Goal: Task Accomplishment & Management: Use online tool/utility

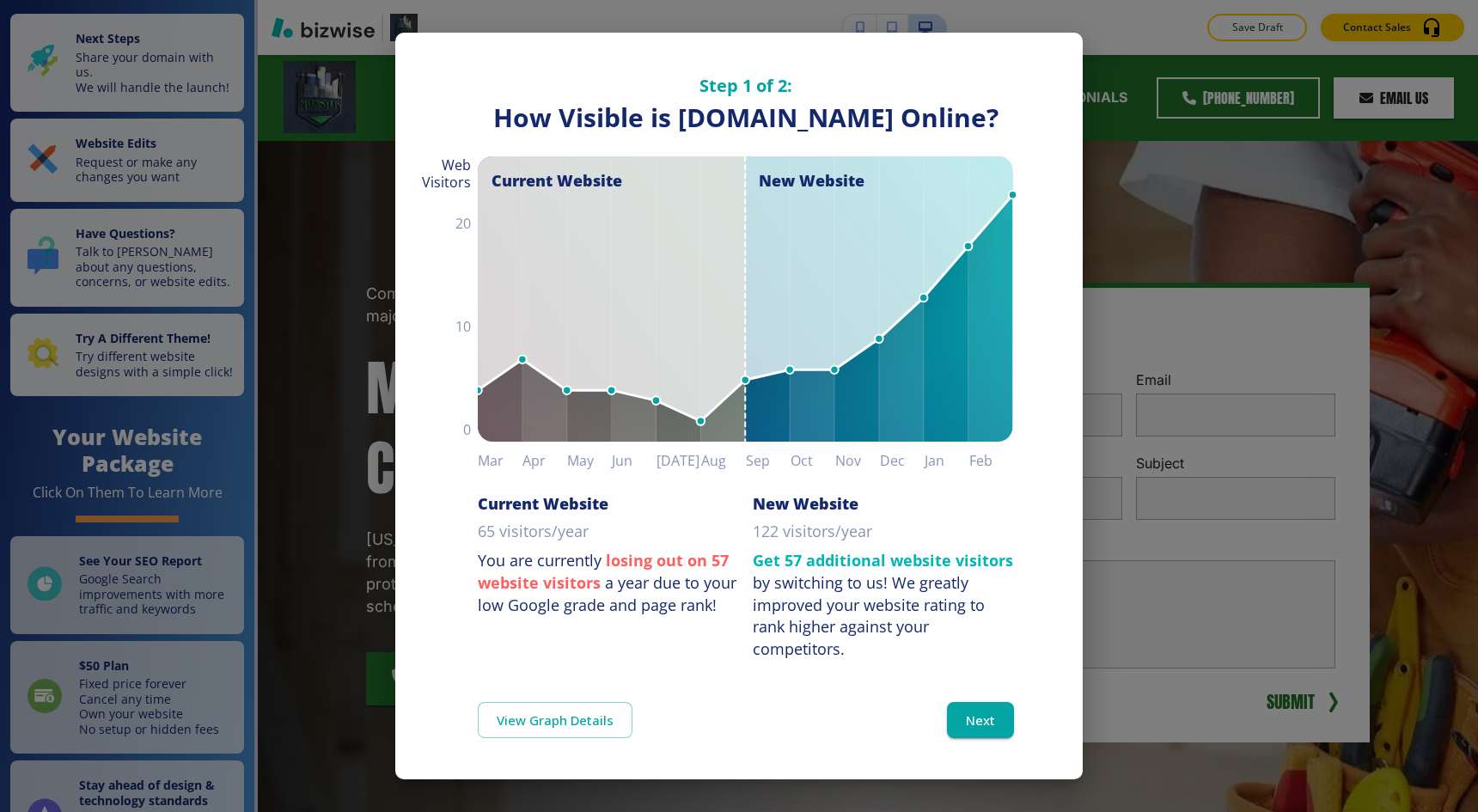
click at [1136, 180] on div "Step 1 of 2: How Visible are You Online? How Visible is [DOMAIN_NAME] Online? C…" at bounding box center [739, 406] width 1478 height 812
click at [978, 735] on button "Next" at bounding box center [980, 720] width 67 height 36
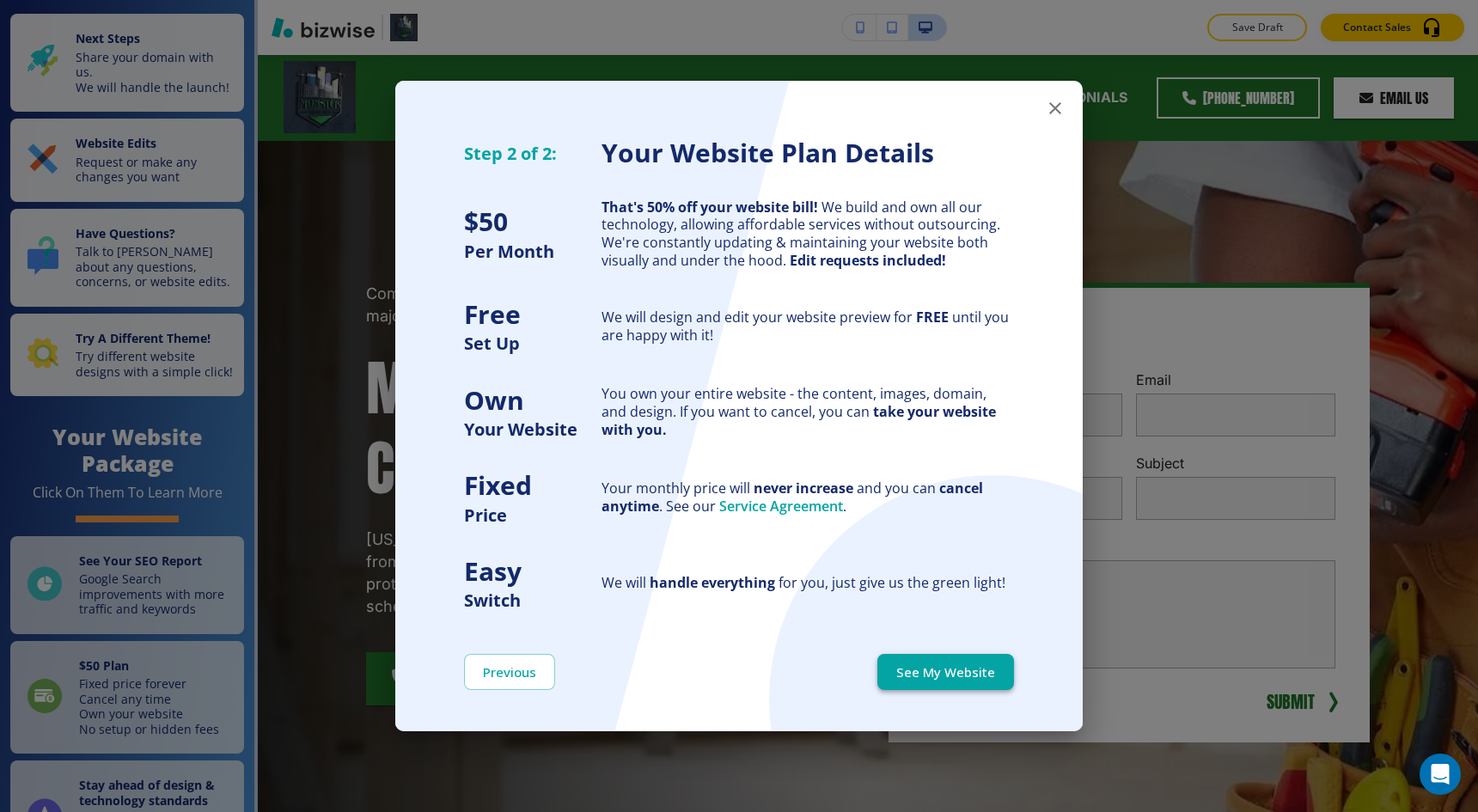
click at [984, 664] on button "See My Website" at bounding box center [945, 672] width 137 height 36
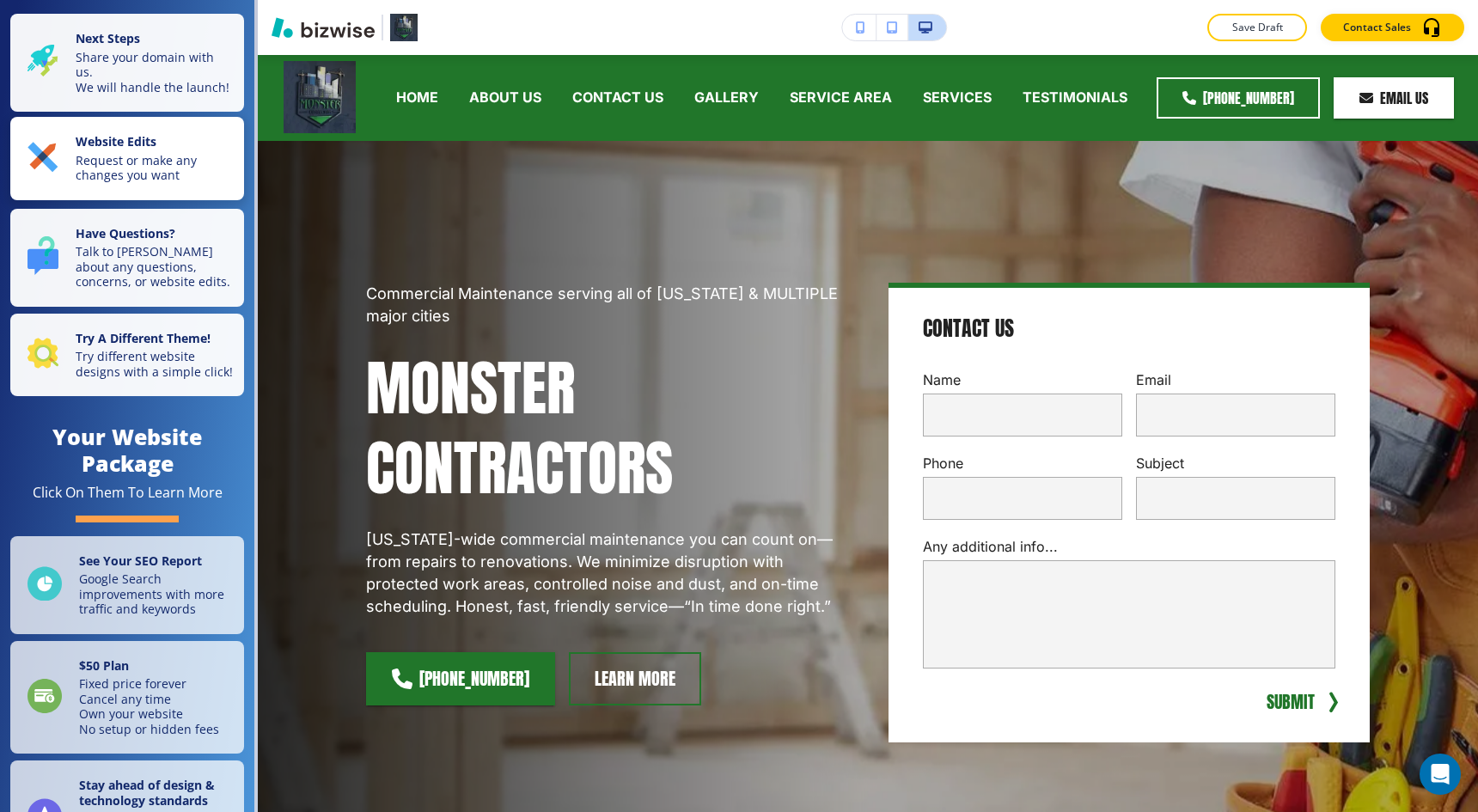
click at [164, 152] on p "Request or make any changes you want" at bounding box center [154, 167] width 158 height 30
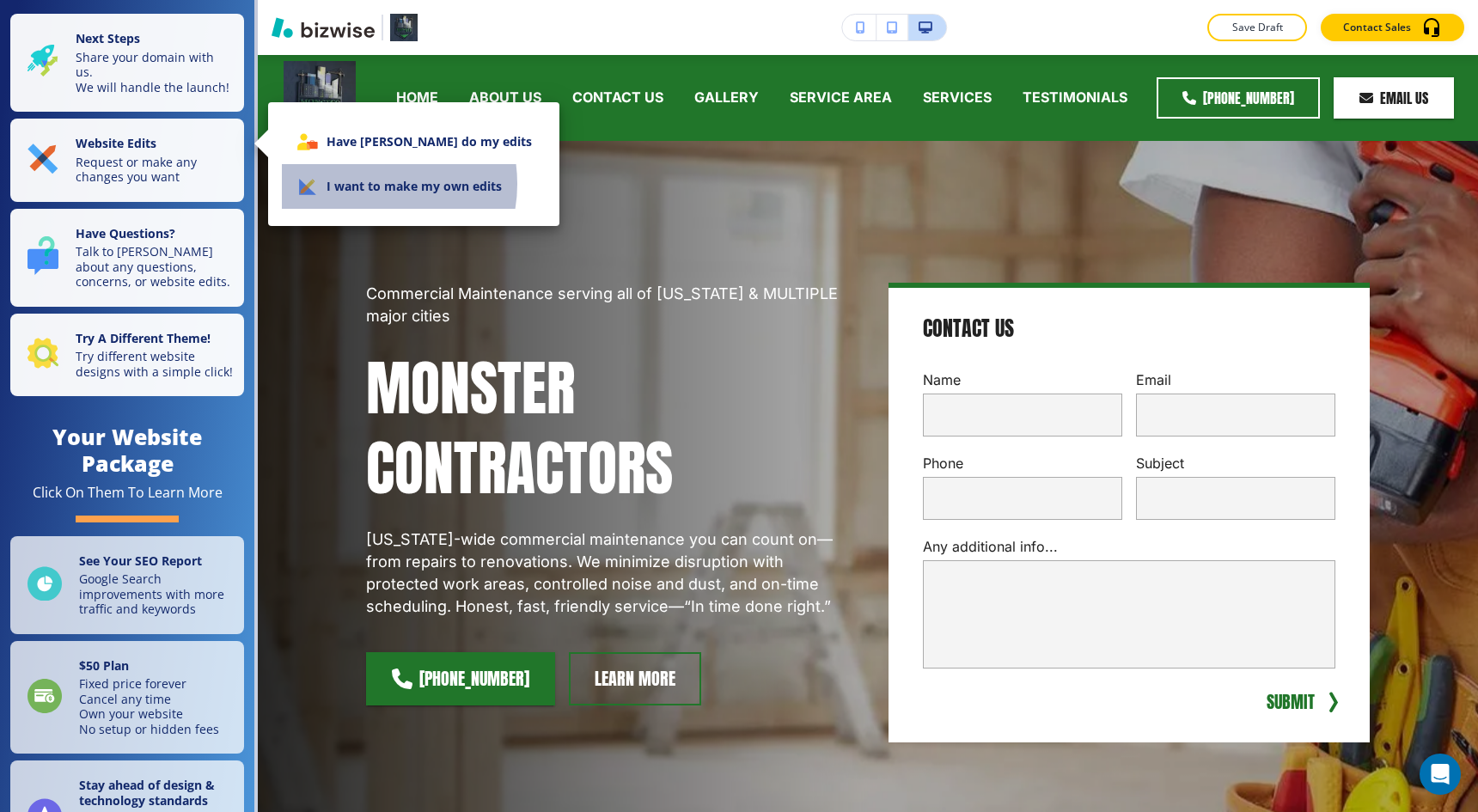
click at [367, 183] on li "I want to make my own edits" at bounding box center [413, 185] width 264 height 44
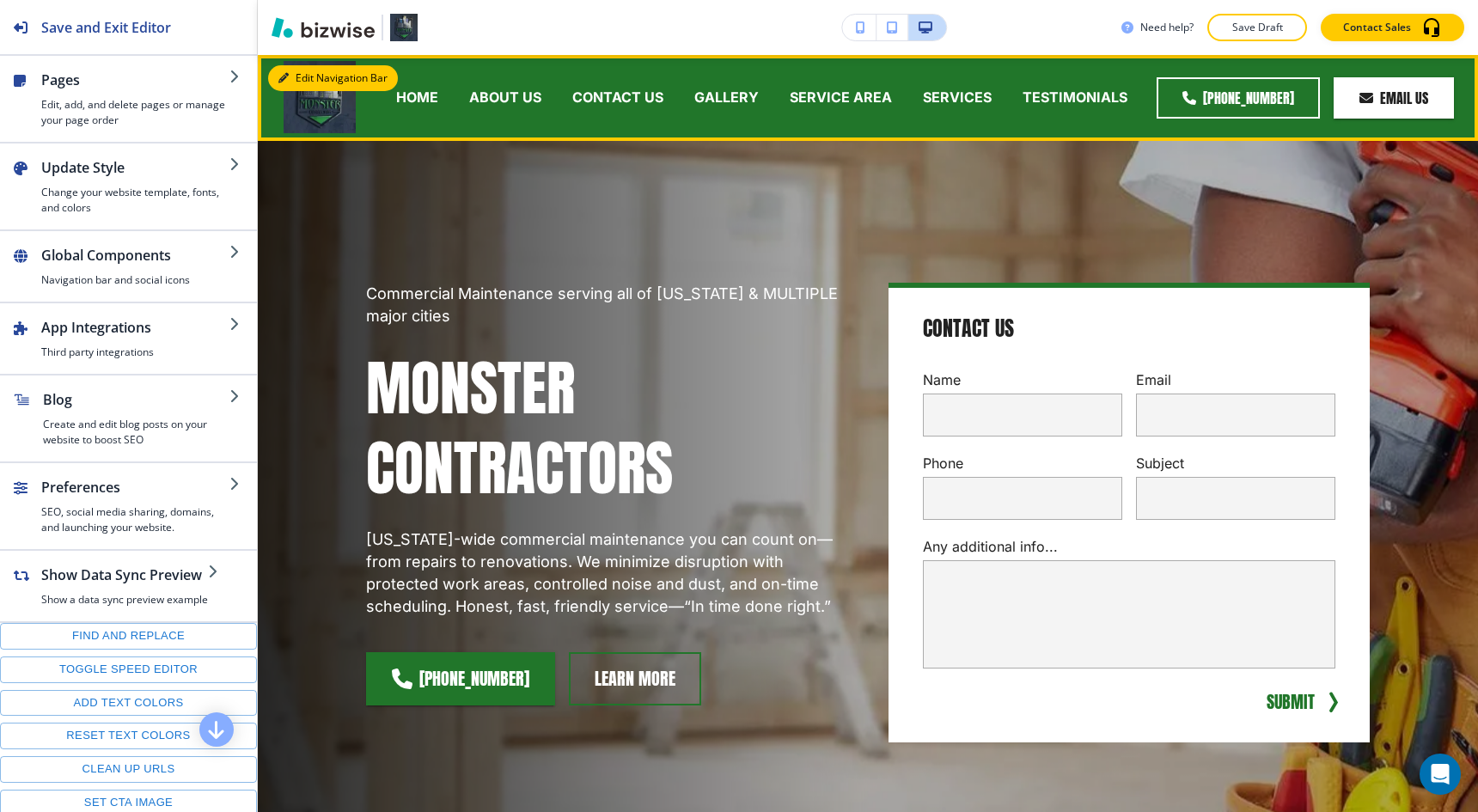
click at [299, 74] on button "Edit Navigation Bar" at bounding box center [333, 77] width 130 height 25
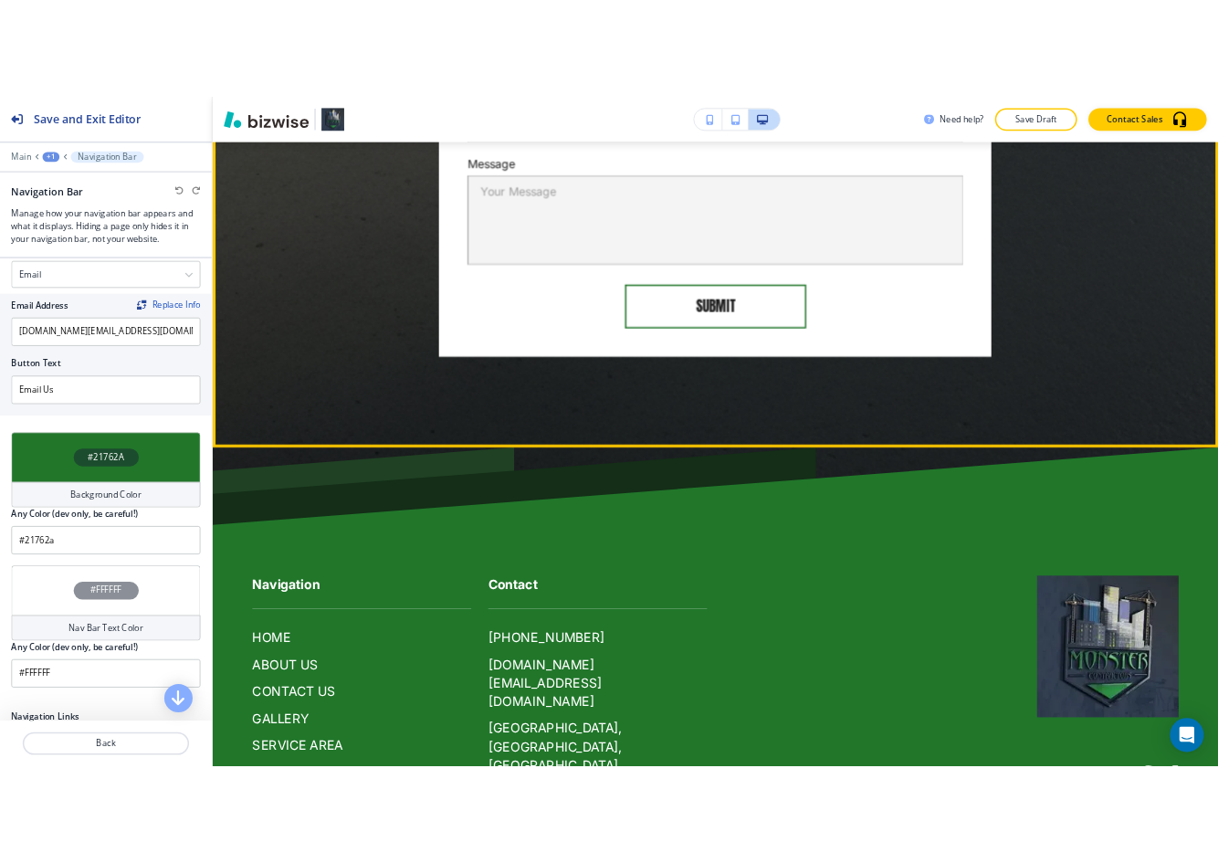
scroll to position [7940, 0]
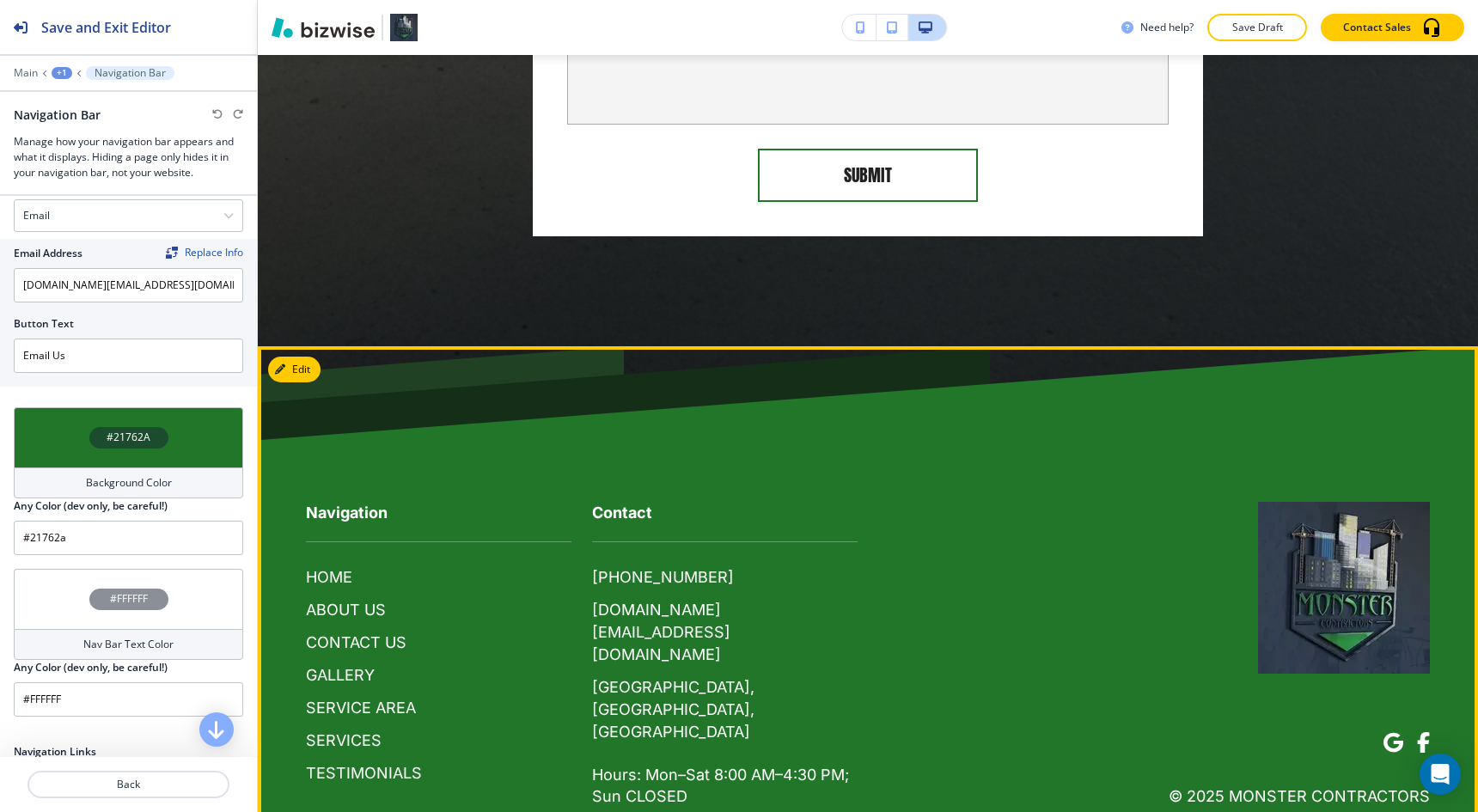
click at [1289, 502] on img at bounding box center [1343, 587] width 172 height 172
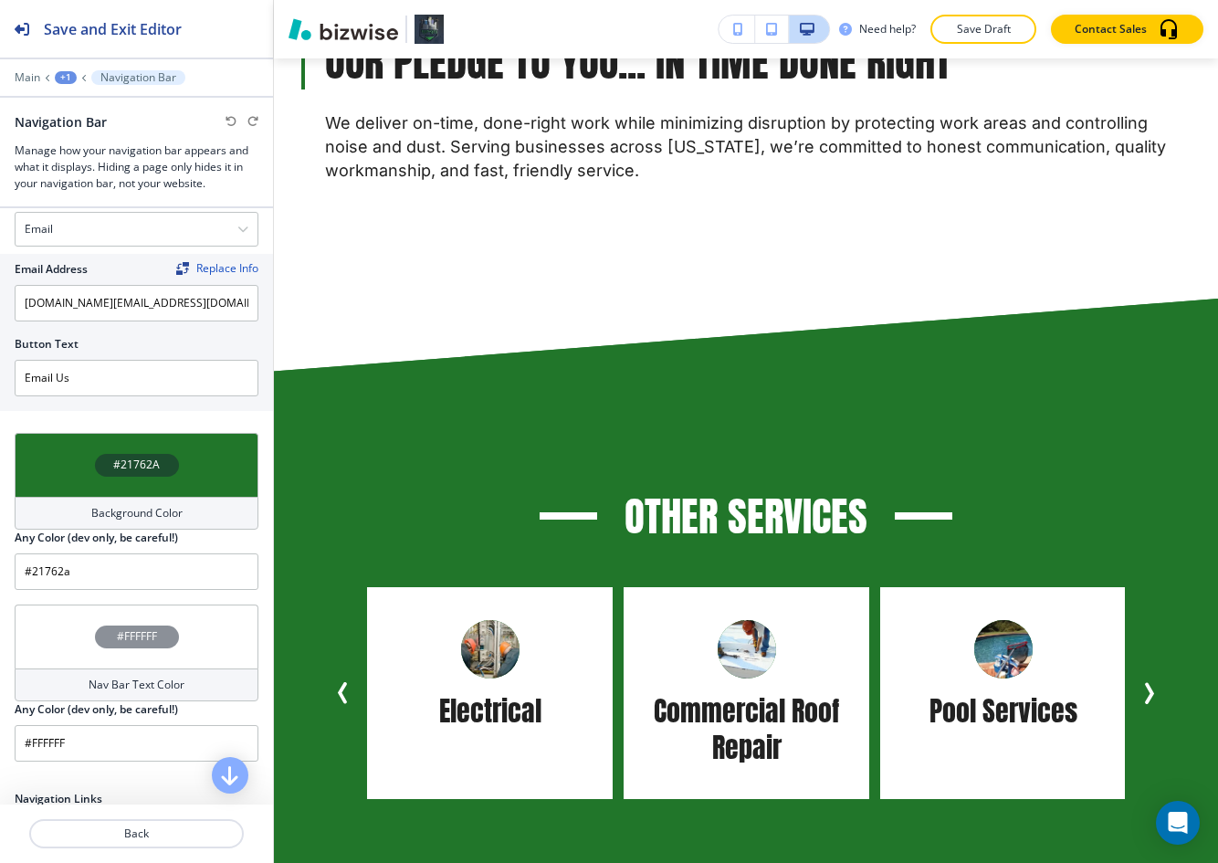
scroll to position [0, 0]
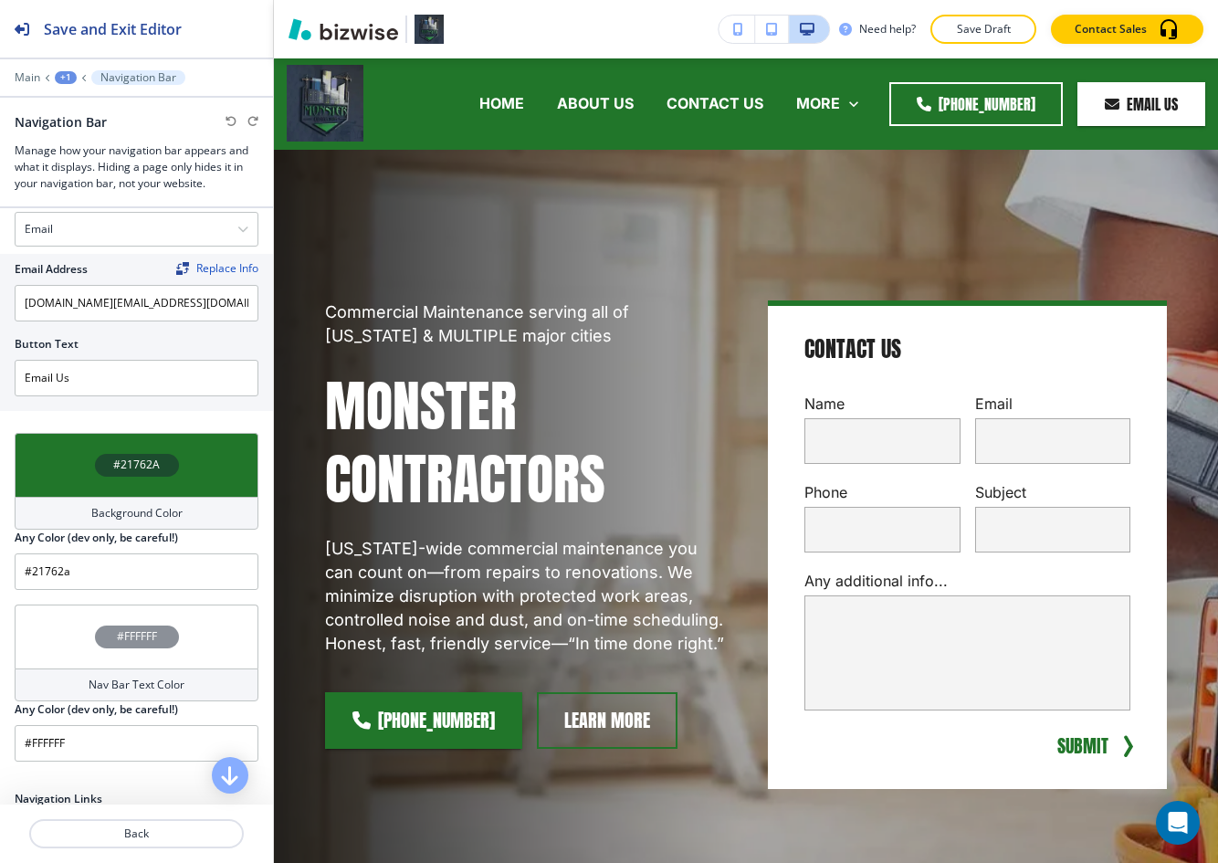
click at [171, 457] on div "#21762A" at bounding box center [137, 465] width 84 height 23
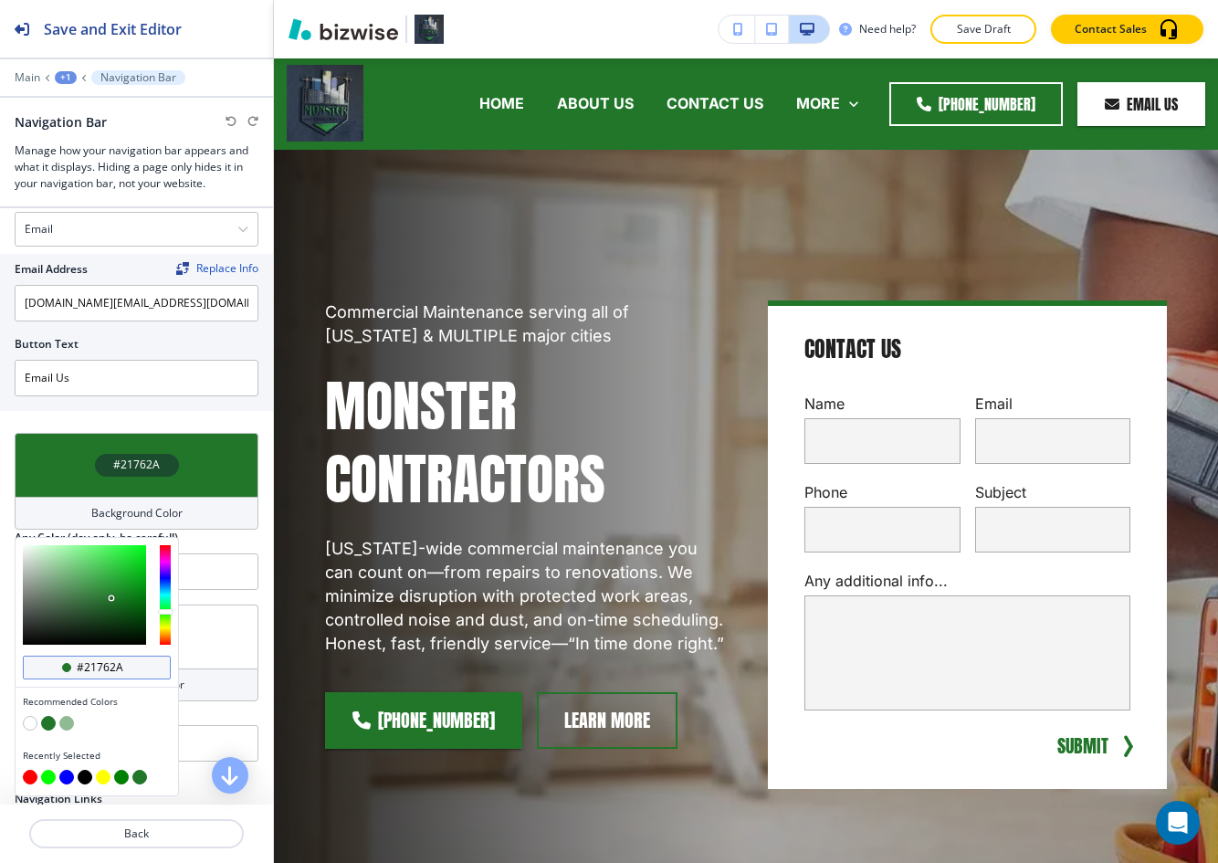
click at [95, 665] on input "#21762a" at bounding box center [107, 667] width 64 height 15
paste input "37383D"
type input "#37383D"
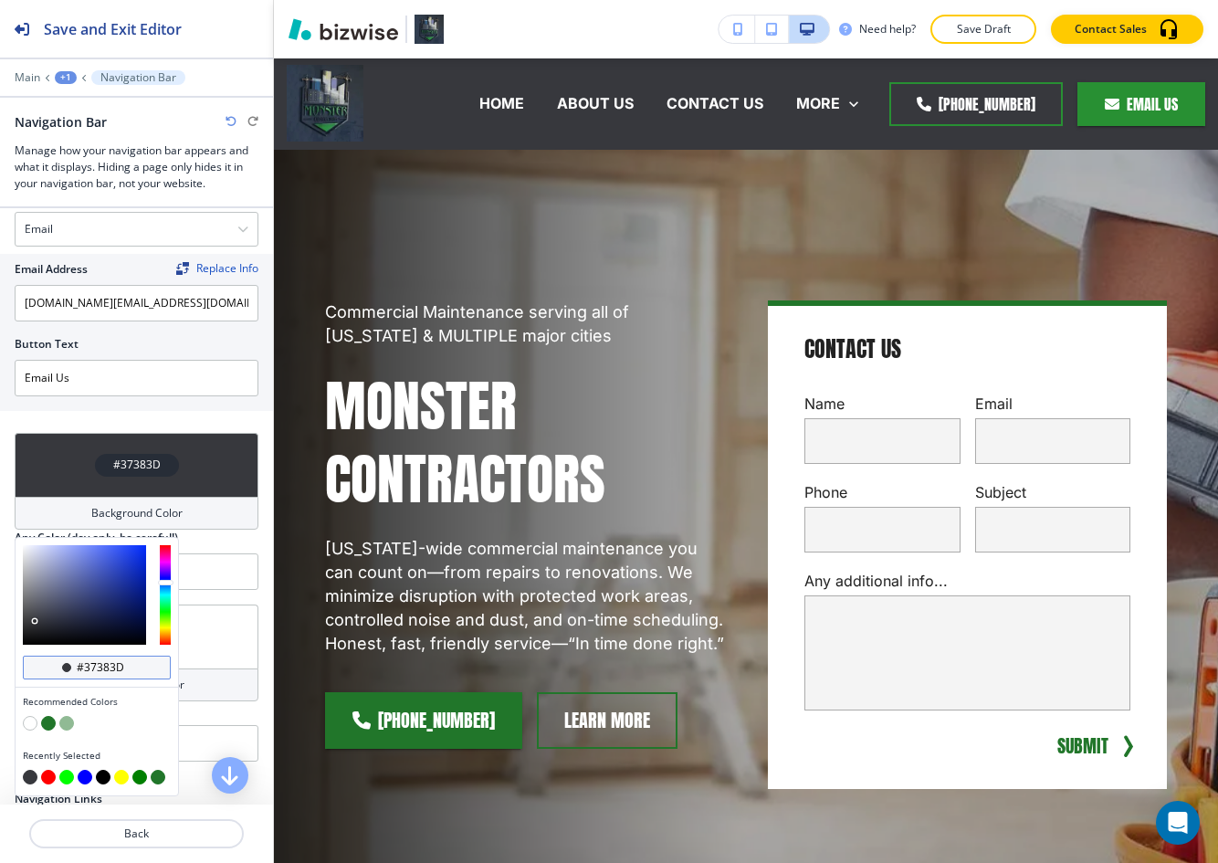
click at [114, 665] on input "#37383d" at bounding box center [107, 667] width 64 height 15
paste input "32363F"
type input "32363F"
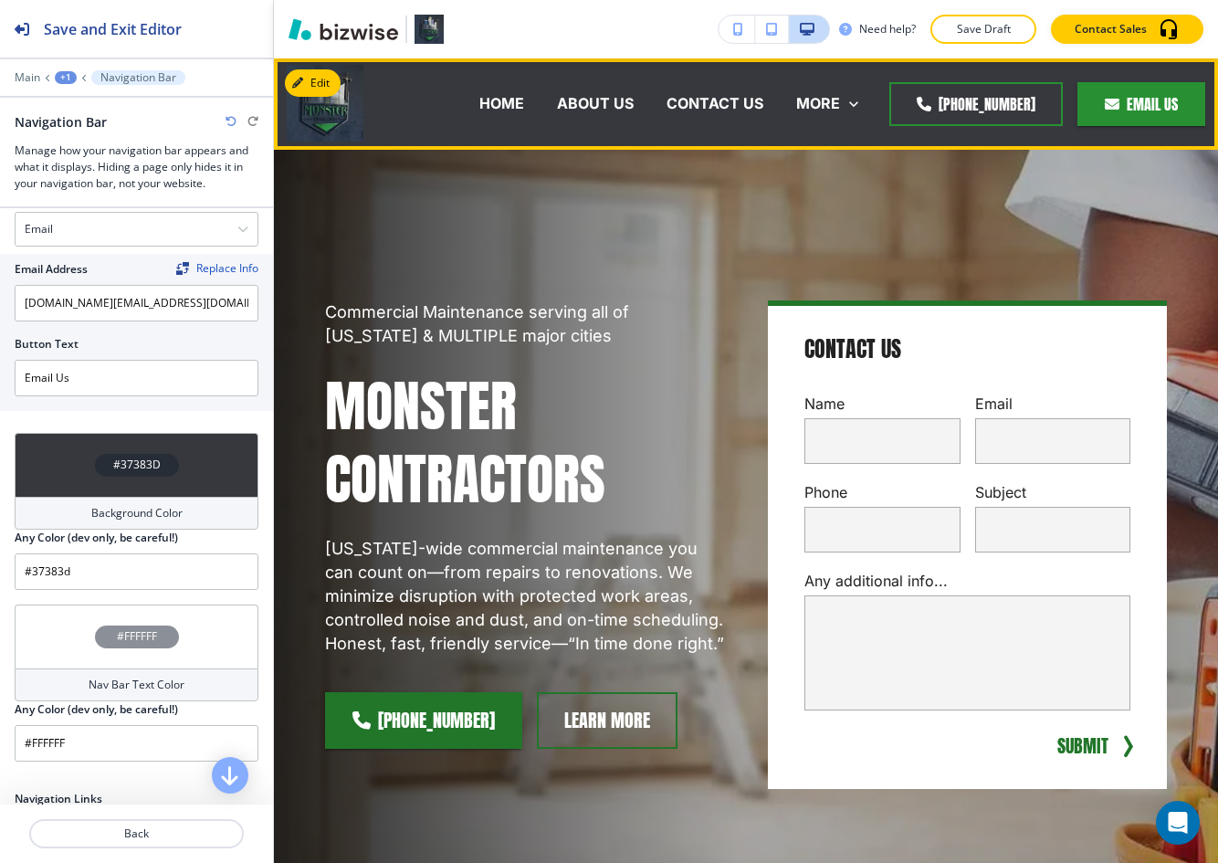
click at [351, 120] on img at bounding box center [325, 103] width 77 height 77
click at [463, 116] on div "HOME" at bounding box center [502, 104] width 78 height 73
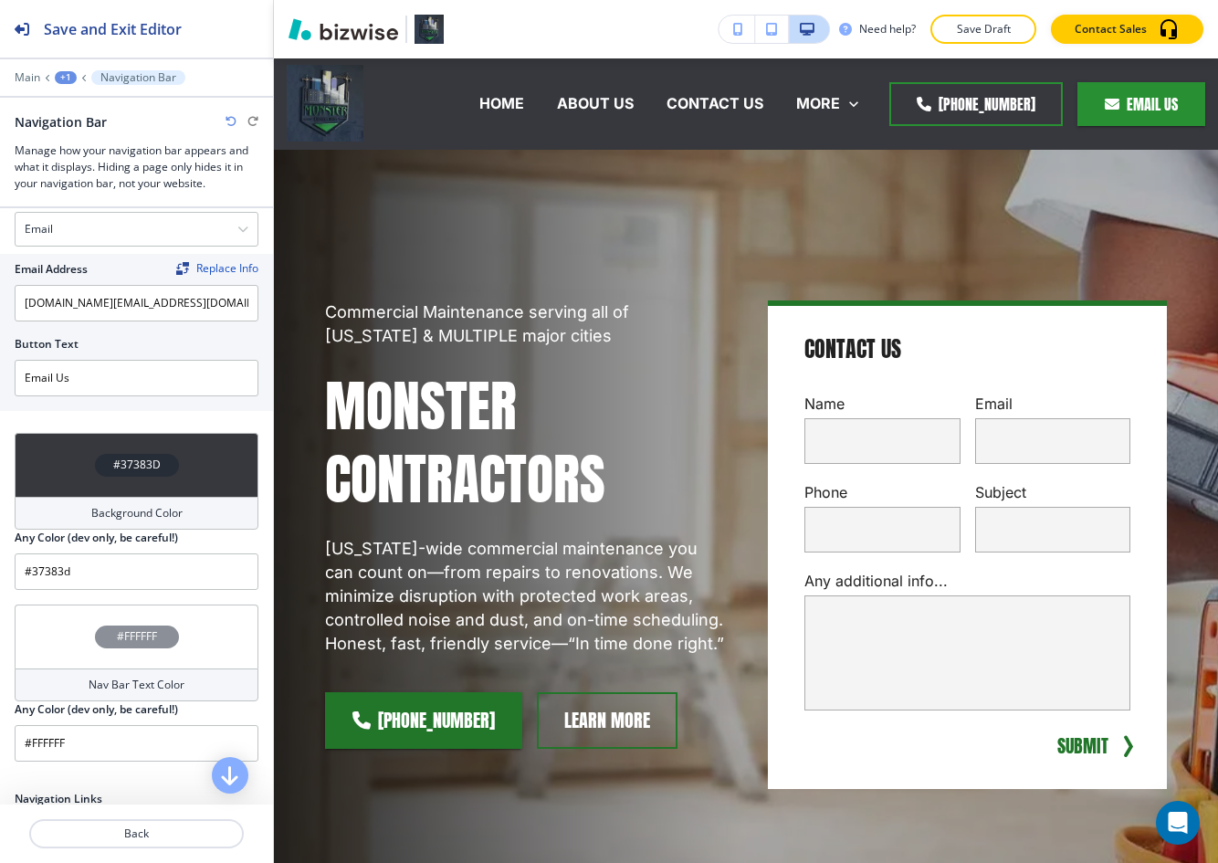
click at [152, 471] on h4 "#37383D" at bounding box center [136, 464] width 47 height 16
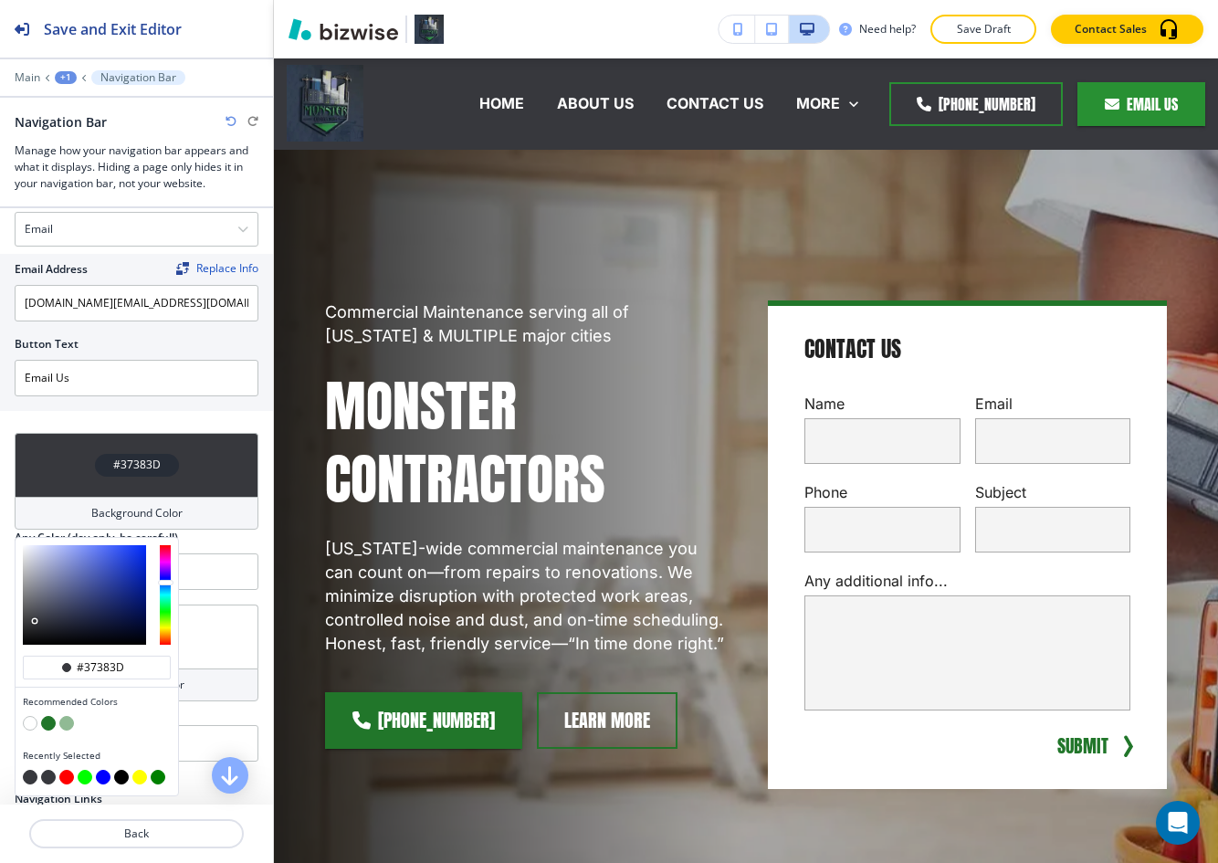
click at [49, 728] on button "button" at bounding box center [48, 723] width 15 height 15
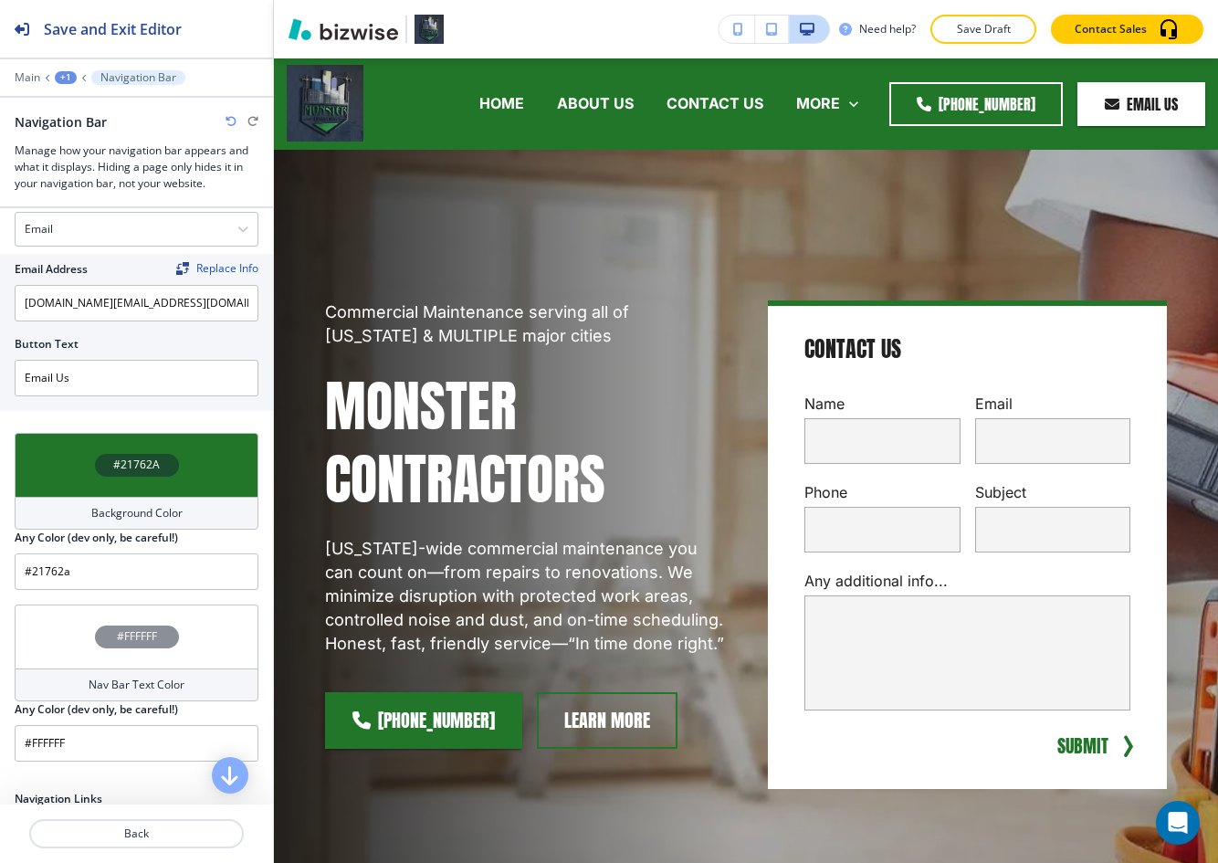
click at [141, 456] on h4 "#21762A" at bounding box center [136, 464] width 47 height 16
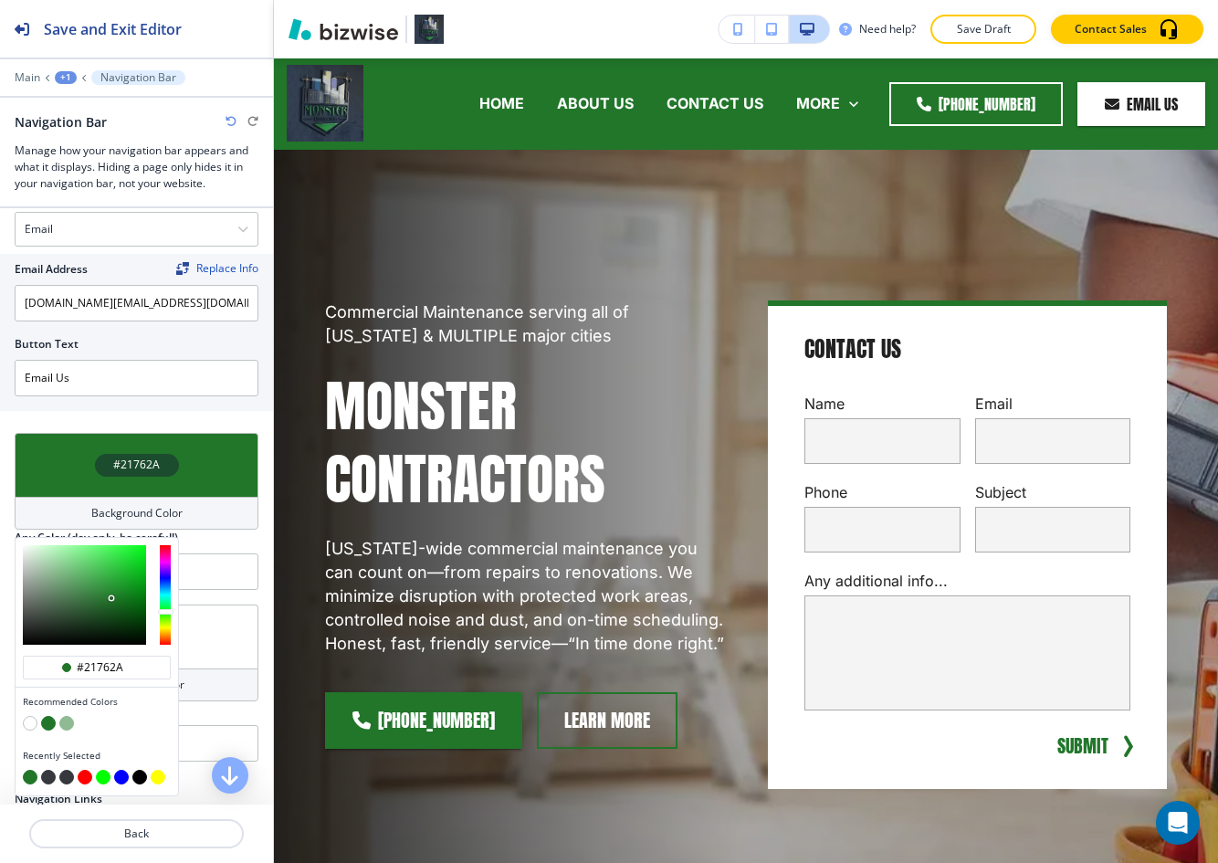
click at [30, 710] on div at bounding box center [97, 711] width 148 height 7
click at [30, 717] on button "button" at bounding box center [30, 723] width 15 height 15
type input "#FFFFFF"
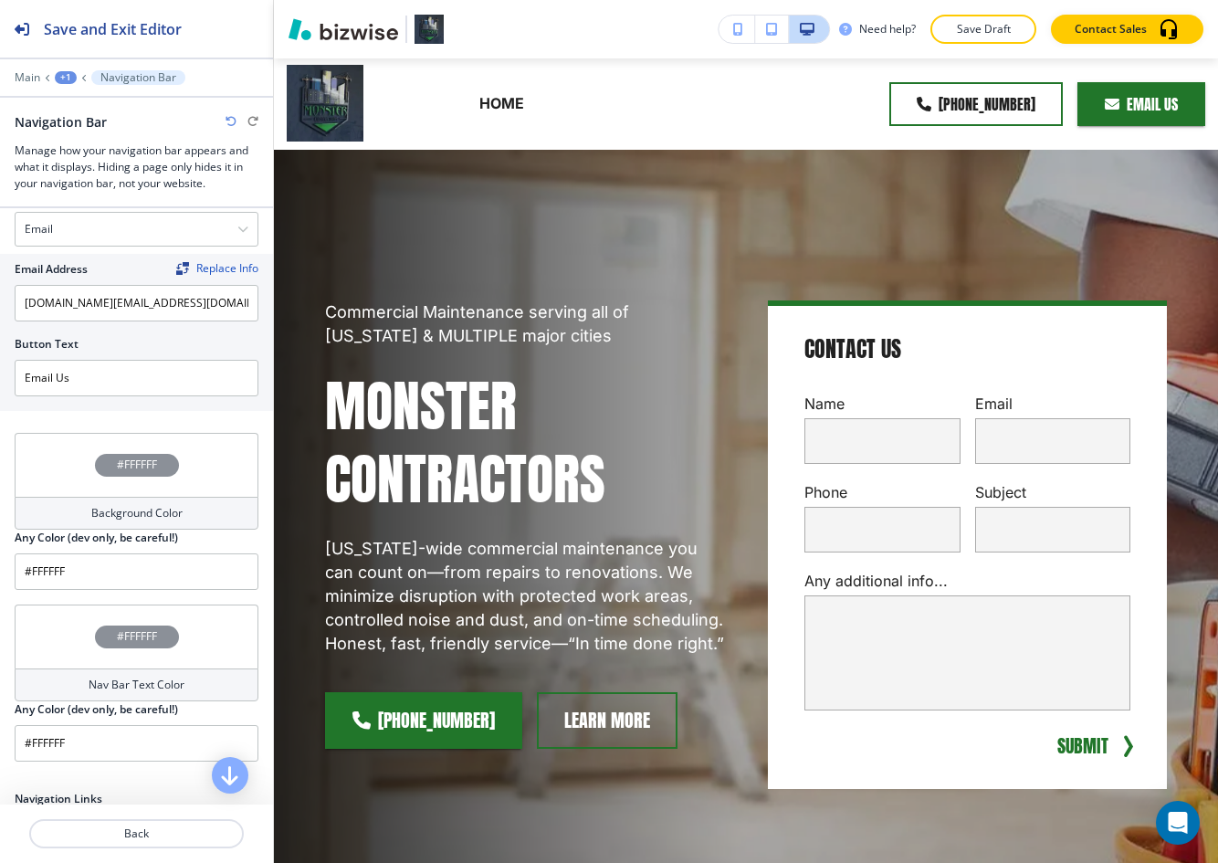
click at [96, 641] on div "#FFFFFF" at bounding box center [137, 636] width 84 height 23
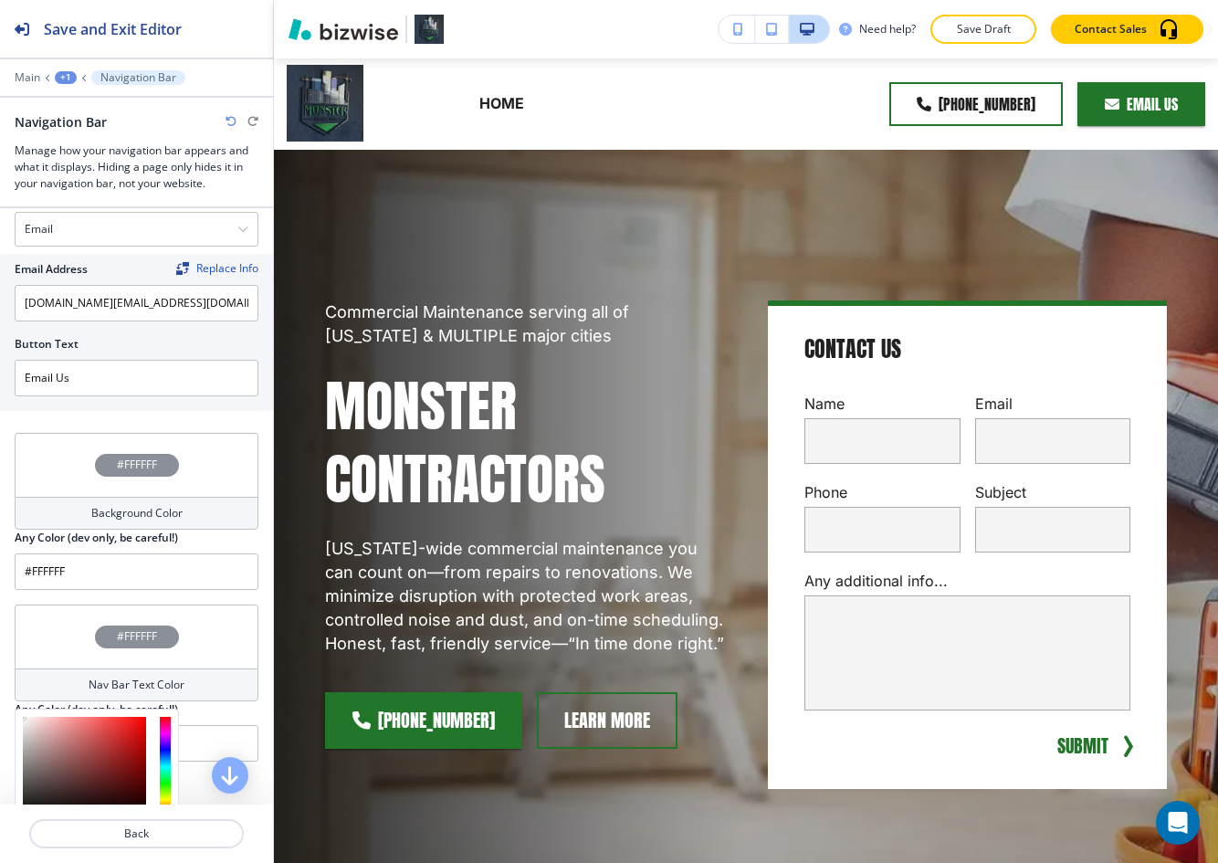
scroll to position [981, 0]
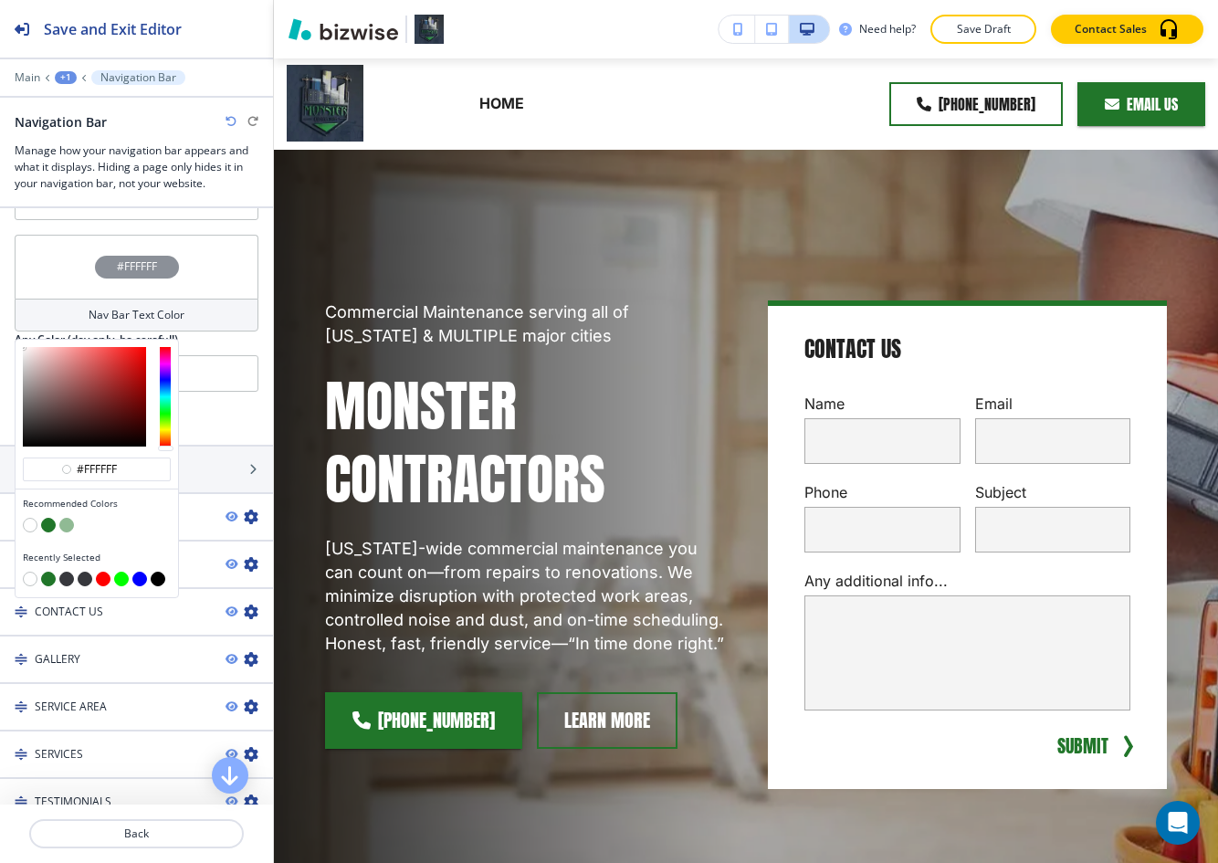
click at [52, 524] on button "button" at bounding box center [48, 525] width 15 height 15
type input "#21762a"
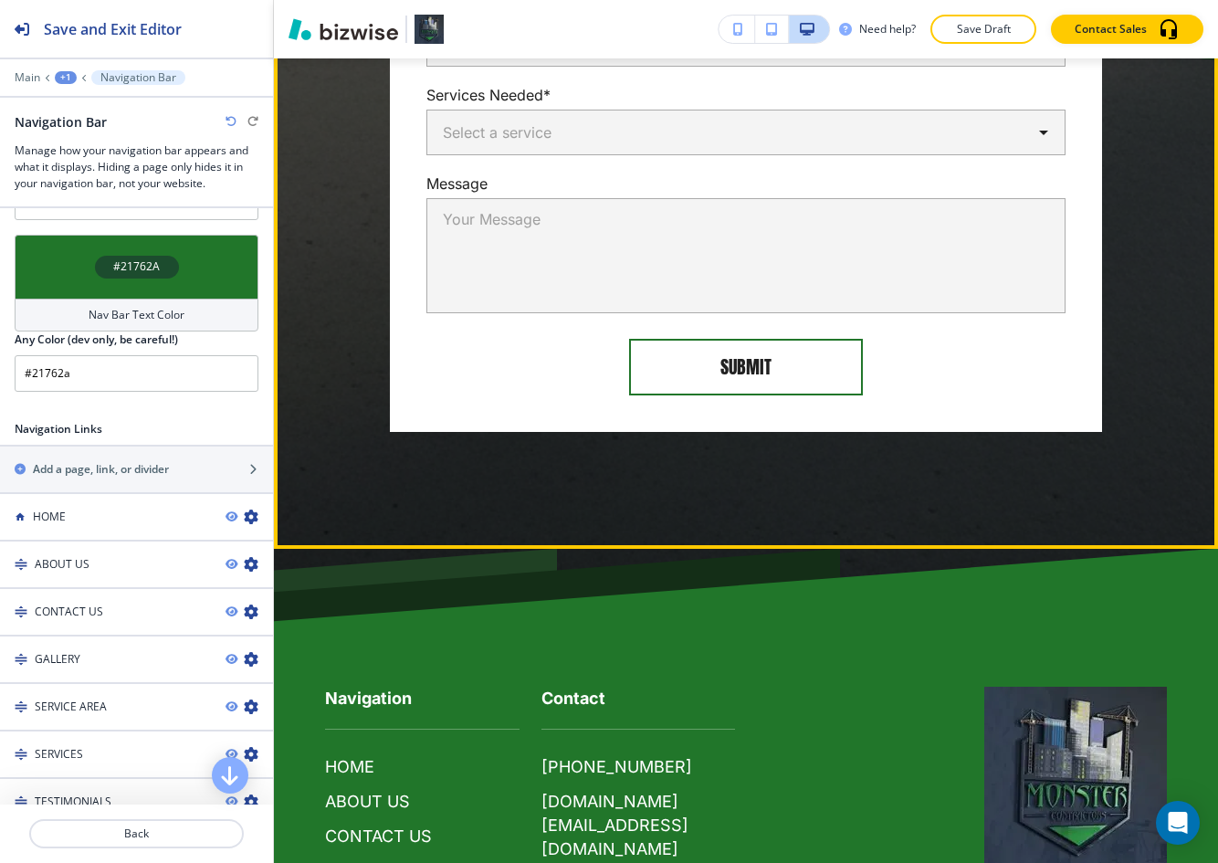
scroll to position [8006, 0]
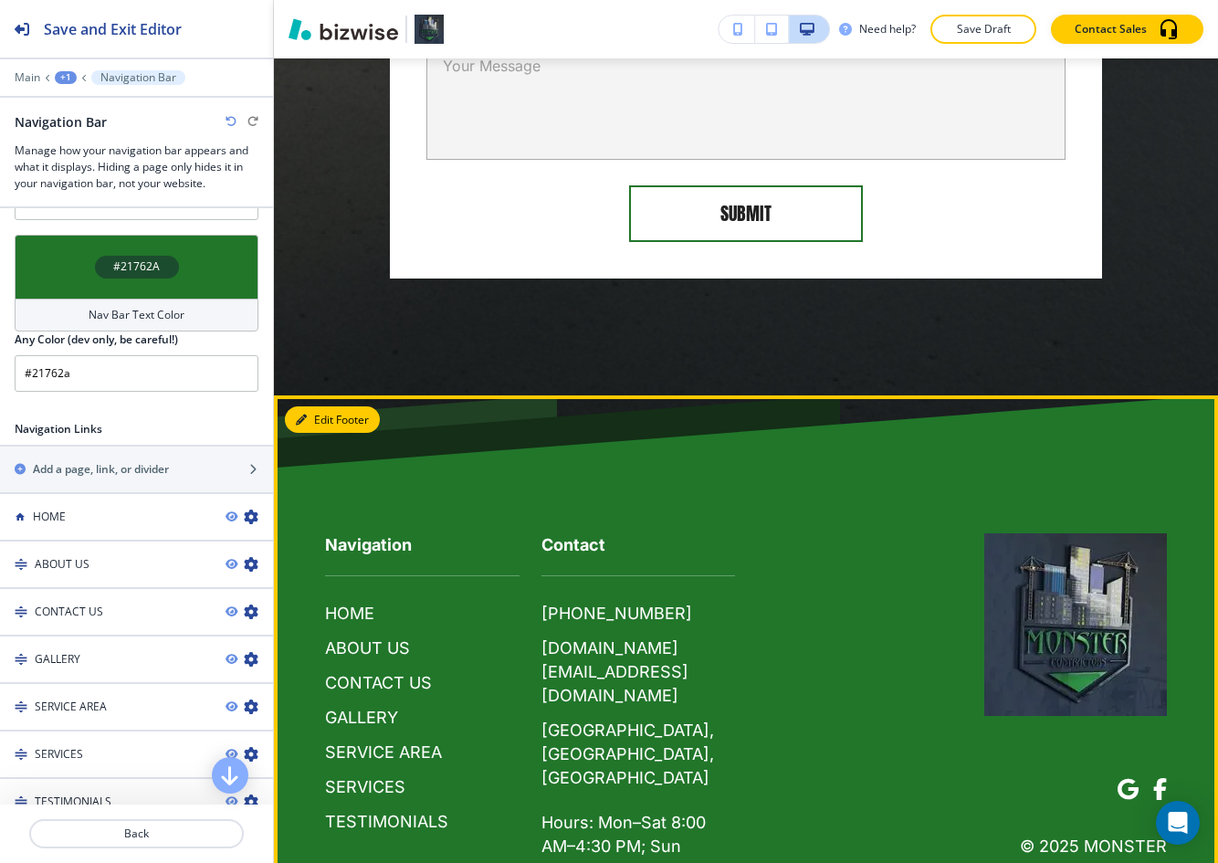
click at [324, 406] on button "Edit Footer" at bounding box center [332, 419] width 95 height 27
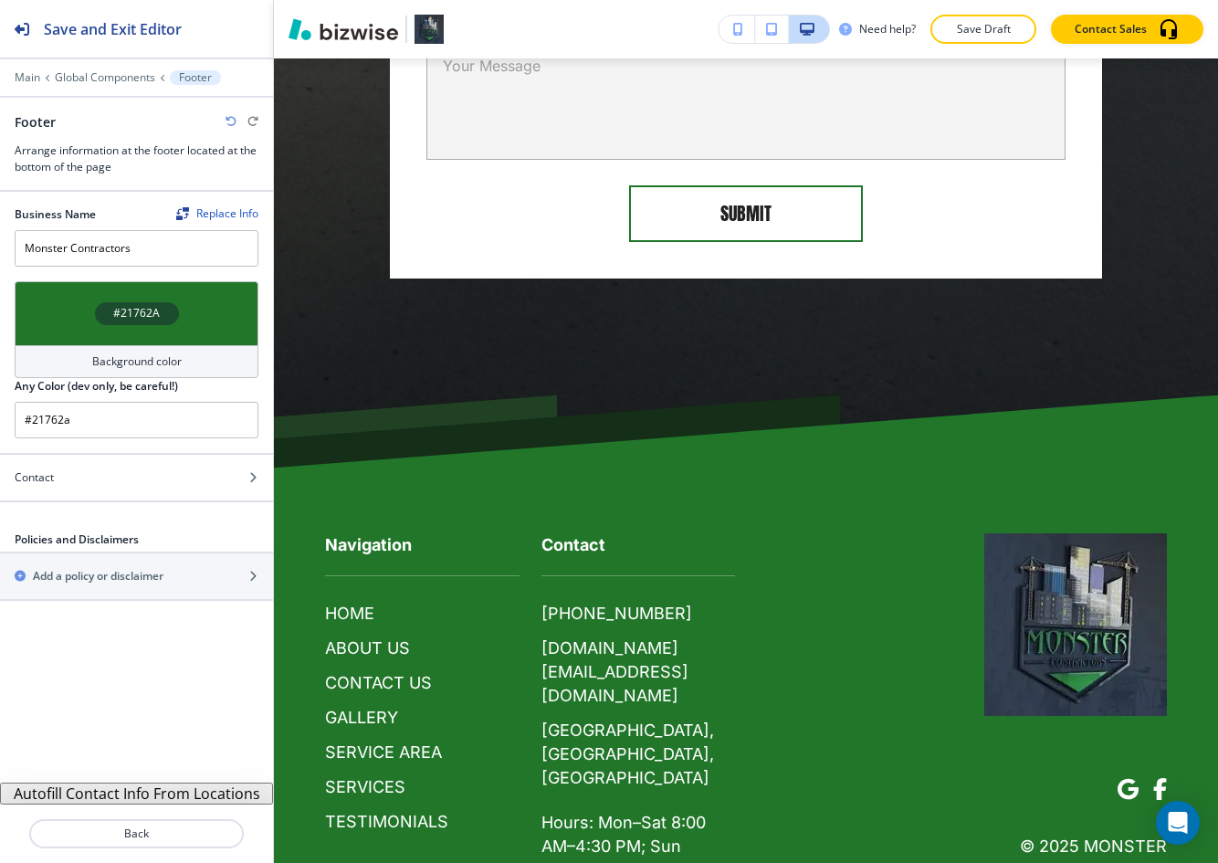
click at [144, 315] on h4 "#21762A" at bounding box center [136, 313] width 47 height 16
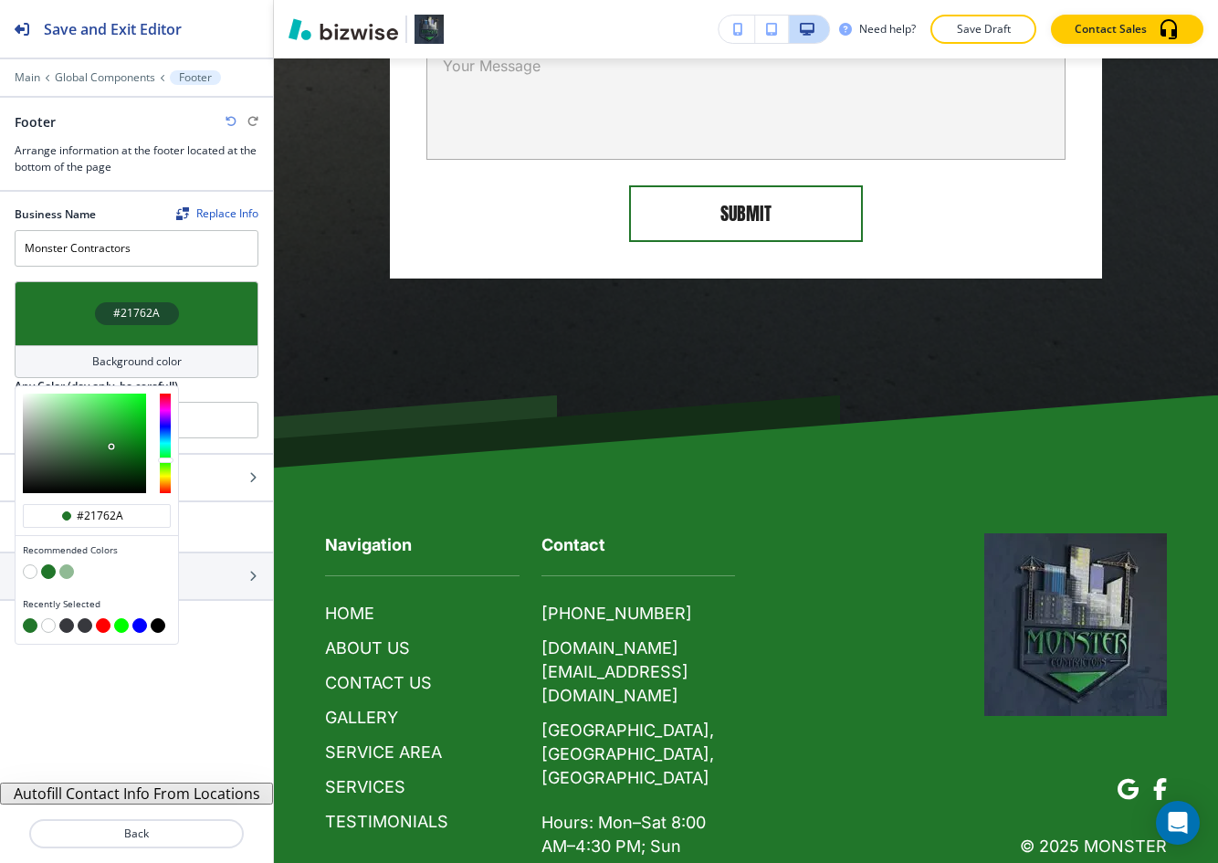
click at [34, 571] on button "button" at bounding box center [30, 571] width 15 height 15
type input "#FFFFFF"
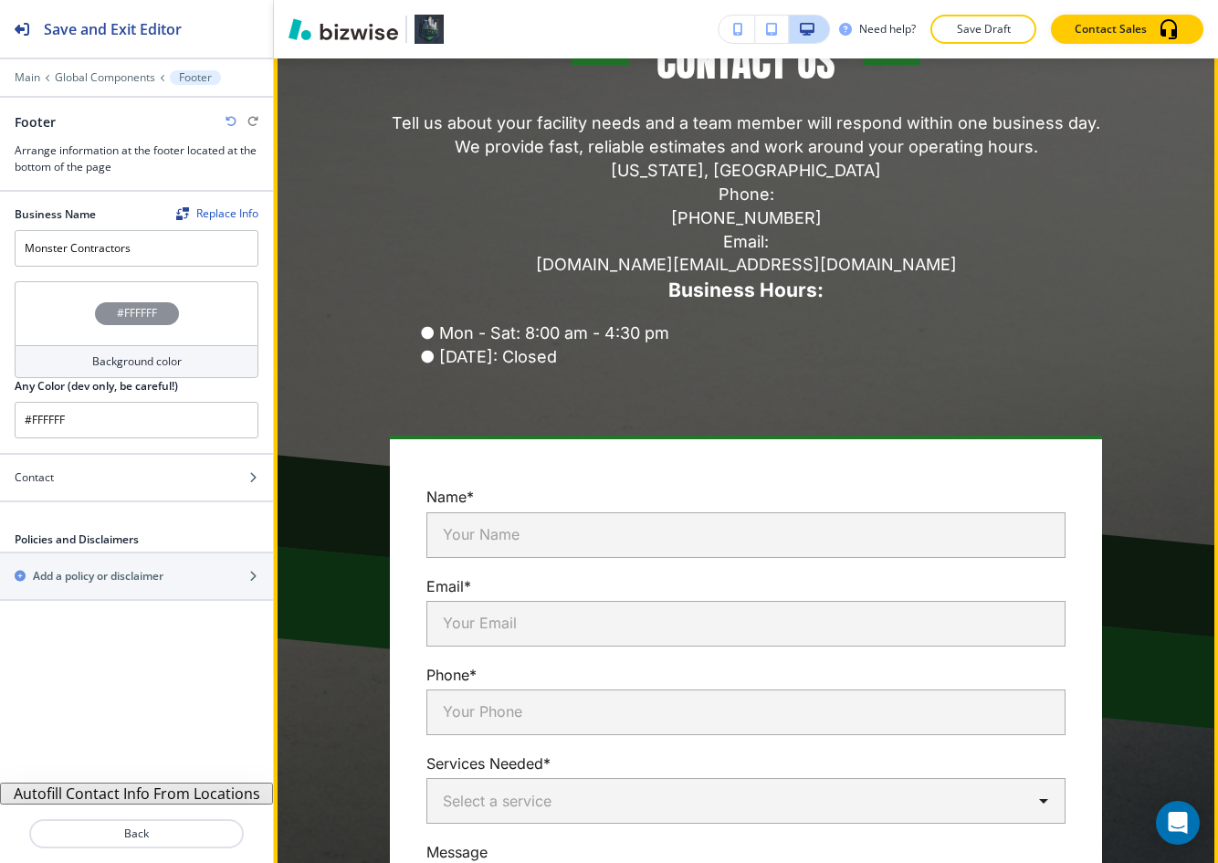
scroll to position [6951, 0]
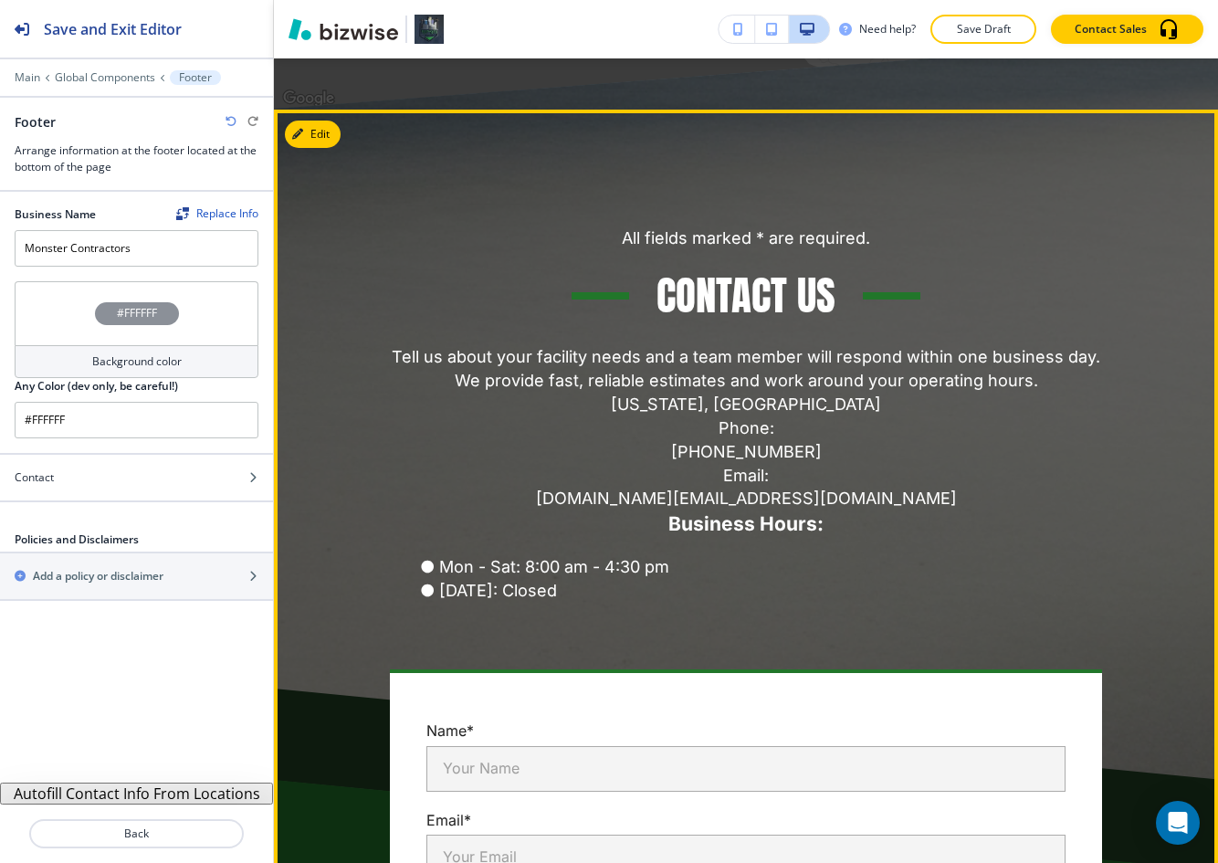
click at [850, 262] on div "All fields marked * are required. Contact Us Tell us about your facility needs …" at bounding box center [746, 422] width 842 height 392
click at [312, 120] on button "Edit This Section" at bounding box center [346, 133] width 123 height 27
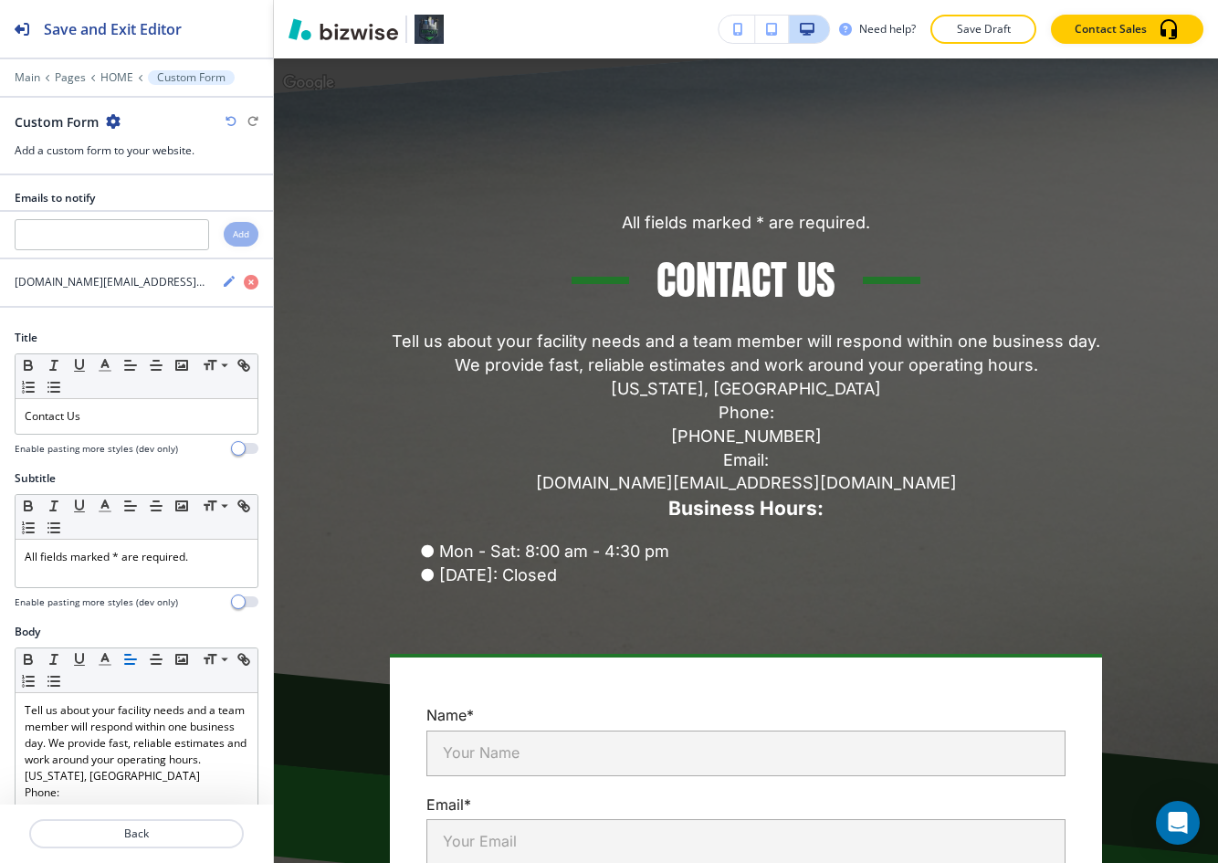
click at [843, 211] on p "All fields marked * are required." at bounding box center [746, 223] width 248 height 24
click at [775, 495] on h3 "Business Hours:" at bounding box center [746, 508] width 712 height 27
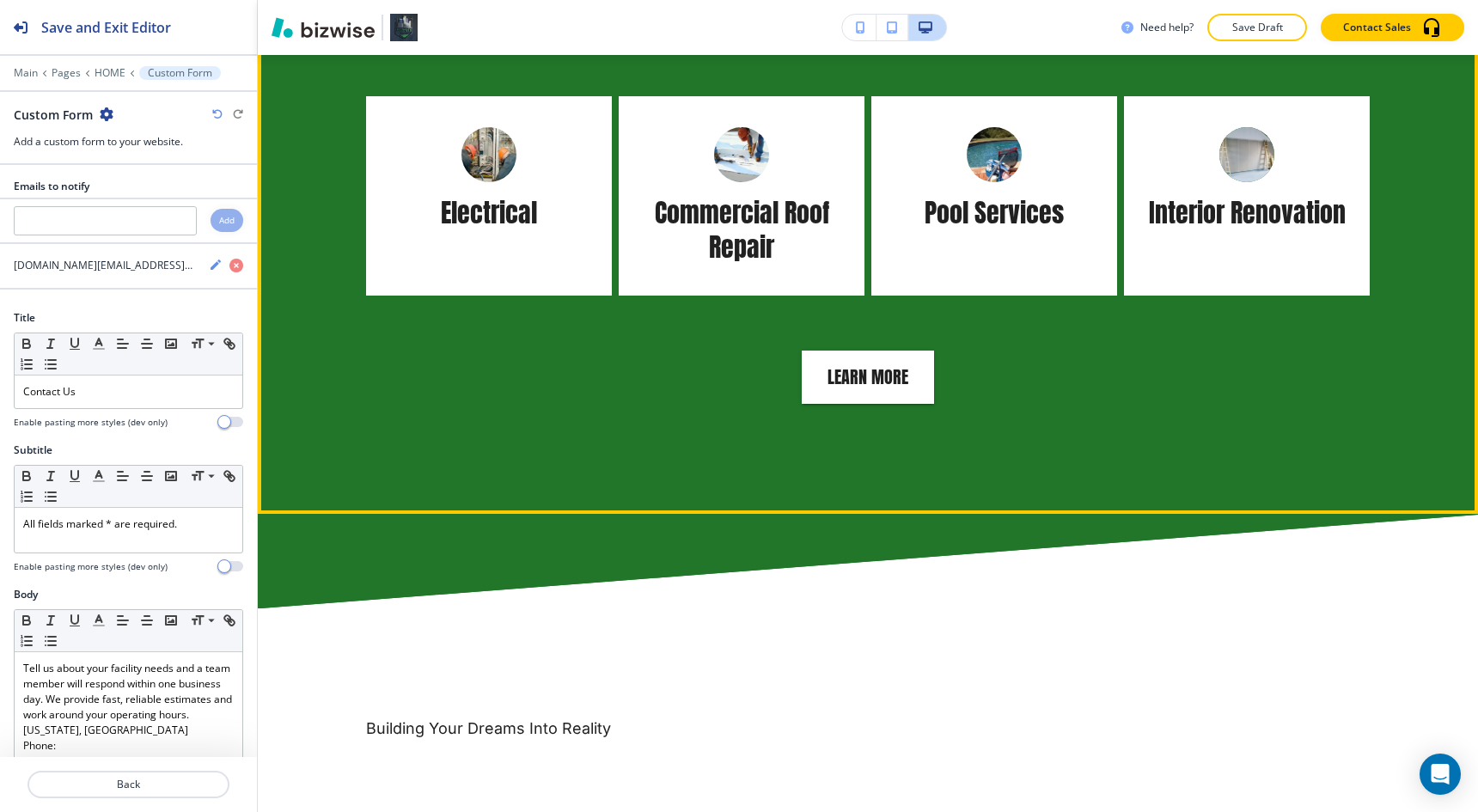
scroll to position [1584, 0]
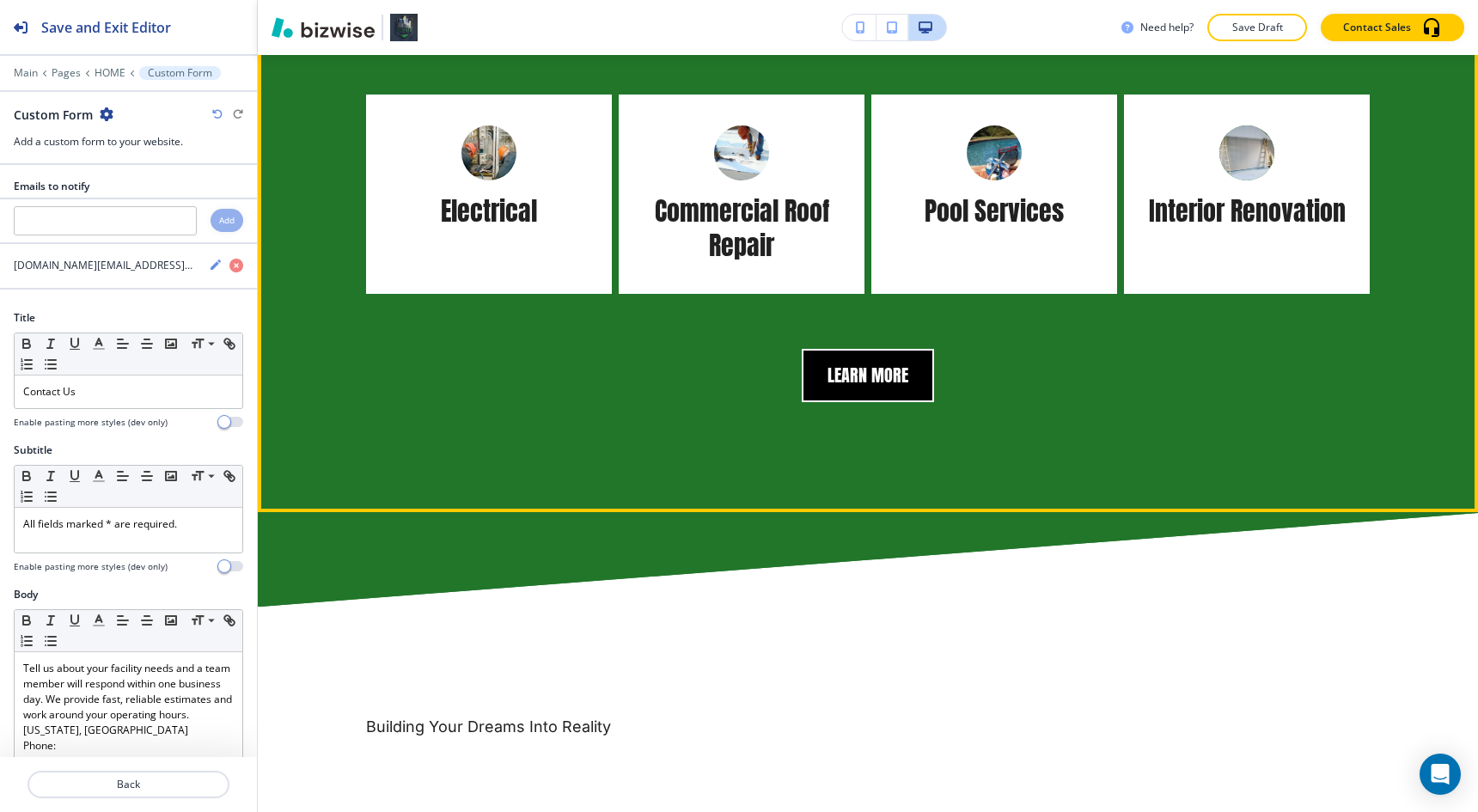
click at [881, 398] on button "LEARN MORE" at bounding box center [868, 375] width 133 height 54
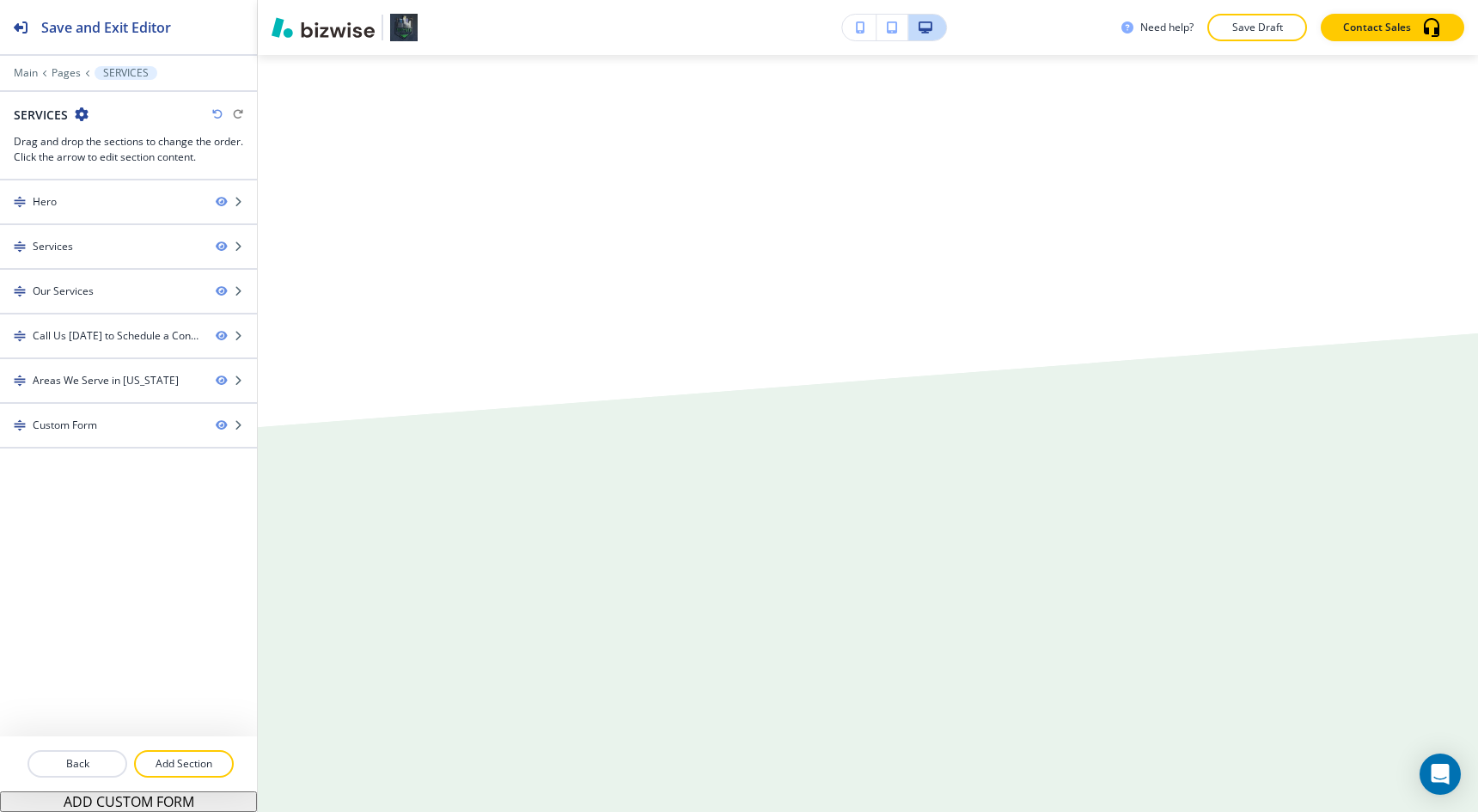
scroll to position [0, 0]
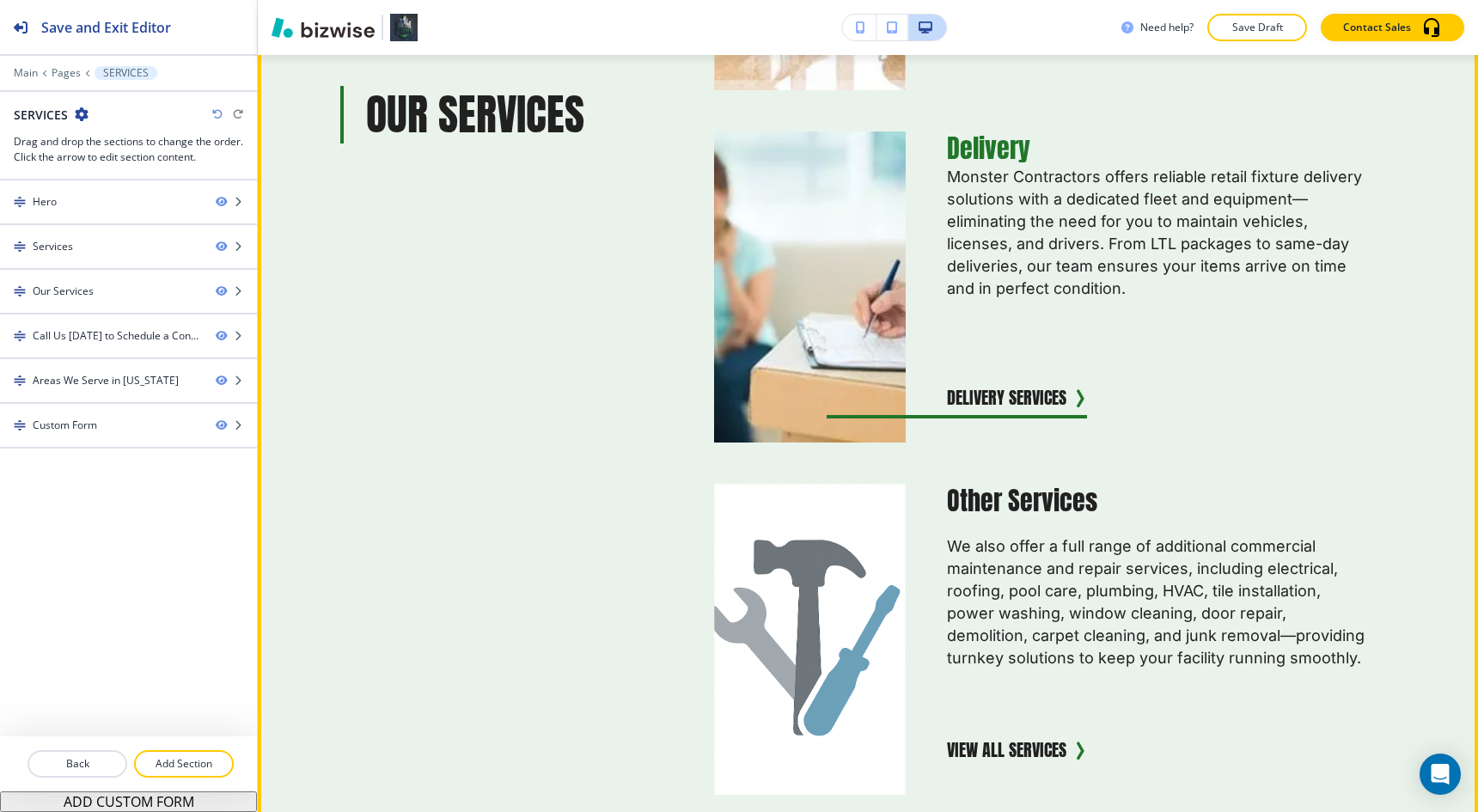
click at [860, 263] on img "button" at bounding box center [810, 286] width 210 height 342
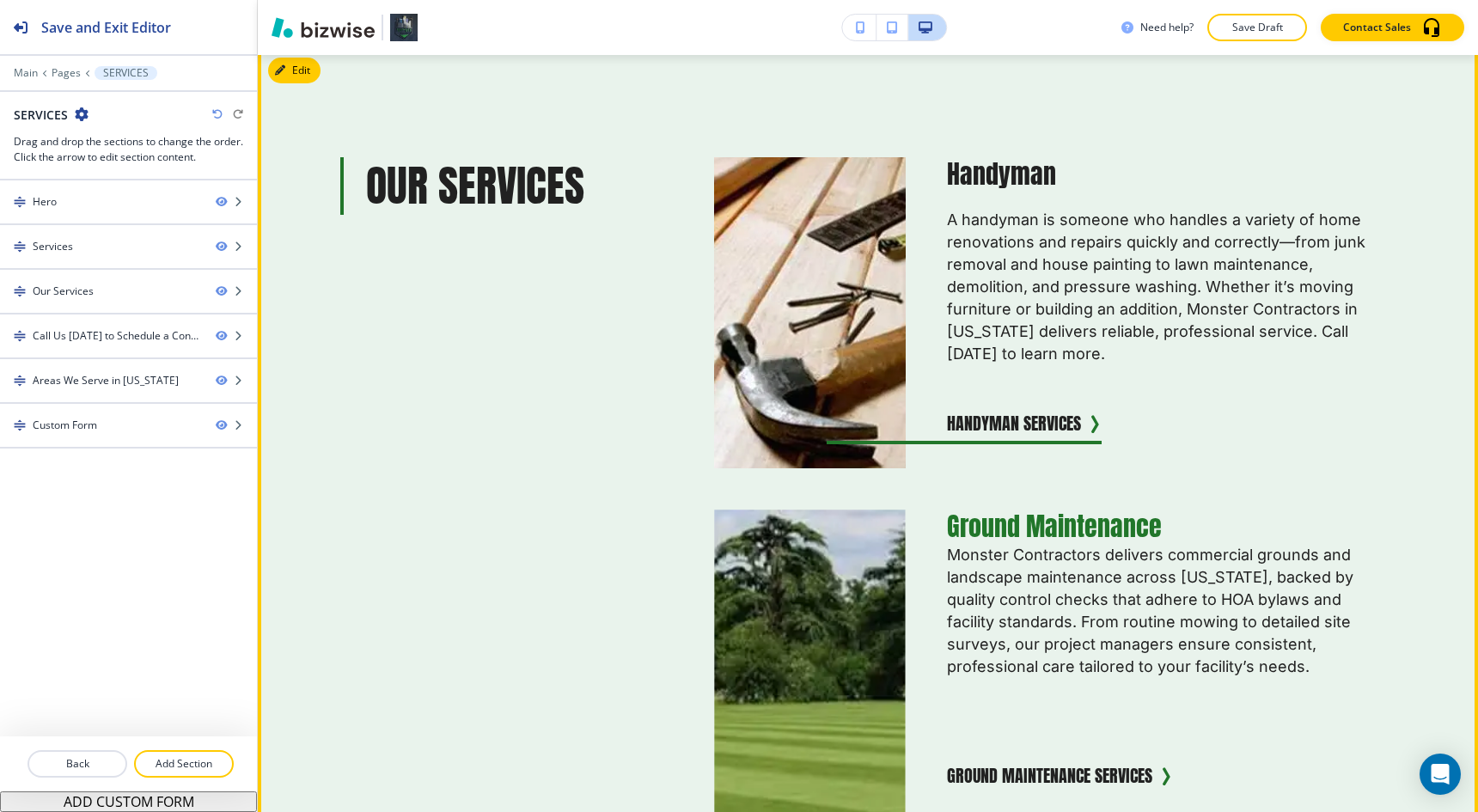
scroll to position [1956, 0]
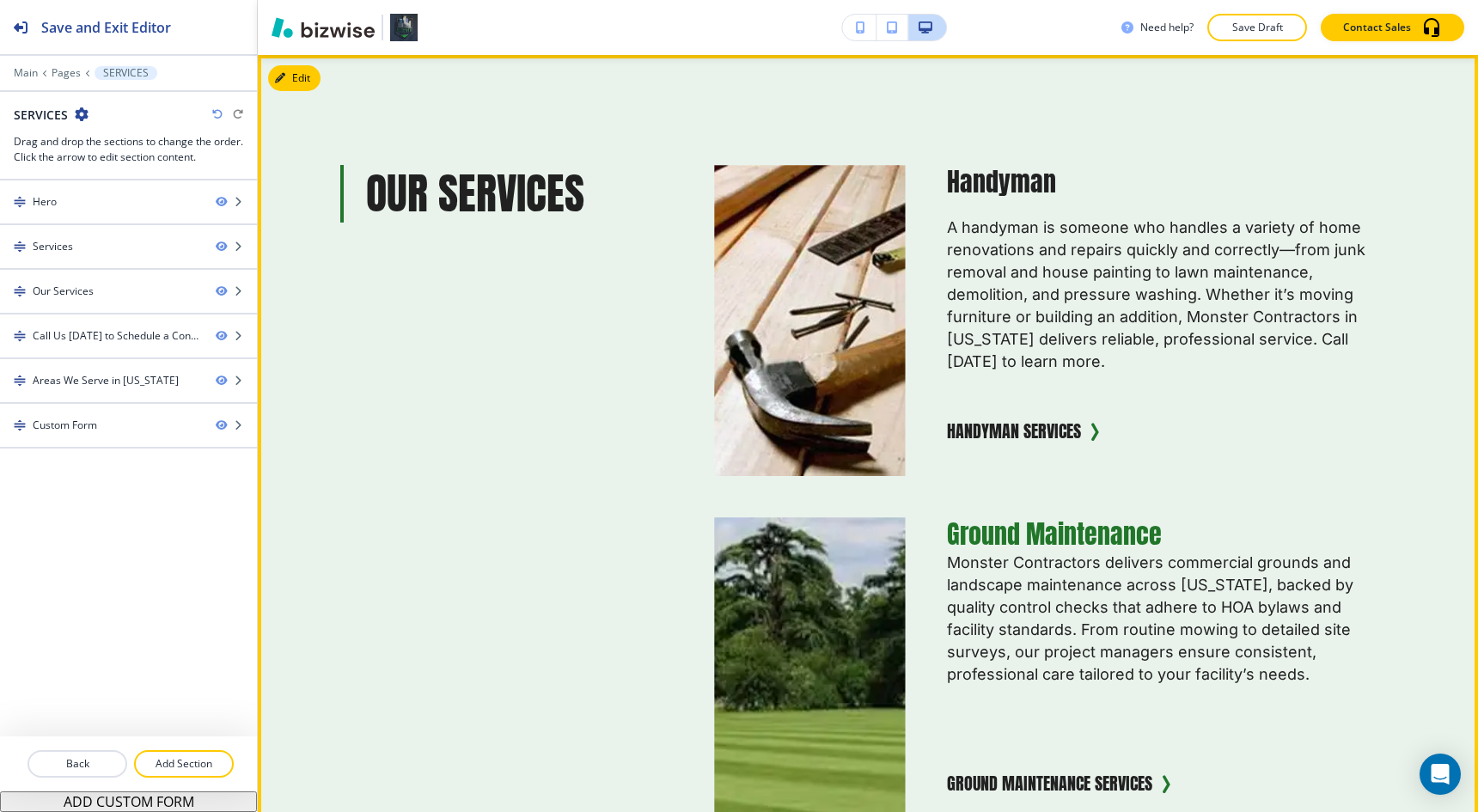
click at [941, 214] on div "Handyman A handyman is someone who handles a variety of home renovations and re…" at bounding box center [1137, 307] width 464 height 339
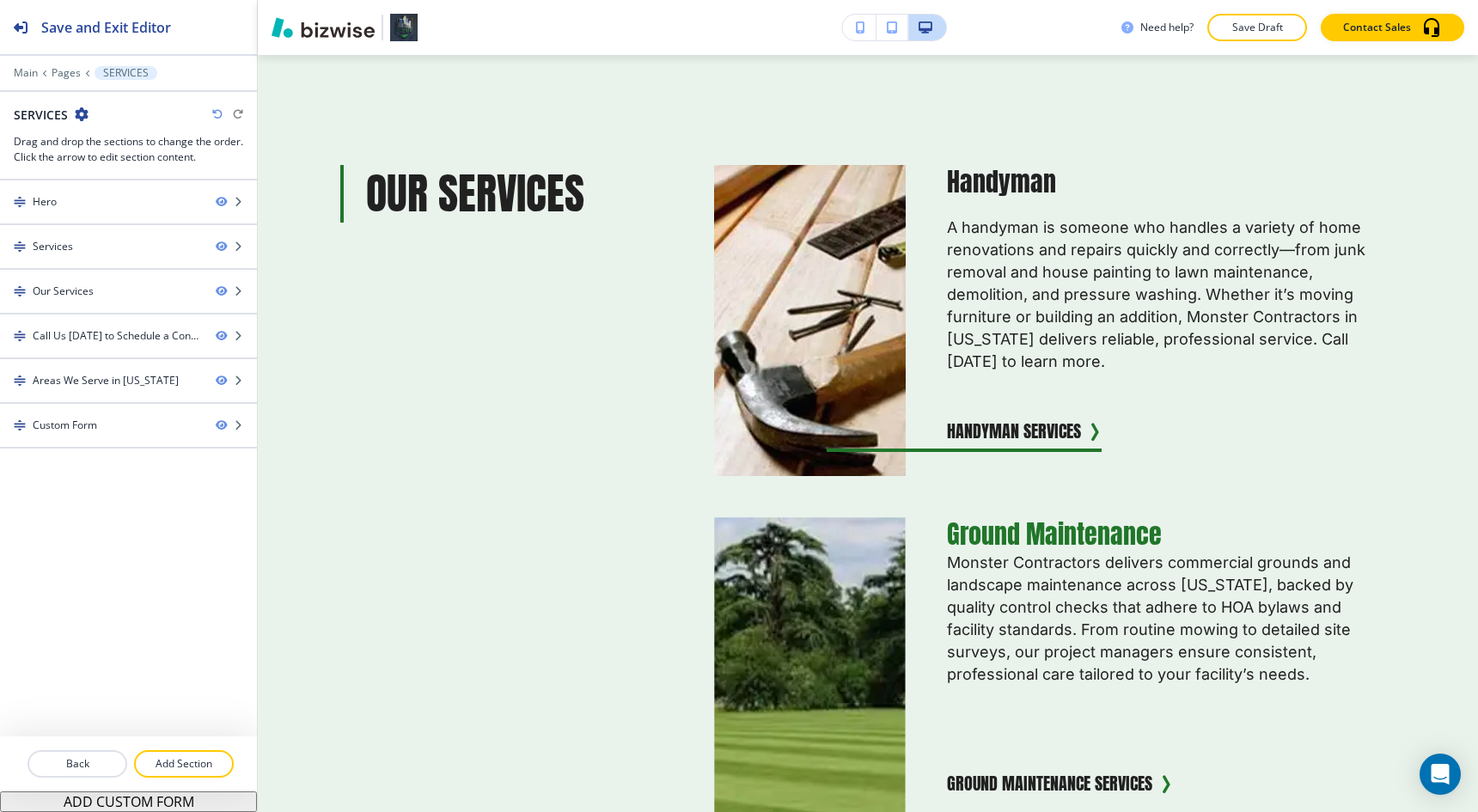
click at [847, 272] on img "button" at bounding box center [810, 320] width 210 height 342
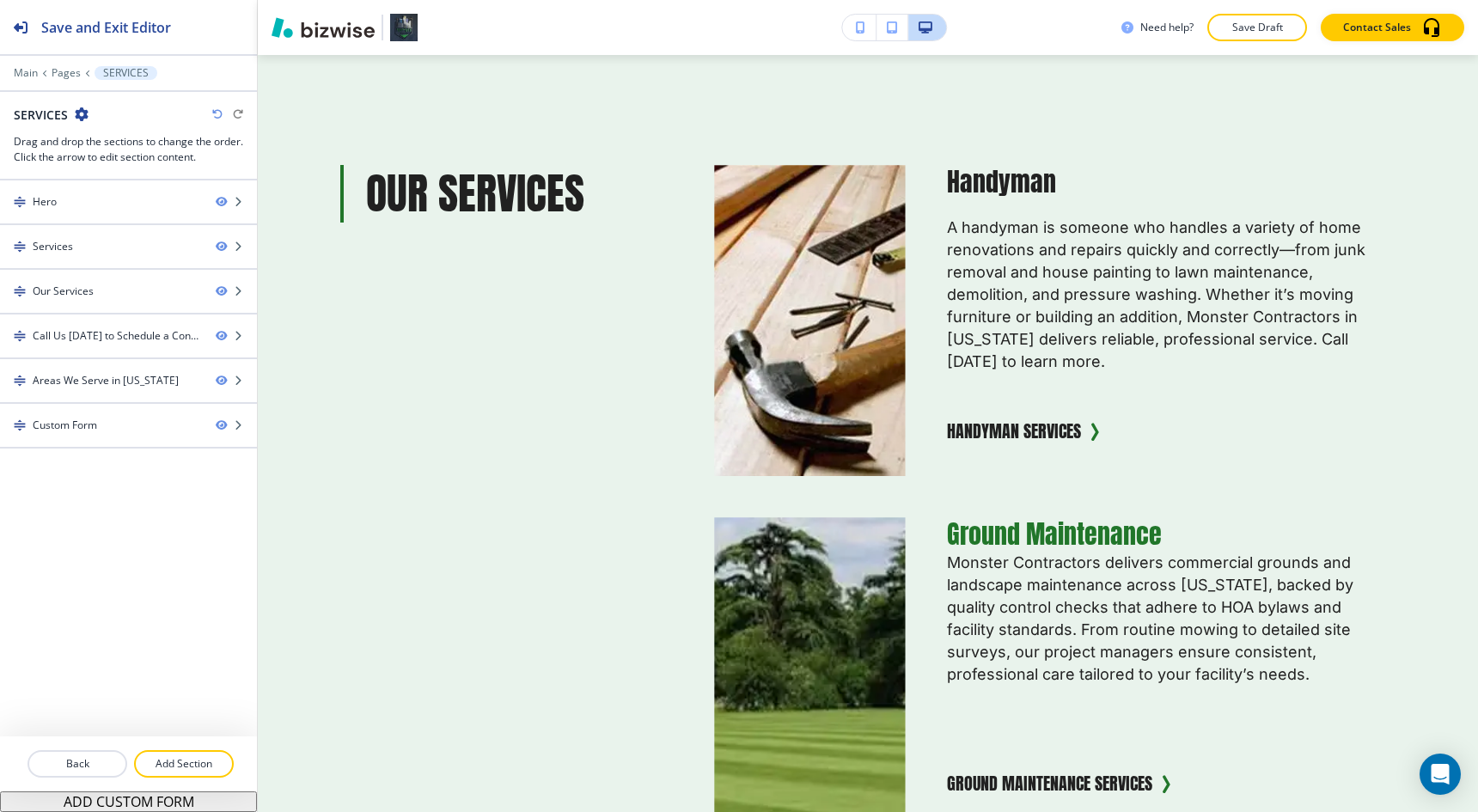
click at [984, 512] on div "Ground Maintenance Monster Contractors delivers commercial grounds and landscap…" at bounding box center [1137, 659] width 464 height 339
click at [976, 537] on h5 "Ground Maintenance" at bounding box center [1158, 534] width 423 height 35
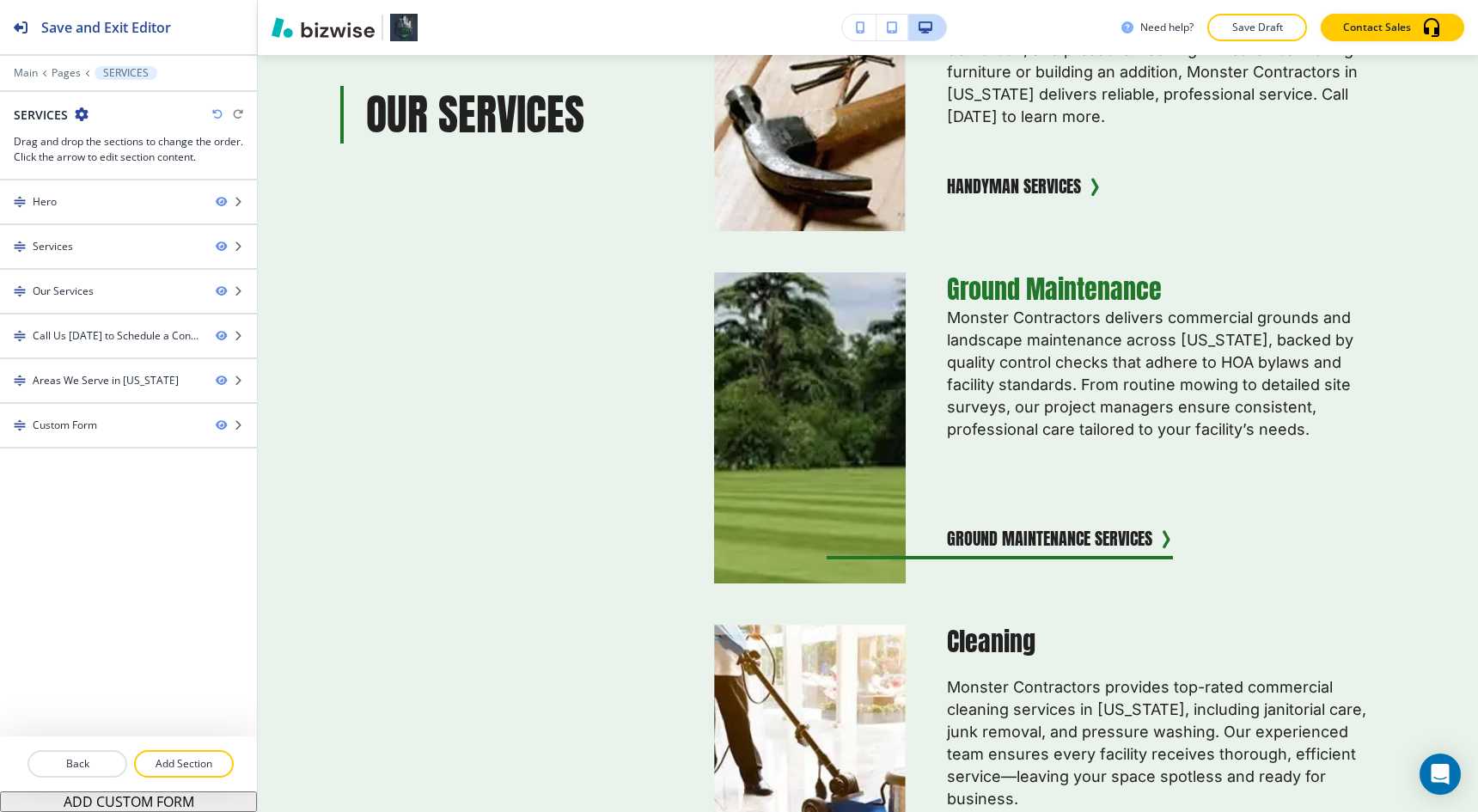
click at [868, 565] on img "button" at bounding box center [810, 427] width 210 height 342
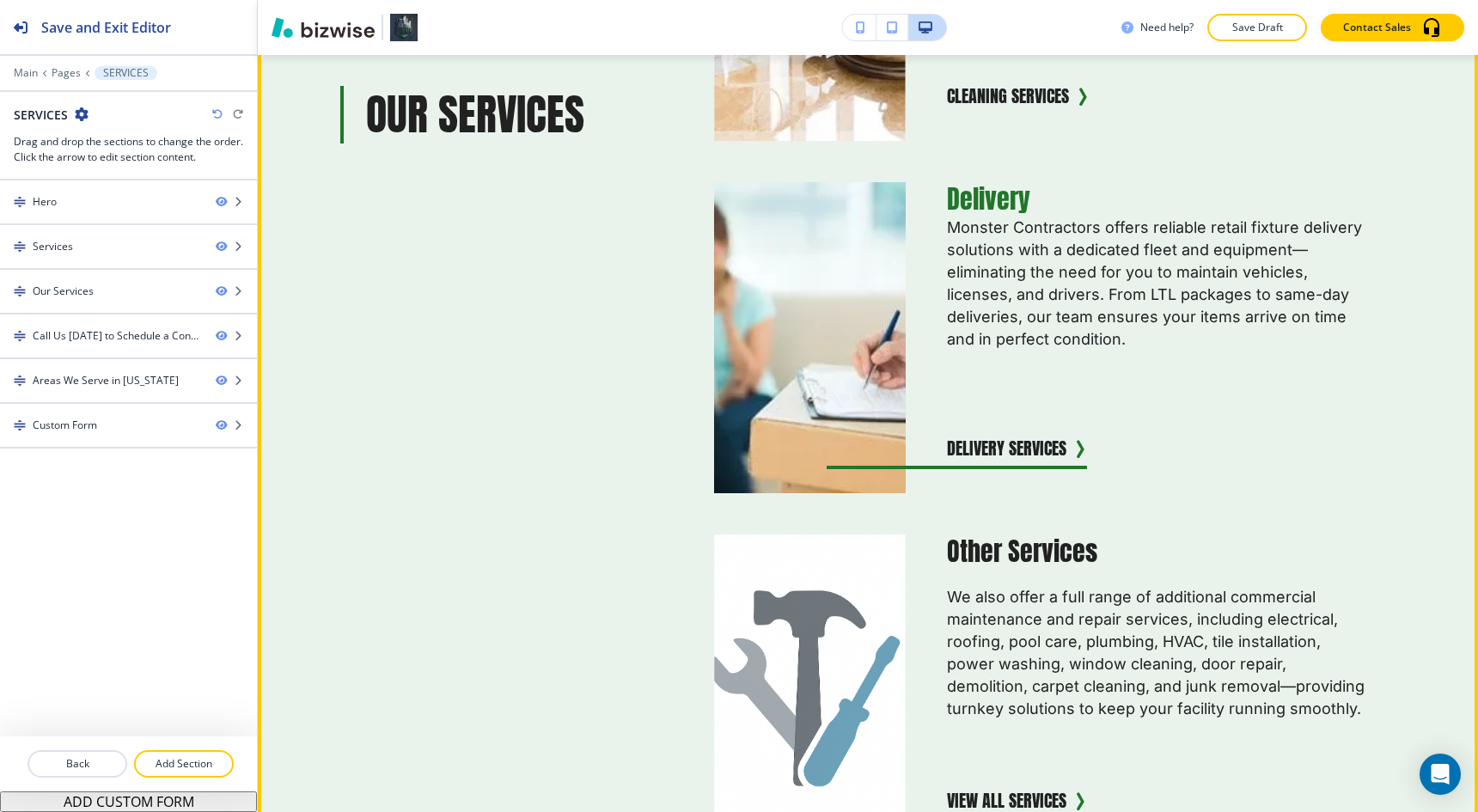
click at [861, 446] on img "button" at bounding box center [810, 337] width 210 height 342
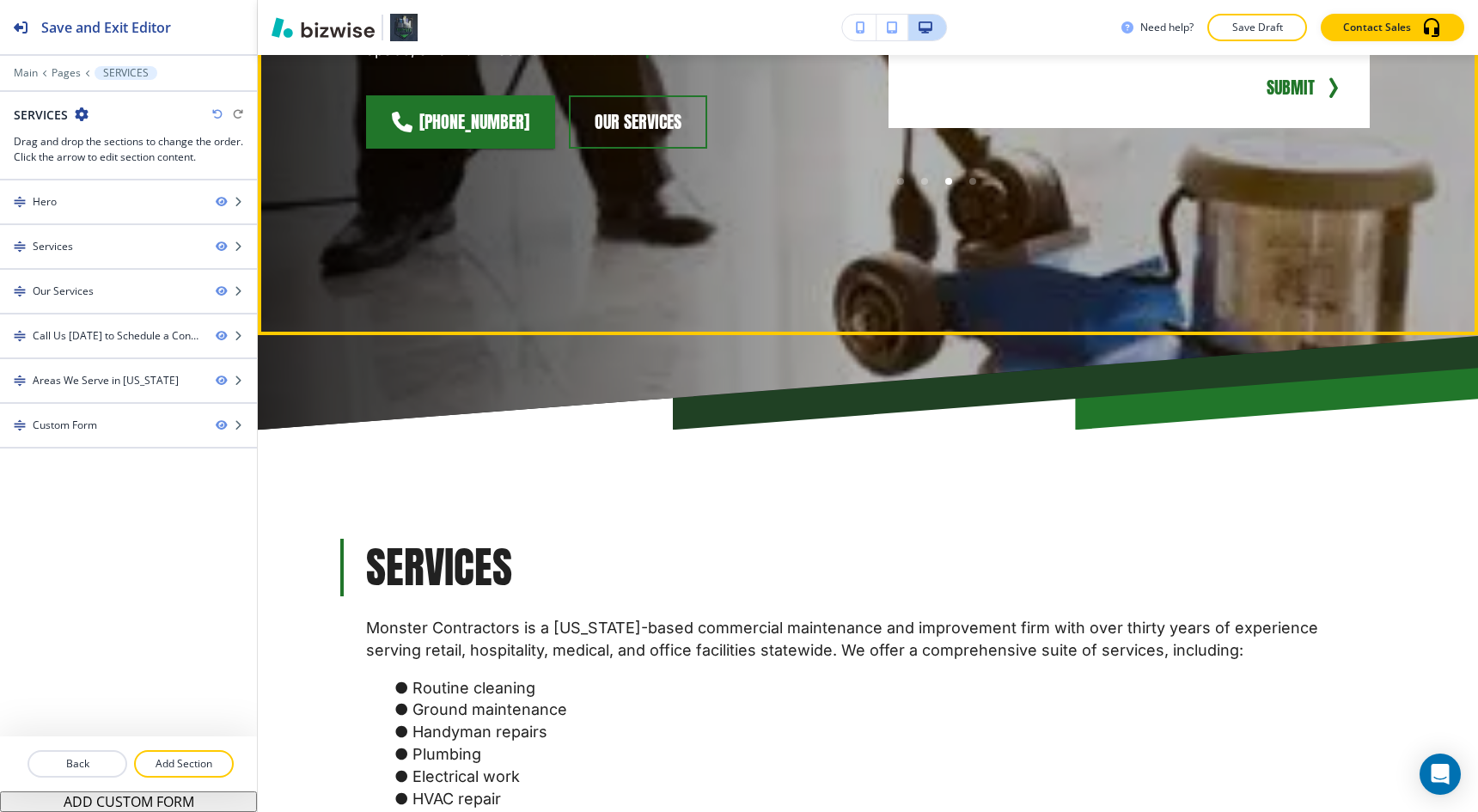
scroll to position [0, 0]
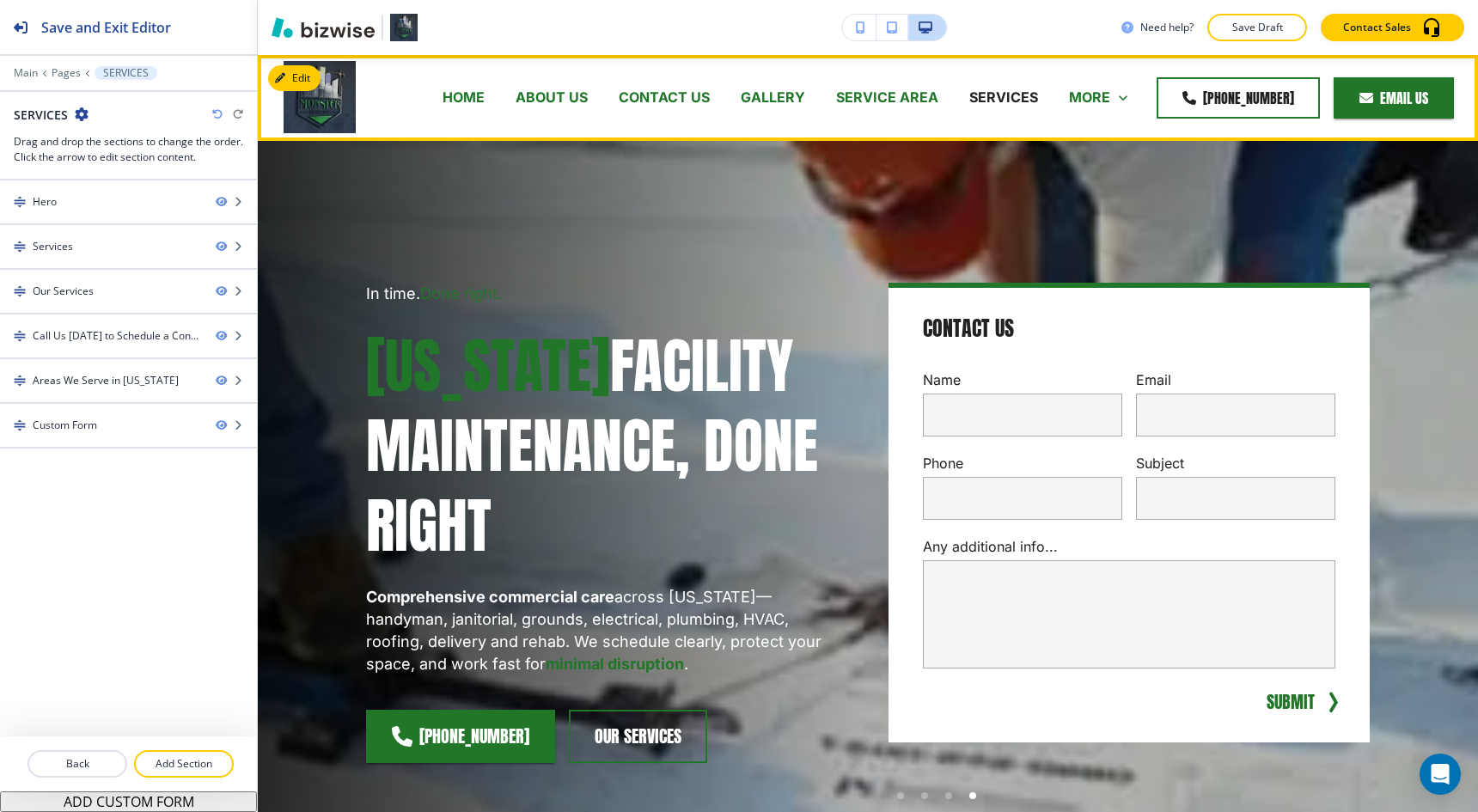
click at [805, 97] on p "GALLERY" at bounding box center [773, 97] width 64 height 20
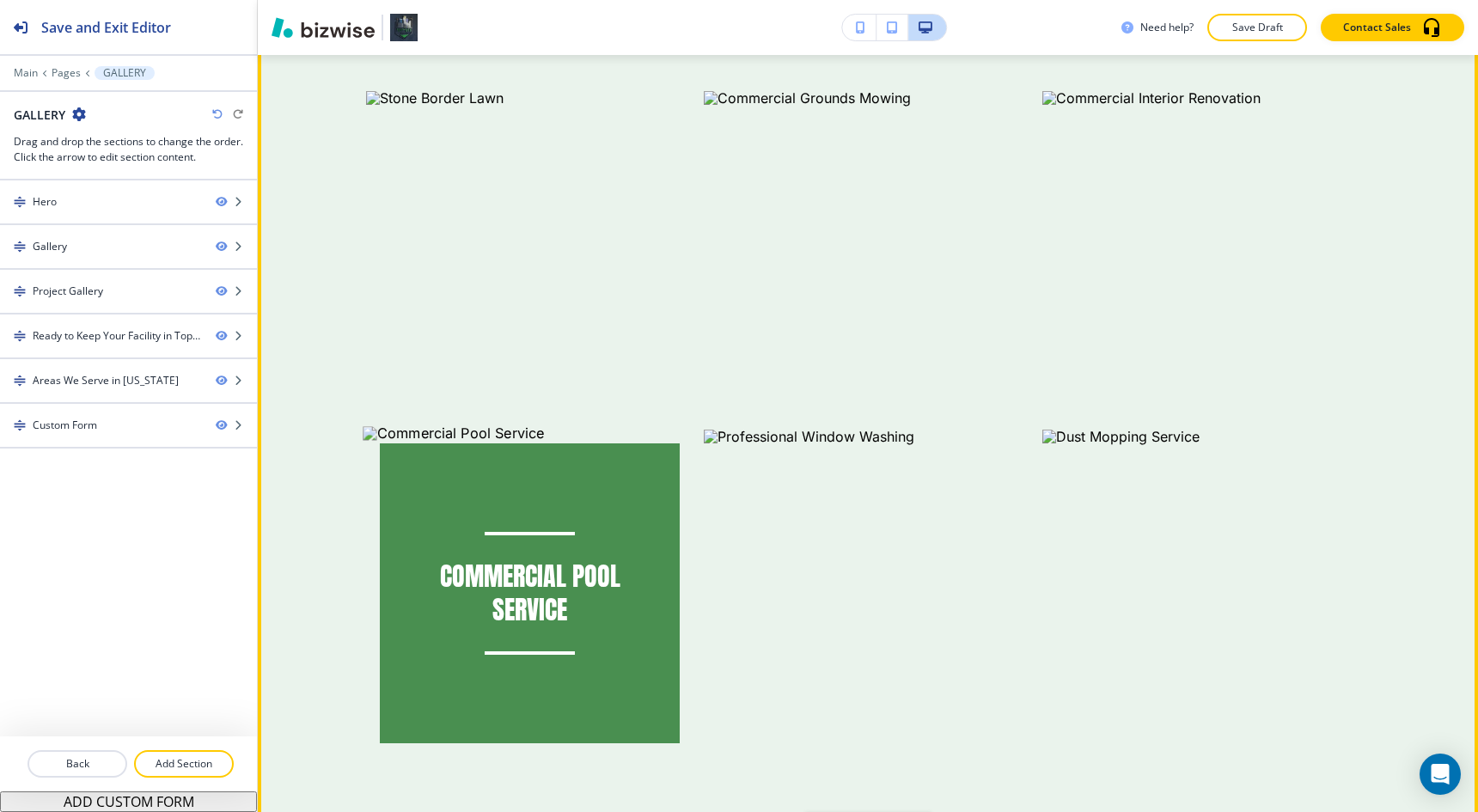
scroll to position [1603, 0]
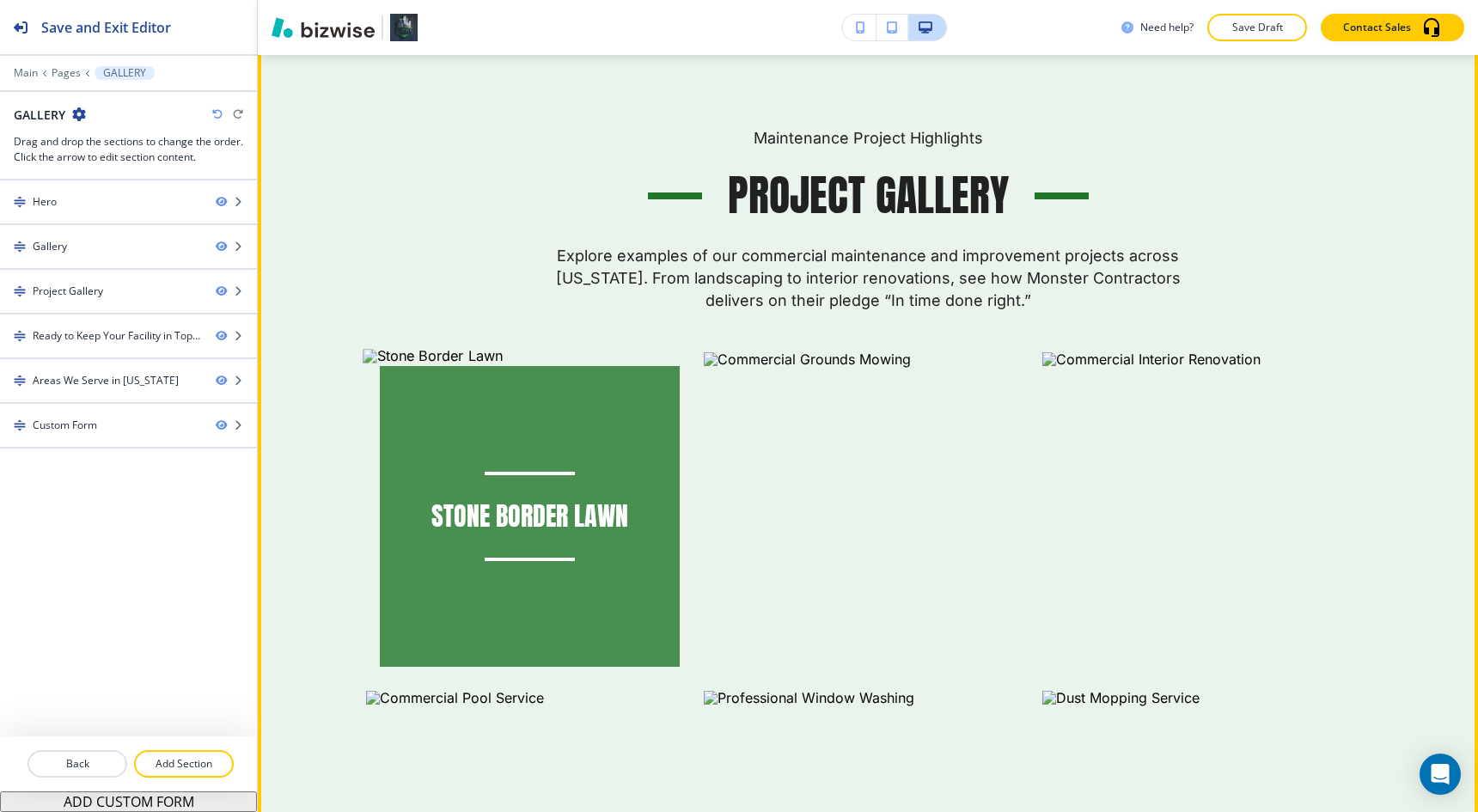
click at [635, 389] on div "Stone Border Lawn" at bounding box center [529, 516] width 300 height 300
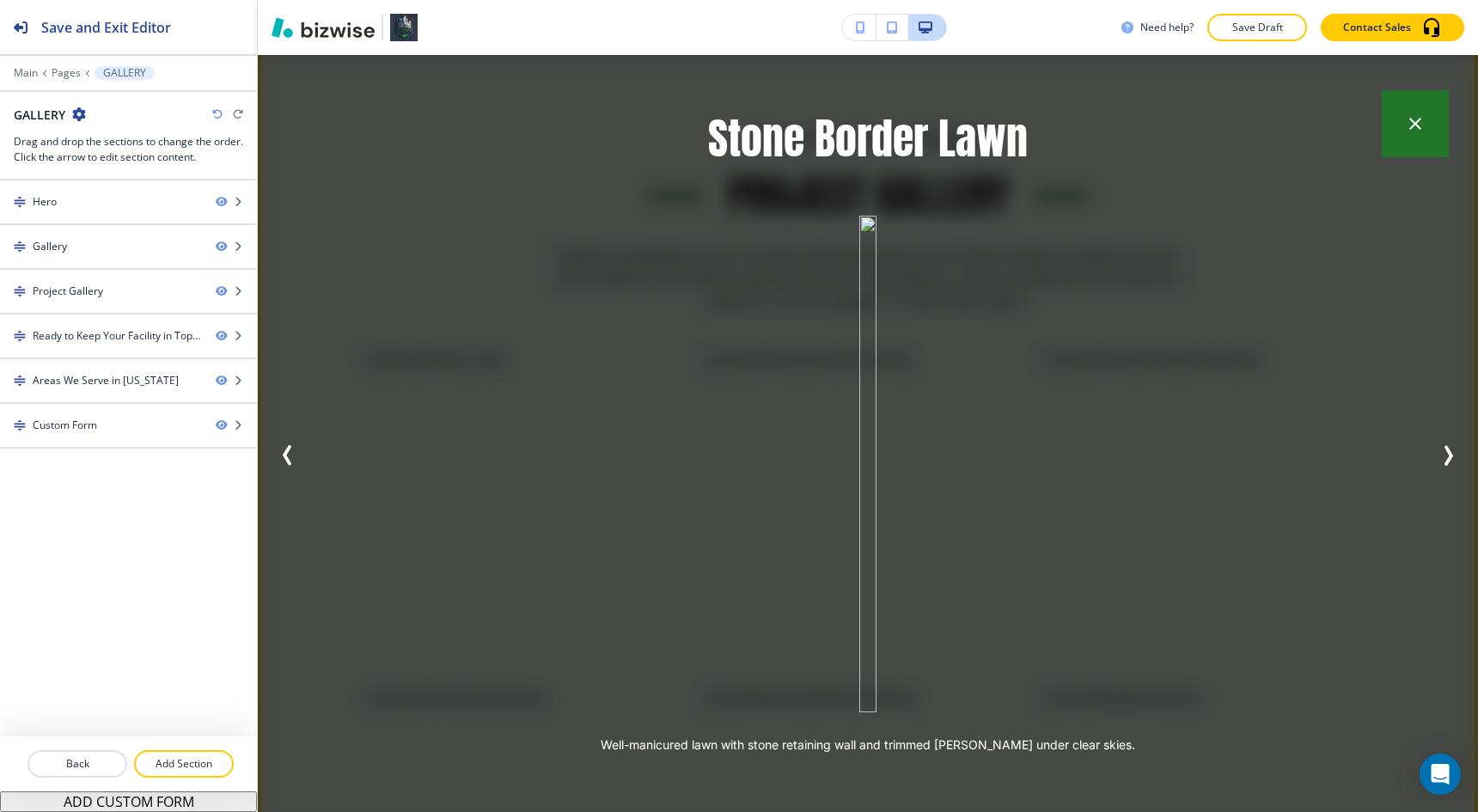
click at [368, 263] on div "Stone Border Lawn Well-manicured lawn with stone retaining wall and trimmed [PE…" at bounding box center [868, 433] width 1220 height 756
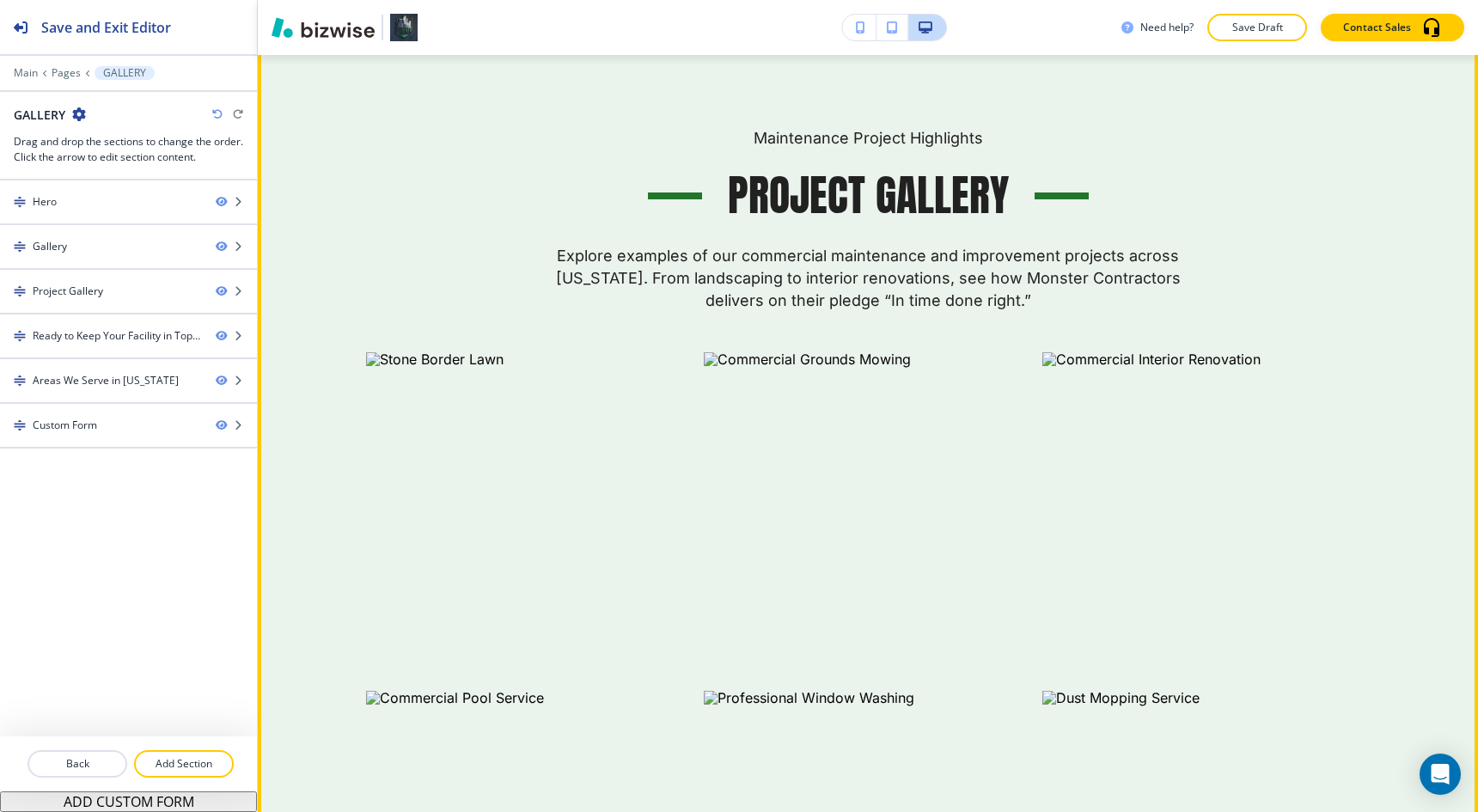
scroll to position [1325, 0]
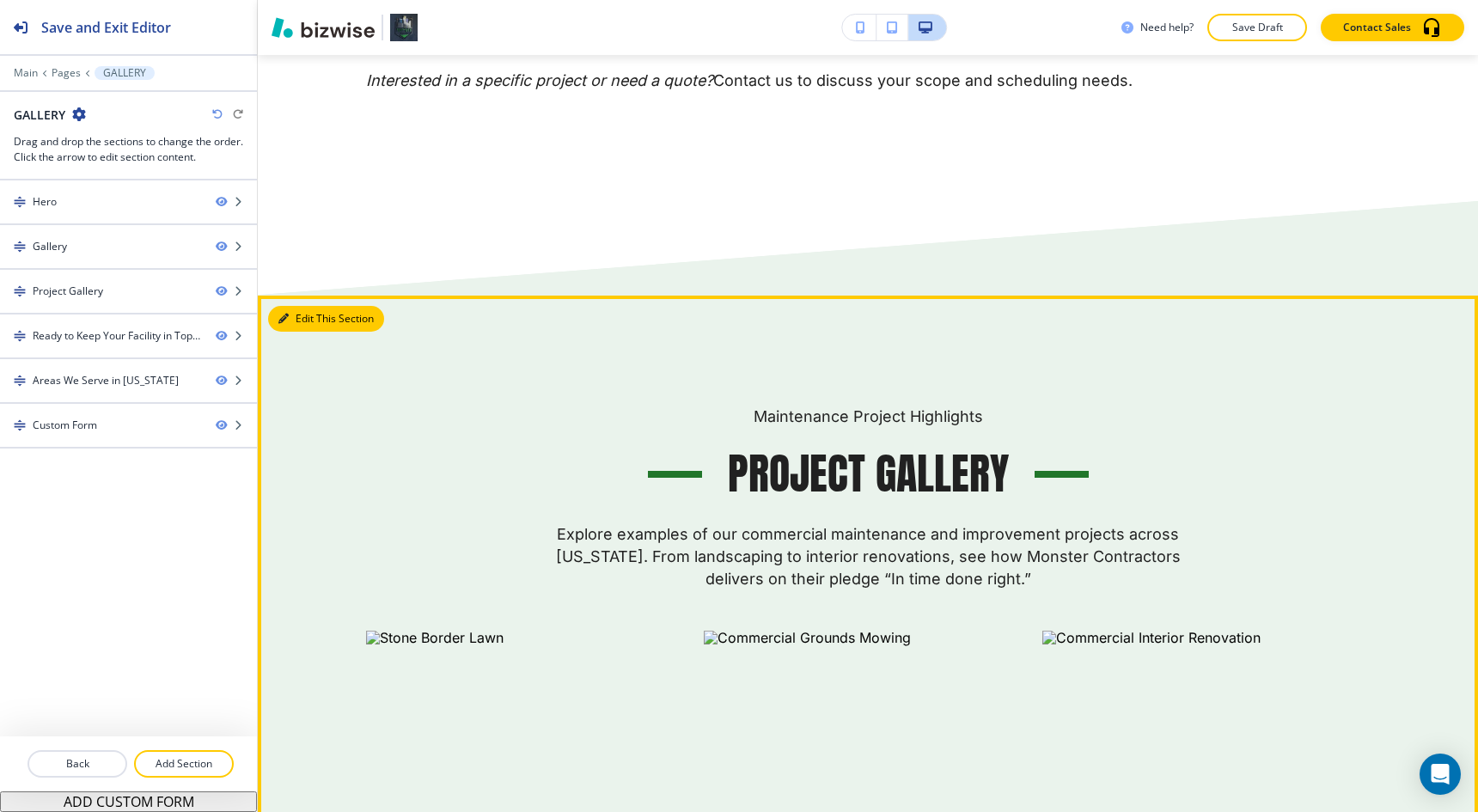
click at [298, 311] on button "Edit This Section" at bounding box center [326, 318] width 116 height 25
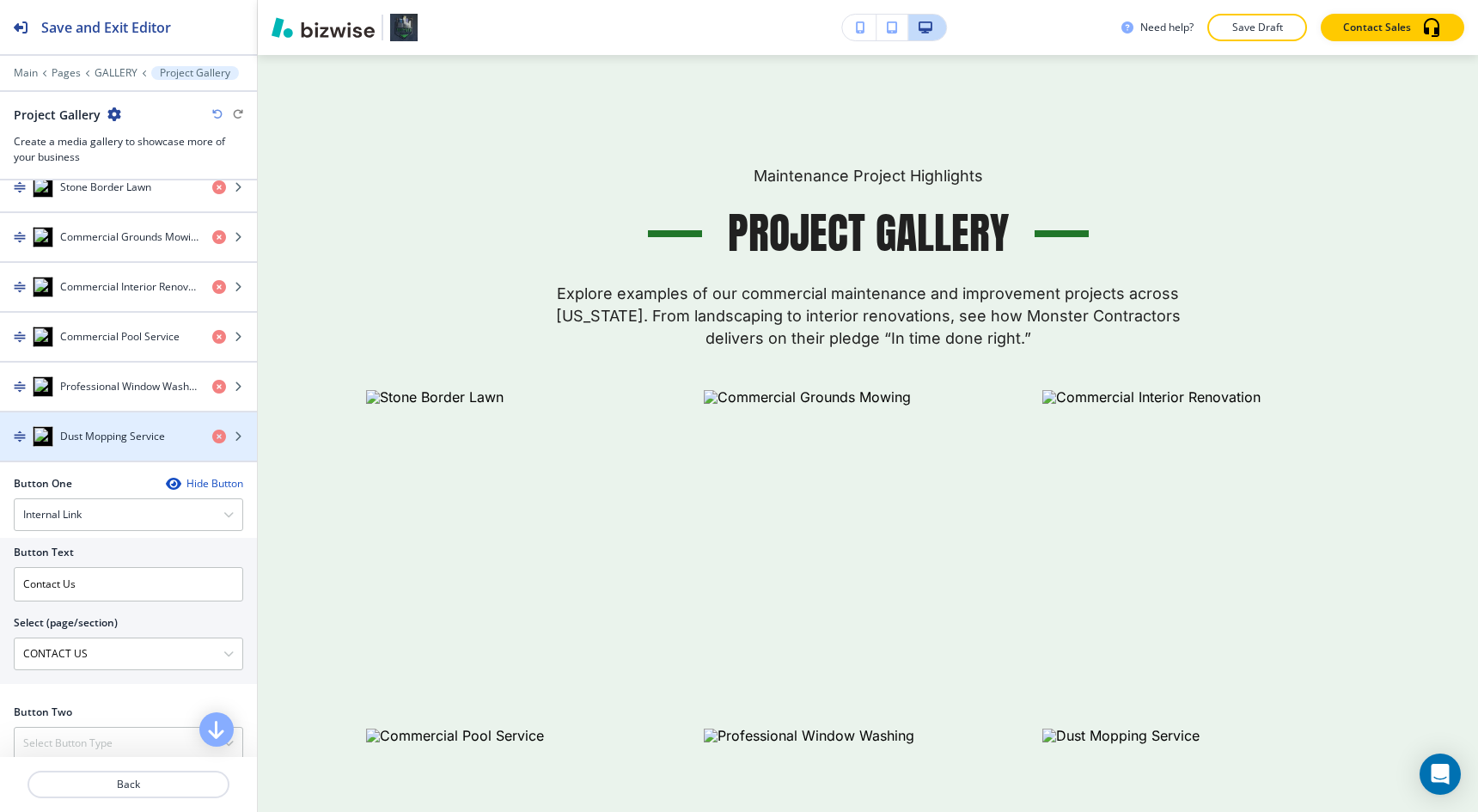
scroll to position [720, 0]
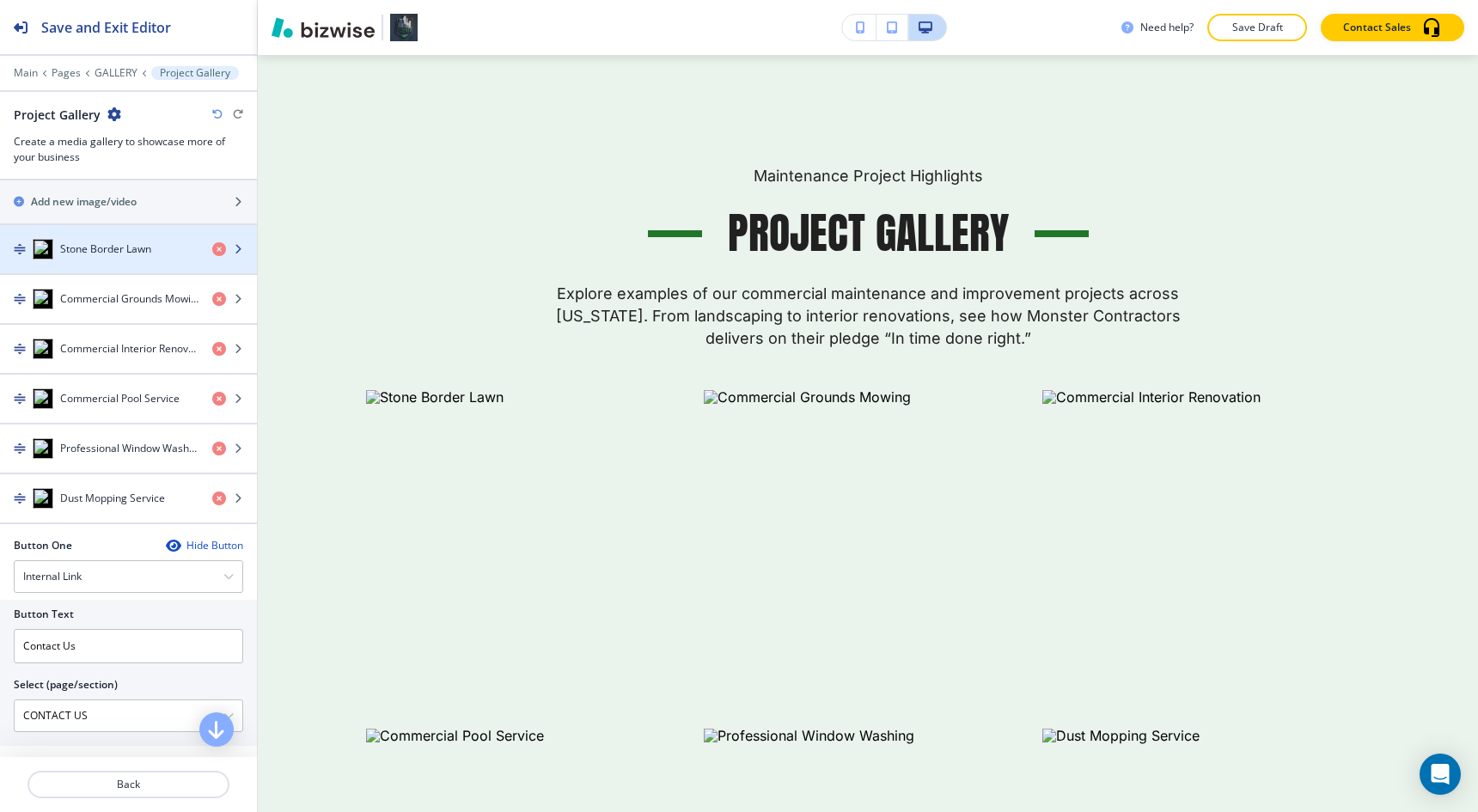
click at [113, 266] on div "button" at bounding box center [128, 266] width 257 height 14
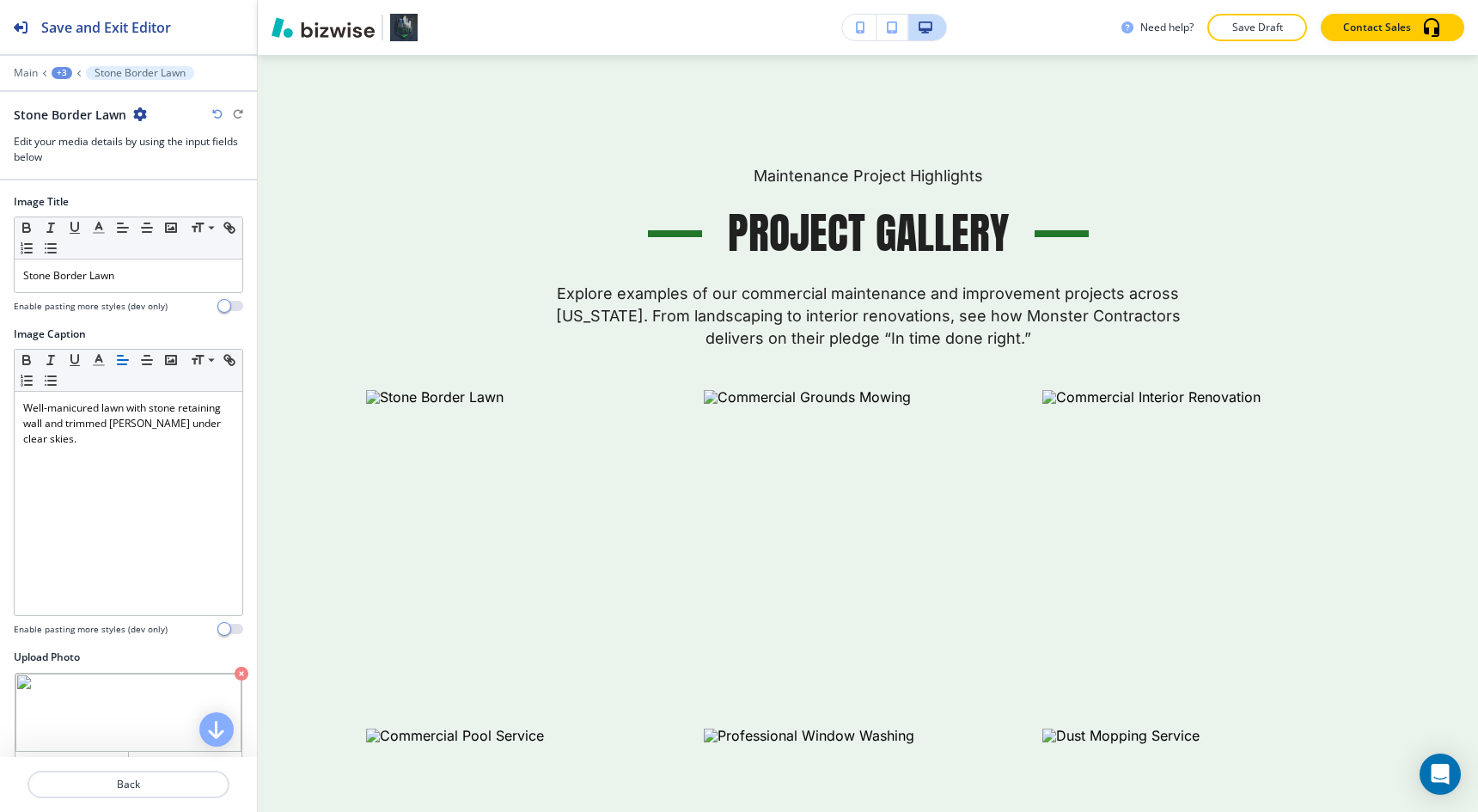
scroll to position [40, 0]
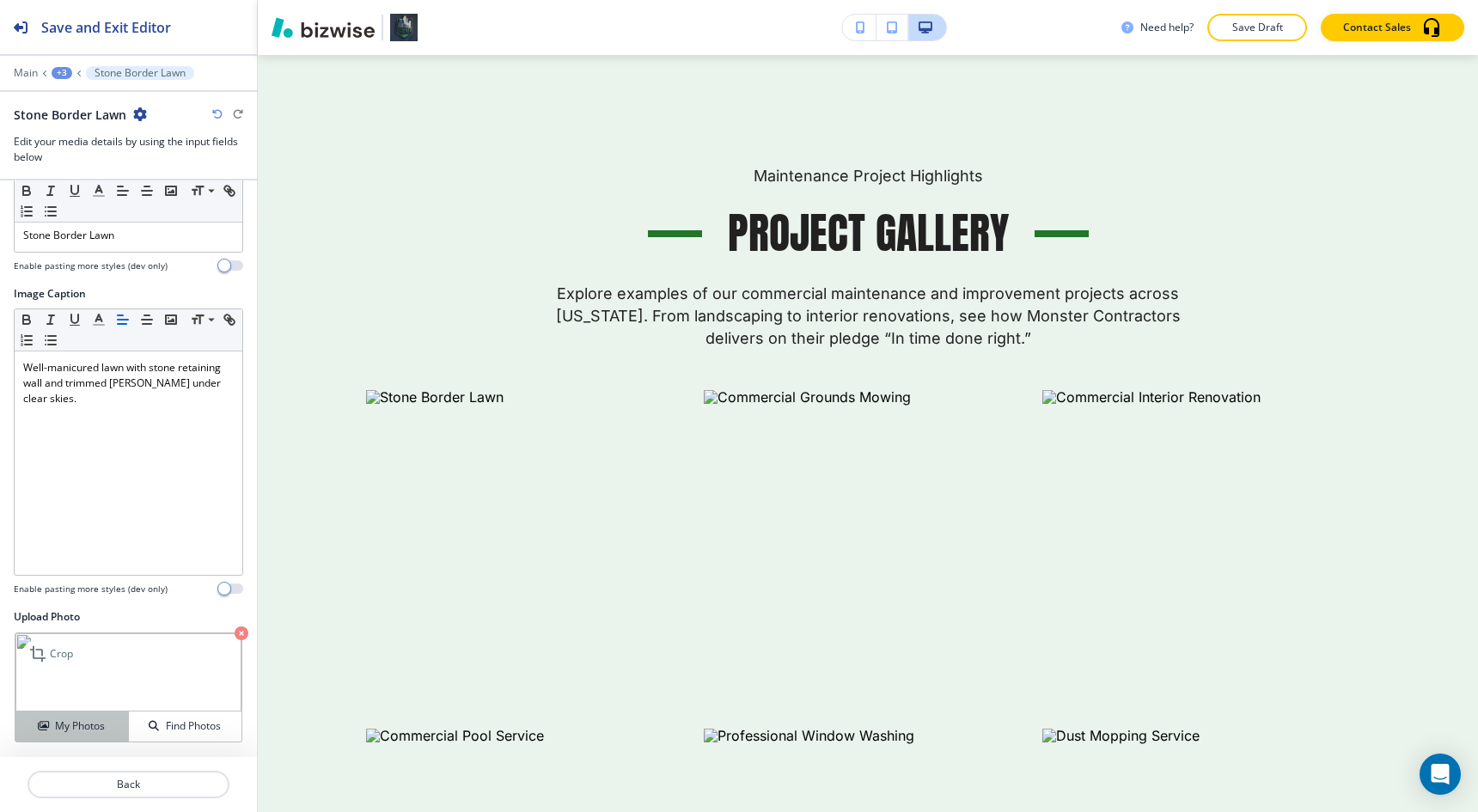
click at [98, 724] on h4 "My Photos" at bounding box center [79, 725] width 50 height 15
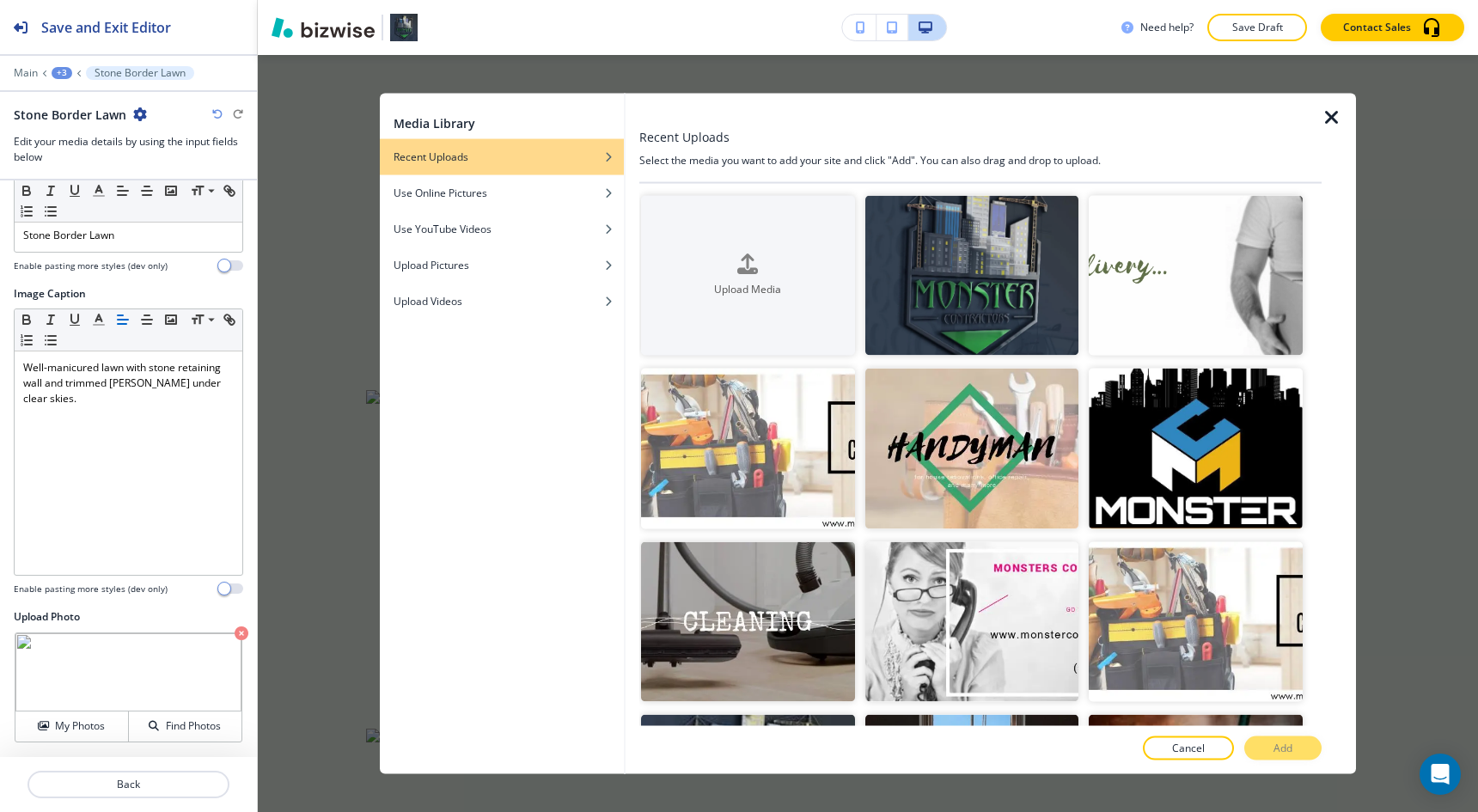
click at [1334, 113] on icon "button" at bounding box center [1332, 117] width 21 height 21
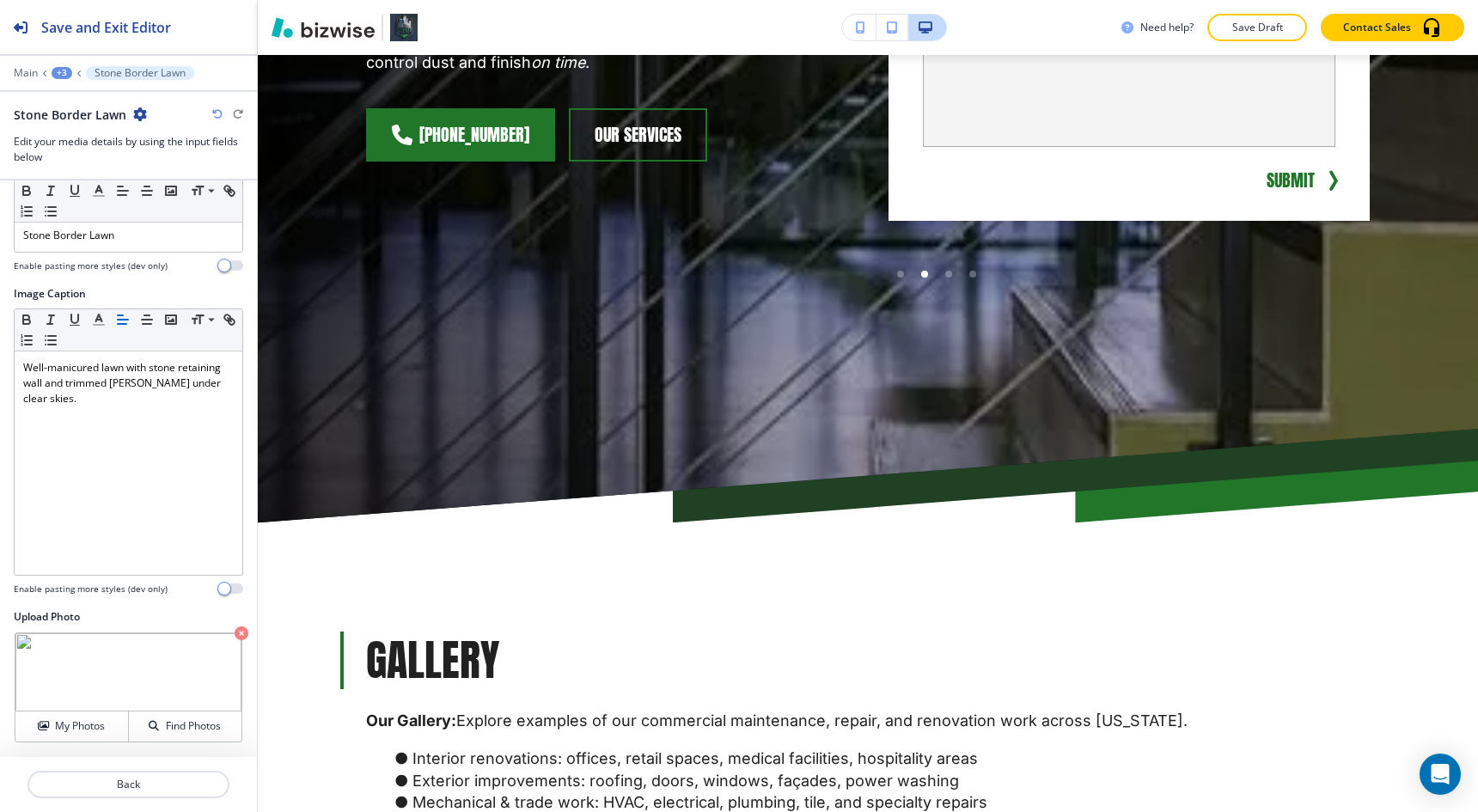
scroll to position [0, 0]
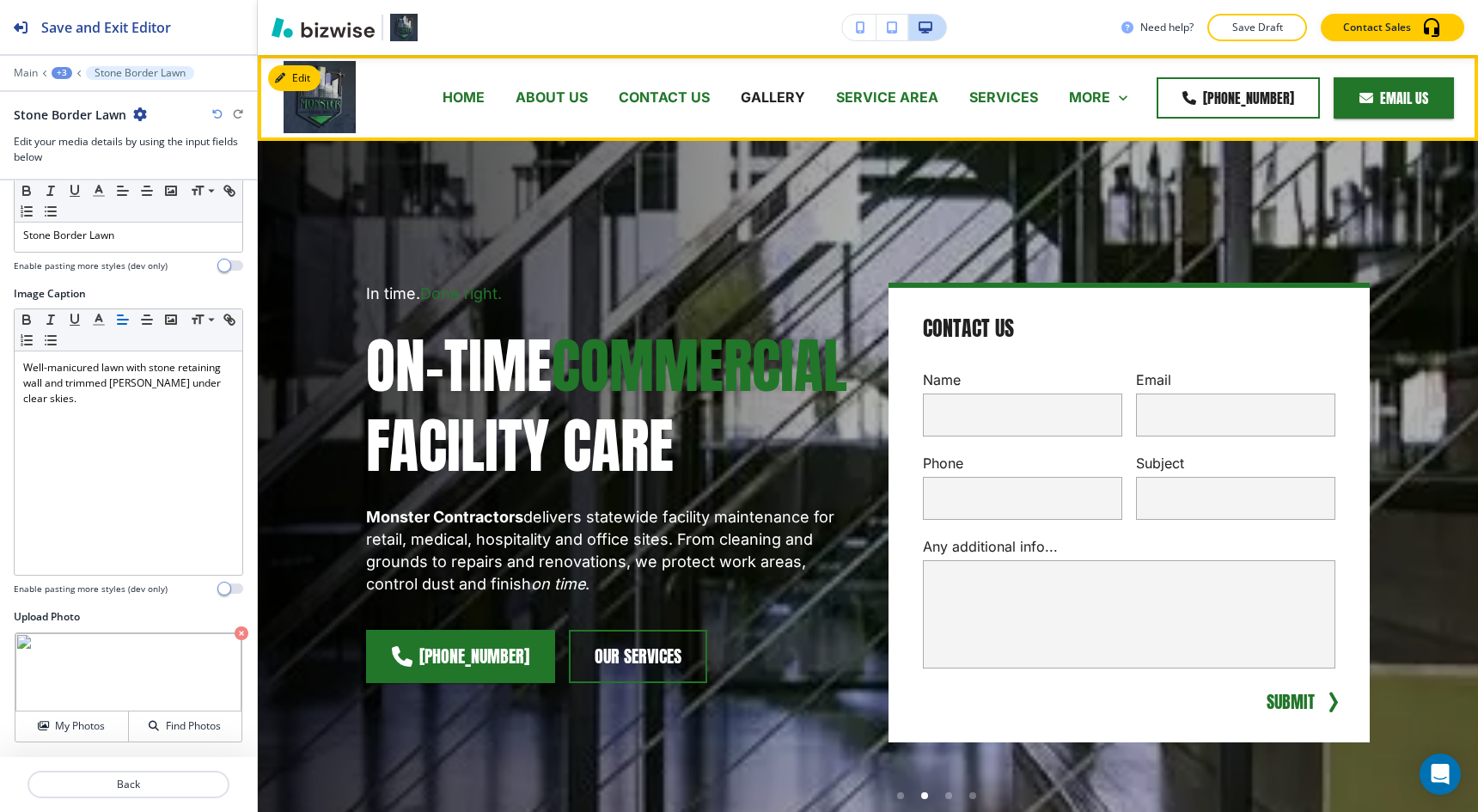
click at [1024, 100] on p "SERVICES" at bounding box center [1004, 97] width 69 height 20
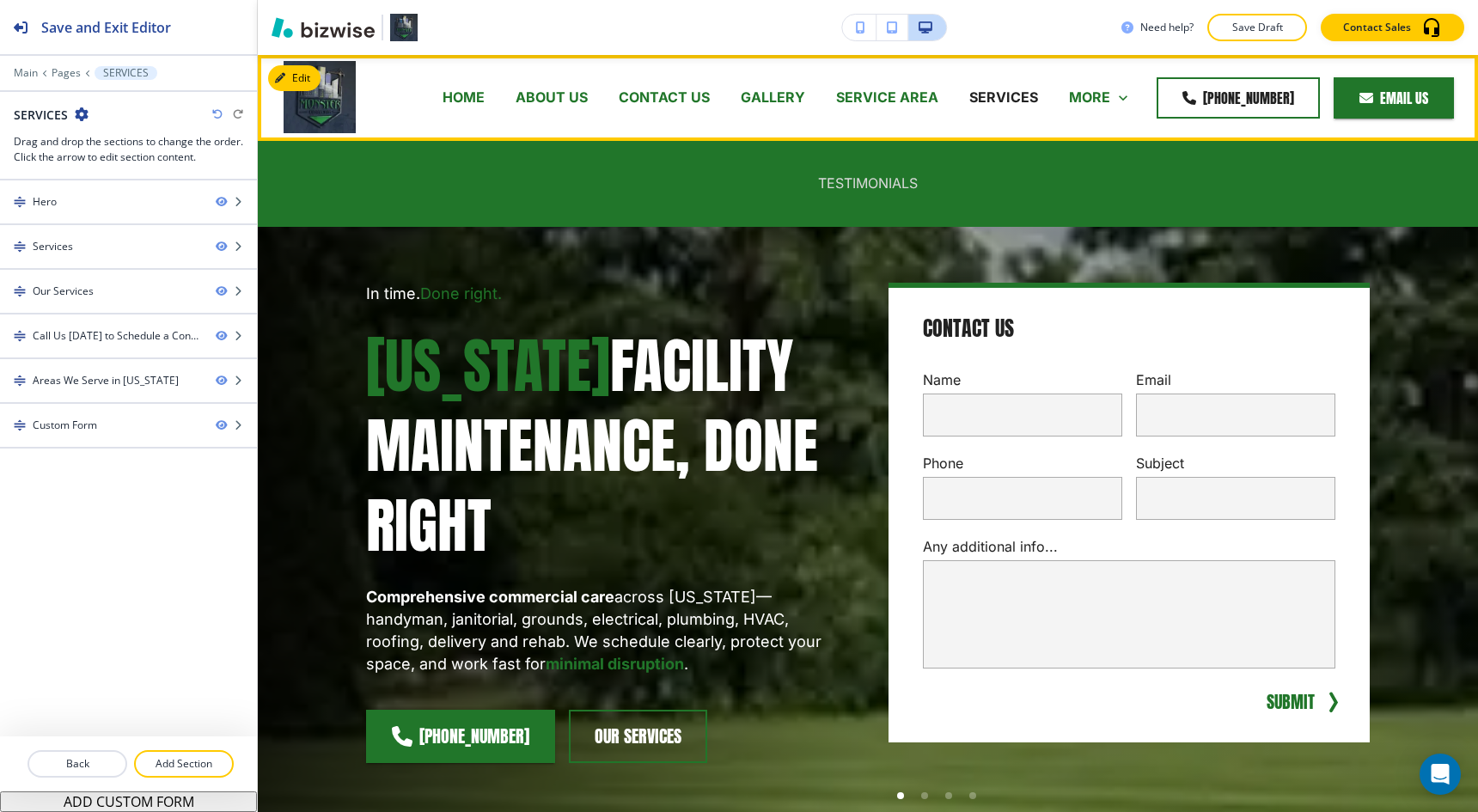
click at [860, 182] on p "TESTIMONIALS" at bounding box center [868, 183] width 100 height 20
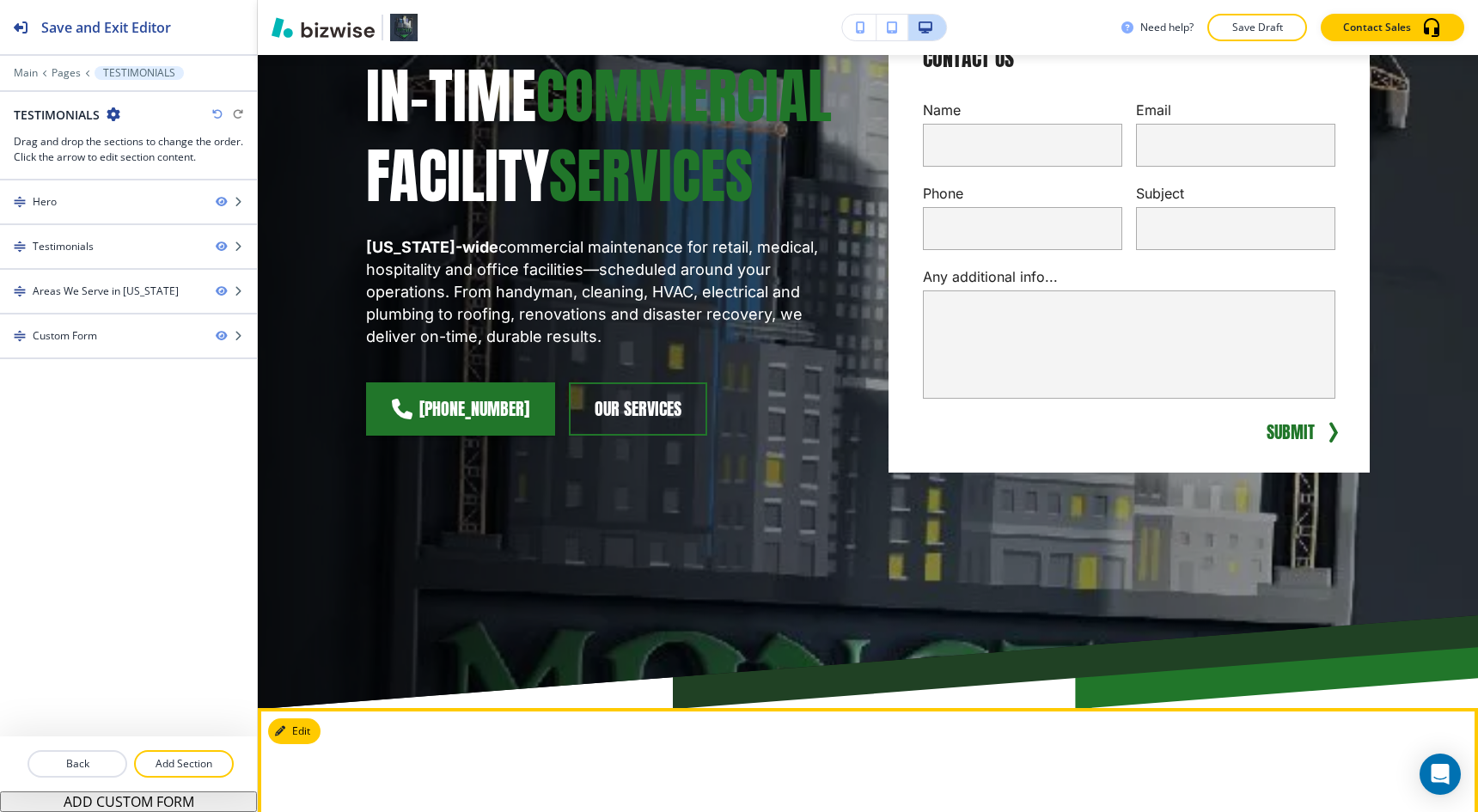
scroll to position [5, 0]
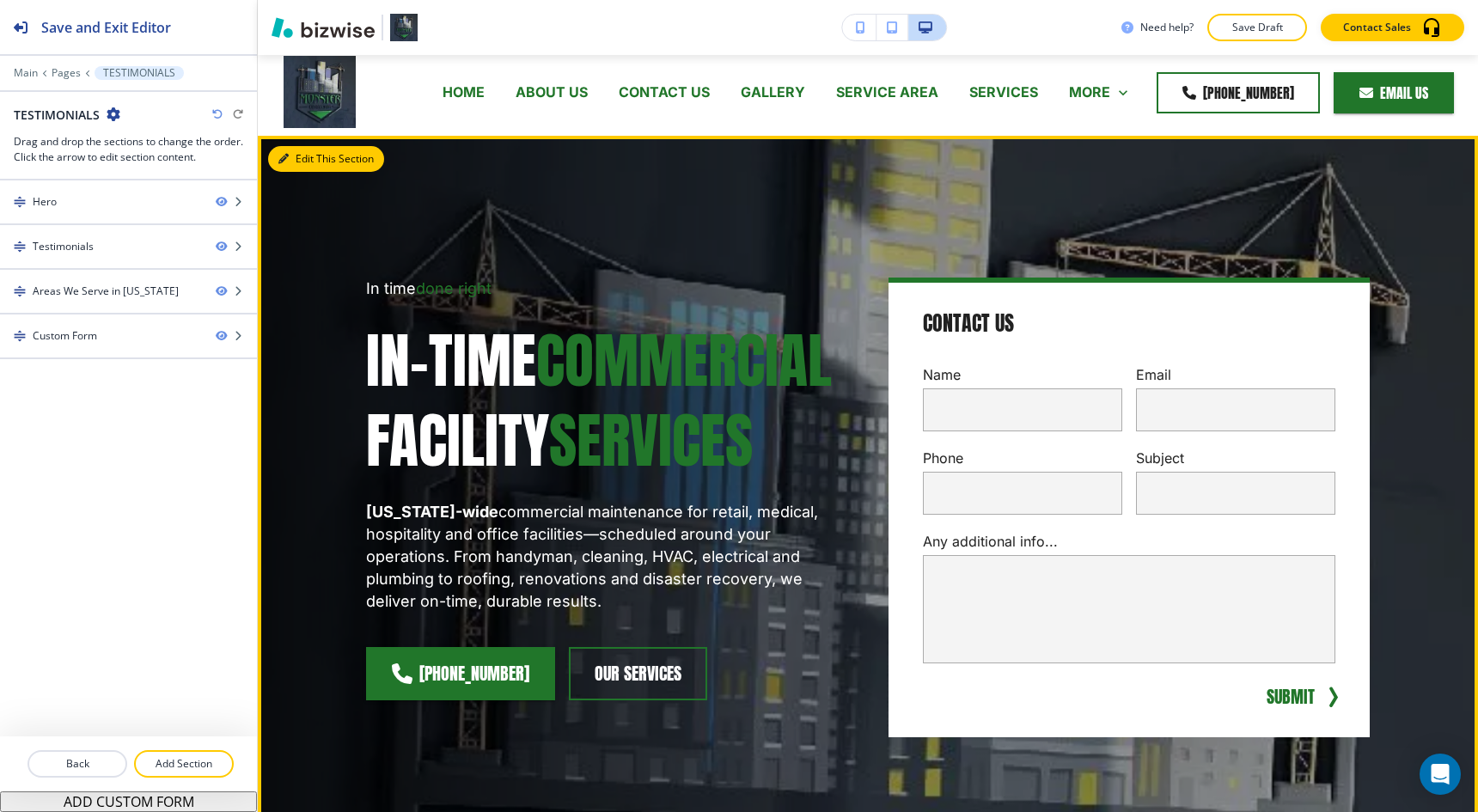
click at [302, 163] on button "Edit This Section" at bounding box center [326, 158] width 116 height 25
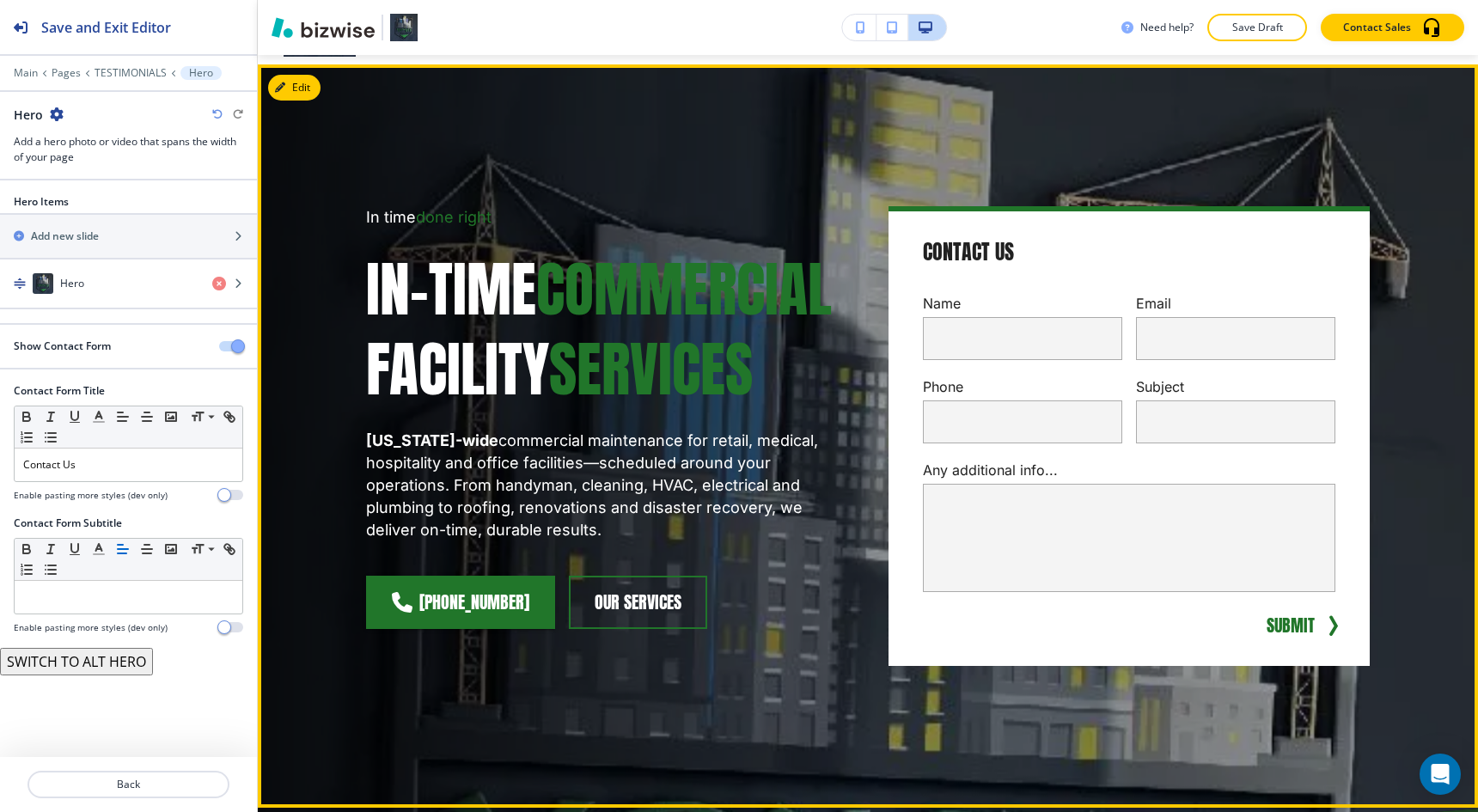
scroll to position [86, 0]
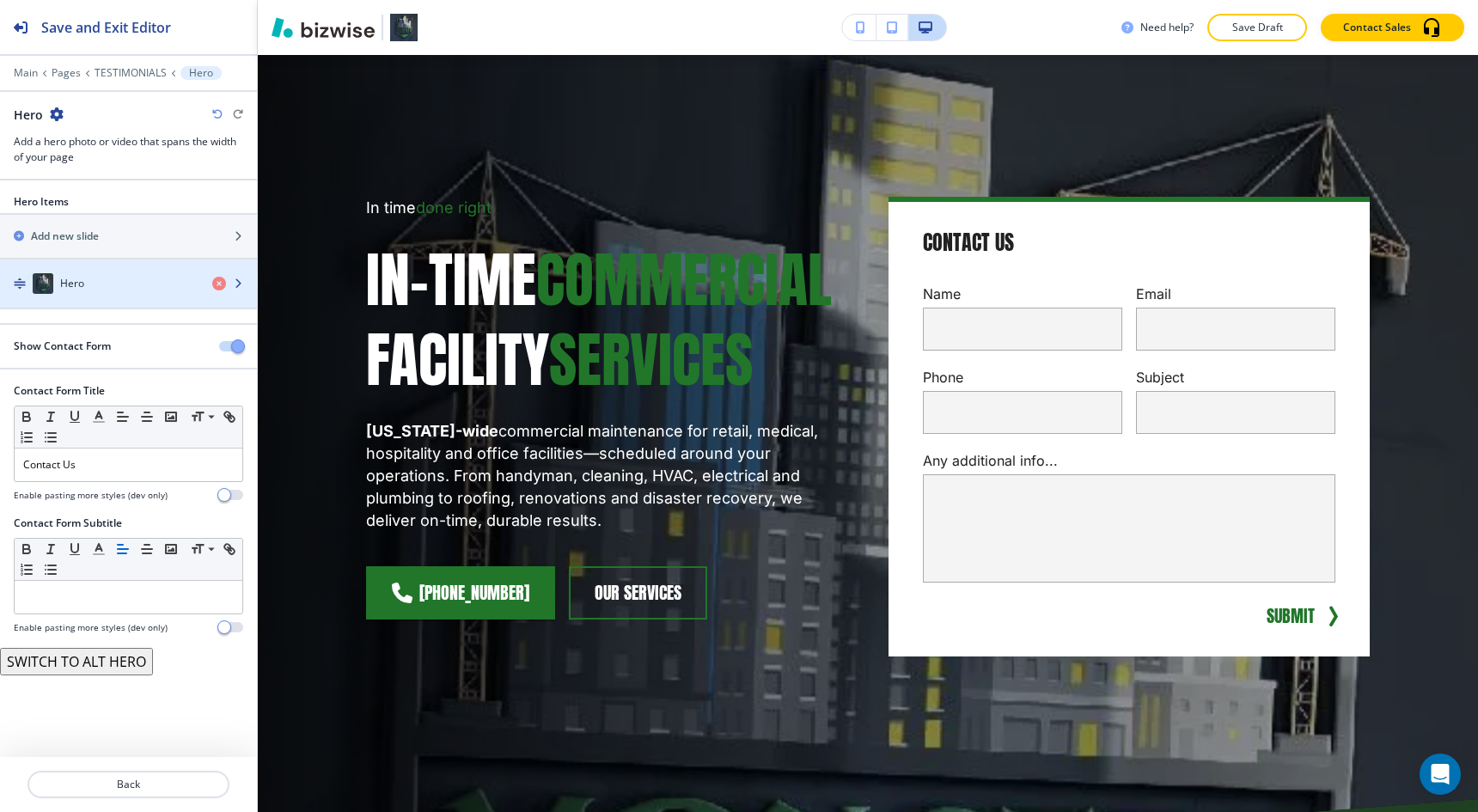
click at [158, 280] on div "Hero" at bounding box center [99, 283] width 199 height 21
click at [112, 279] on div "Hero" at bounding box center [99, 283] width 199 height 21
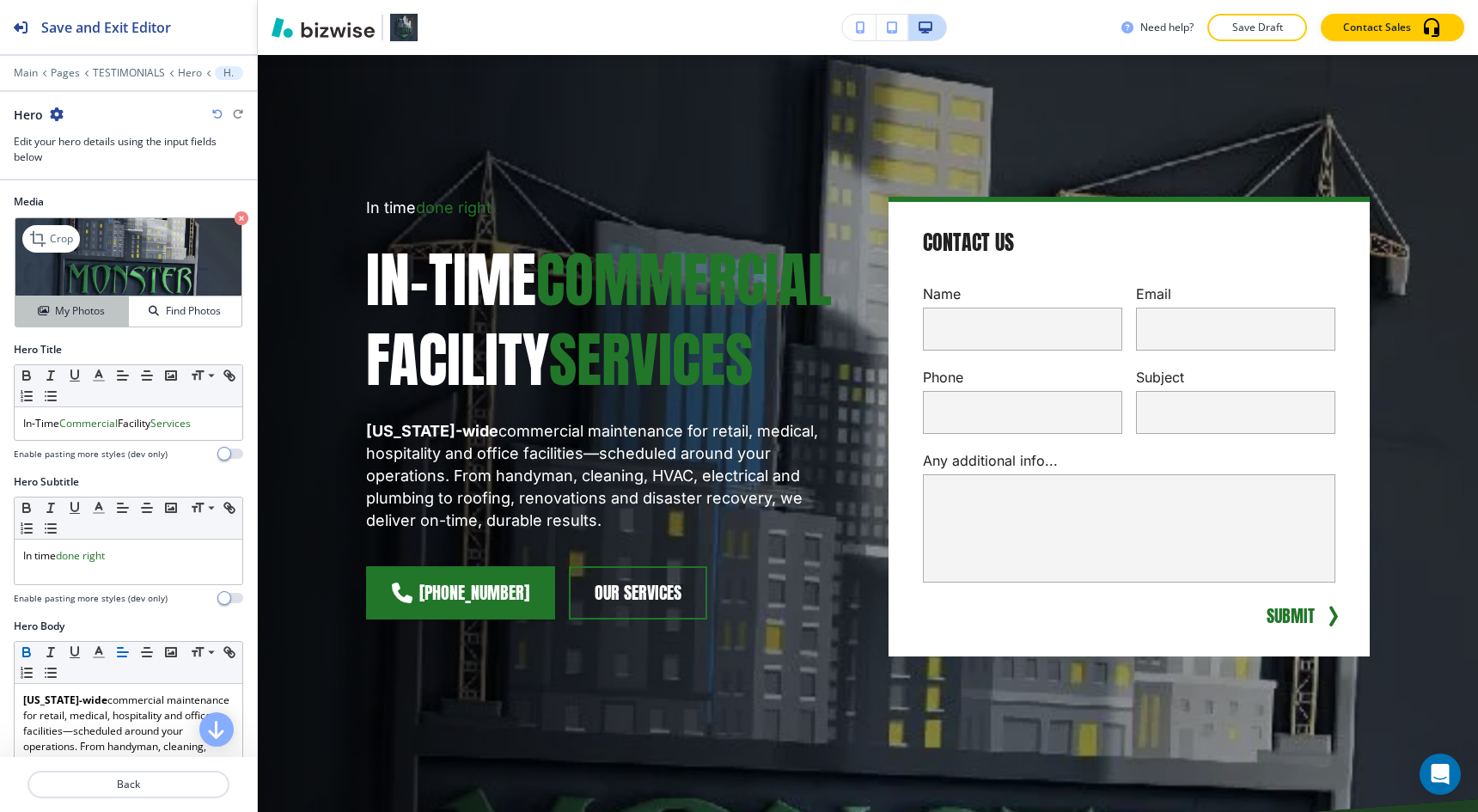
click at [108, 309] on div "My Photos" at bounding box center [72, 310] width 113 height 15
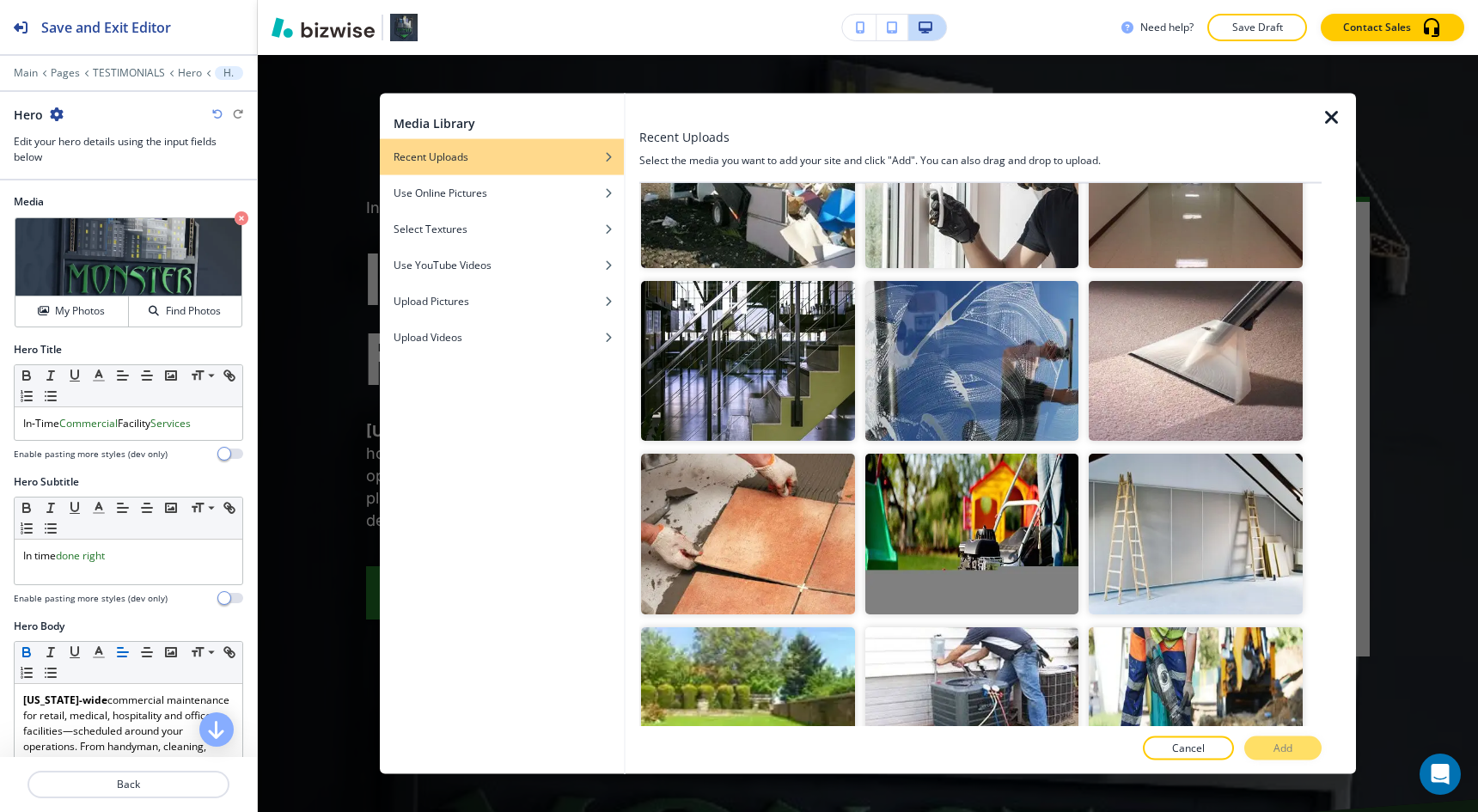
scroll to position [1139, 0]
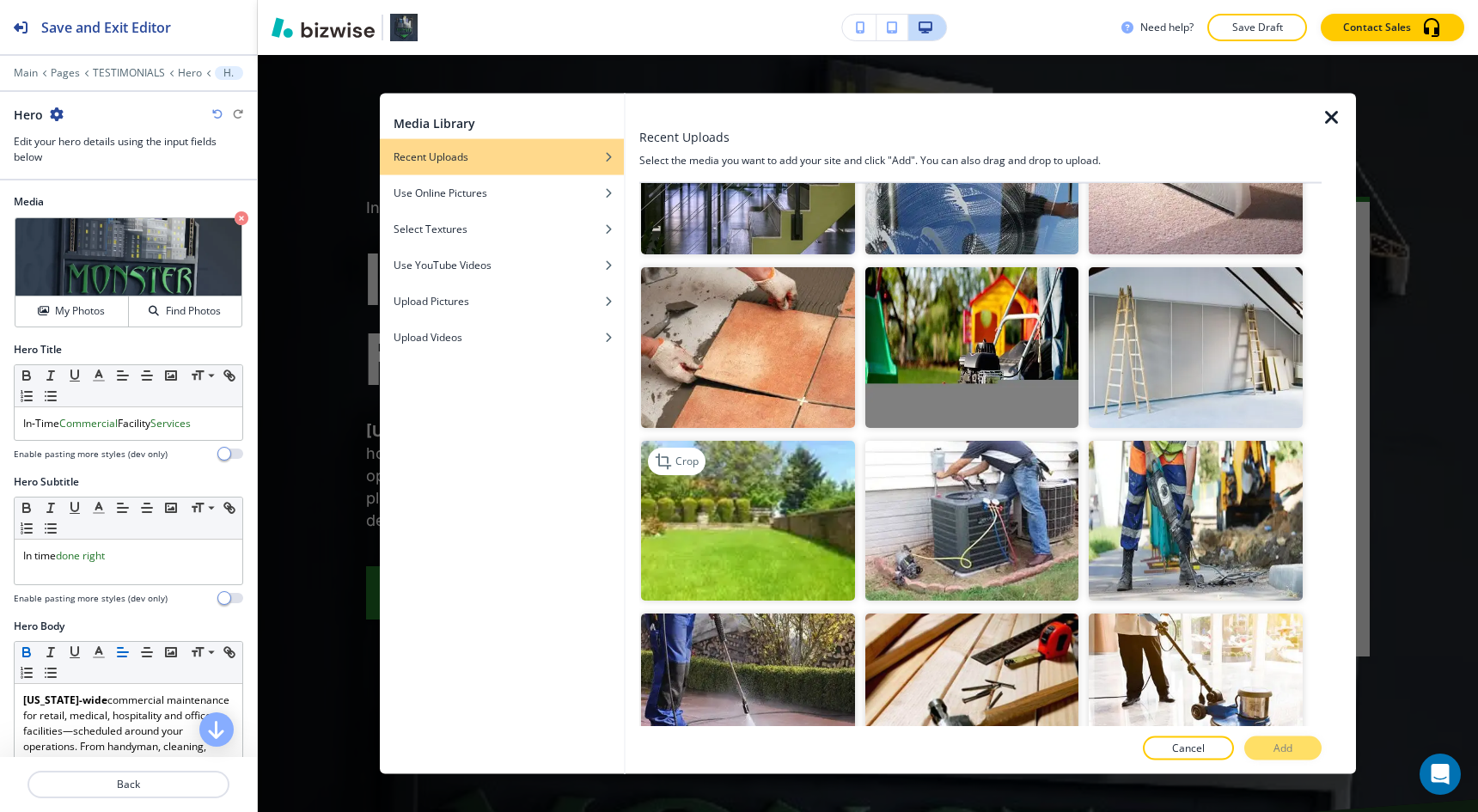
click at [794, 500] on img "button" at bounding box center [747, 519] width 214 height 161
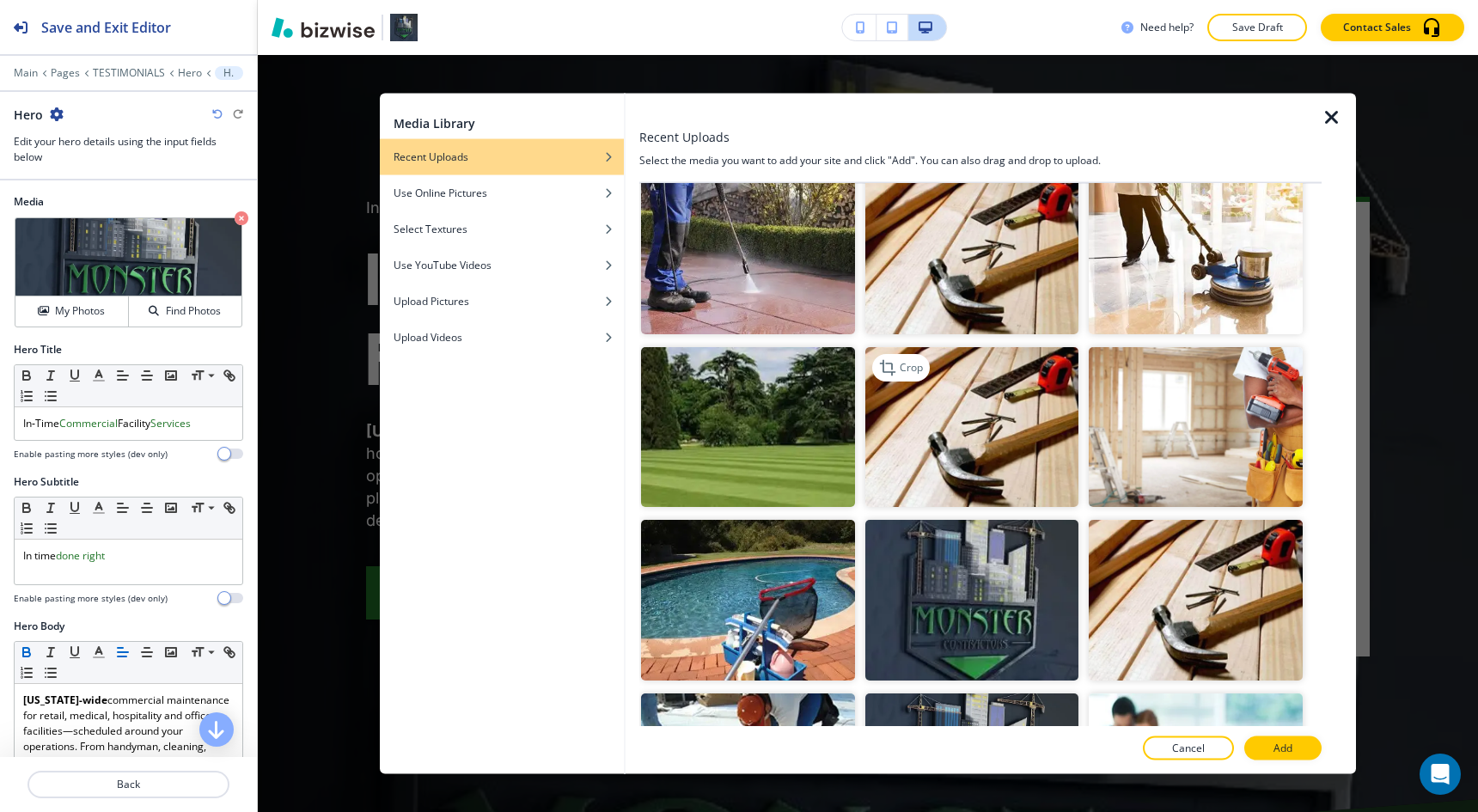
scroll to position [1609, 0]
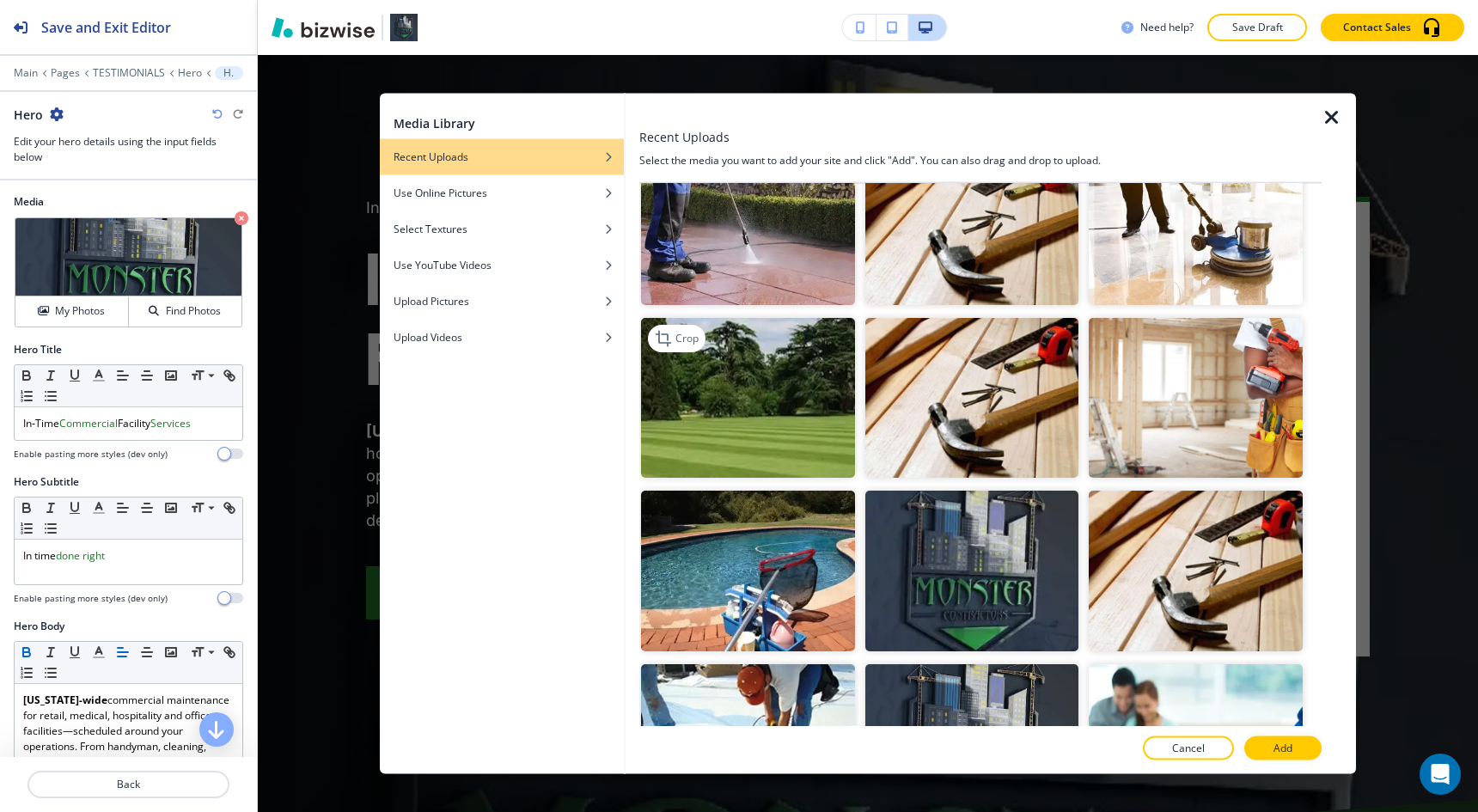
click at [795, 406] on img "button" at bounding box center [747, 397] width 214 height 161
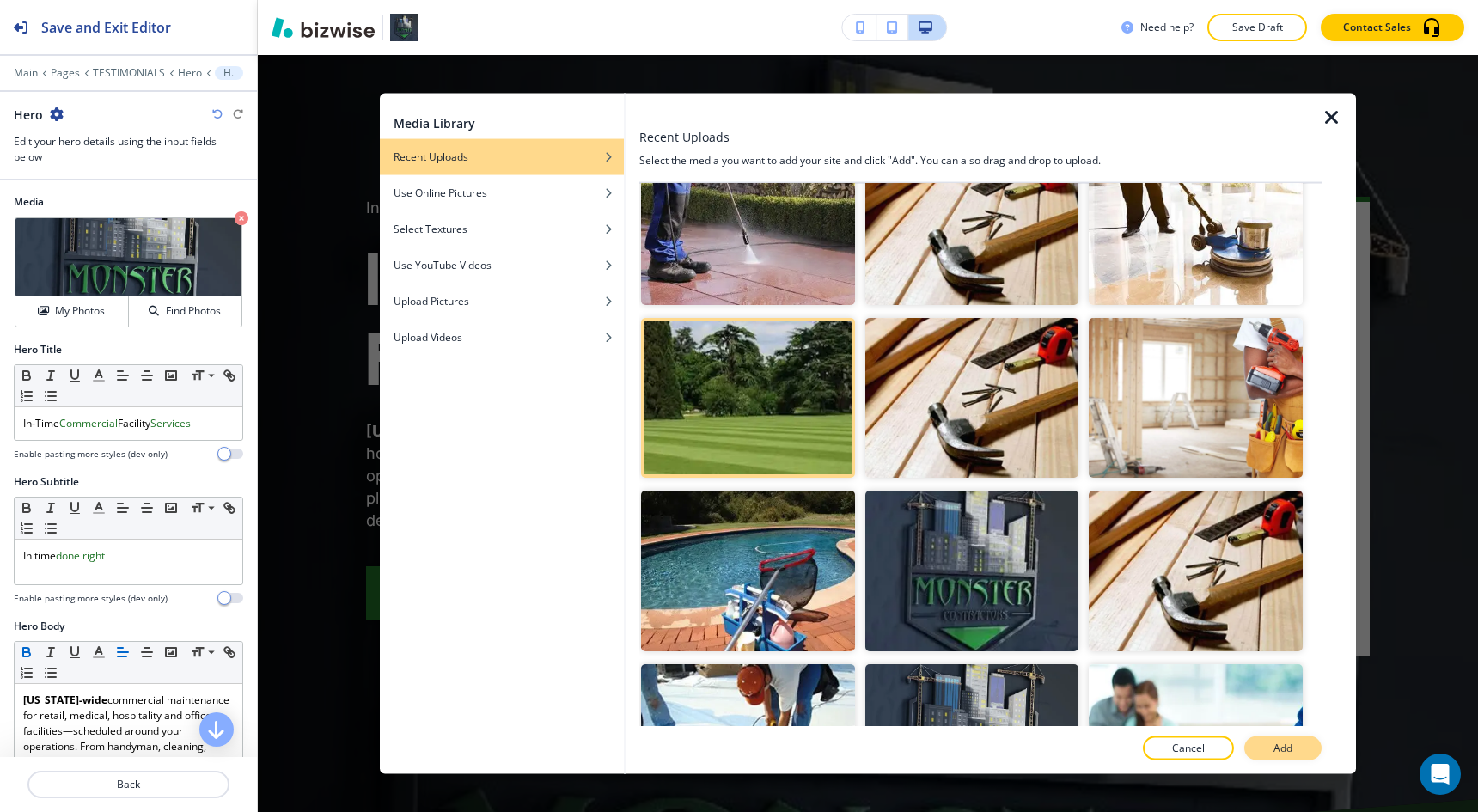
click at [1293, 748] on button "Add" at bounding box center [1283, 748] width 77 height 24
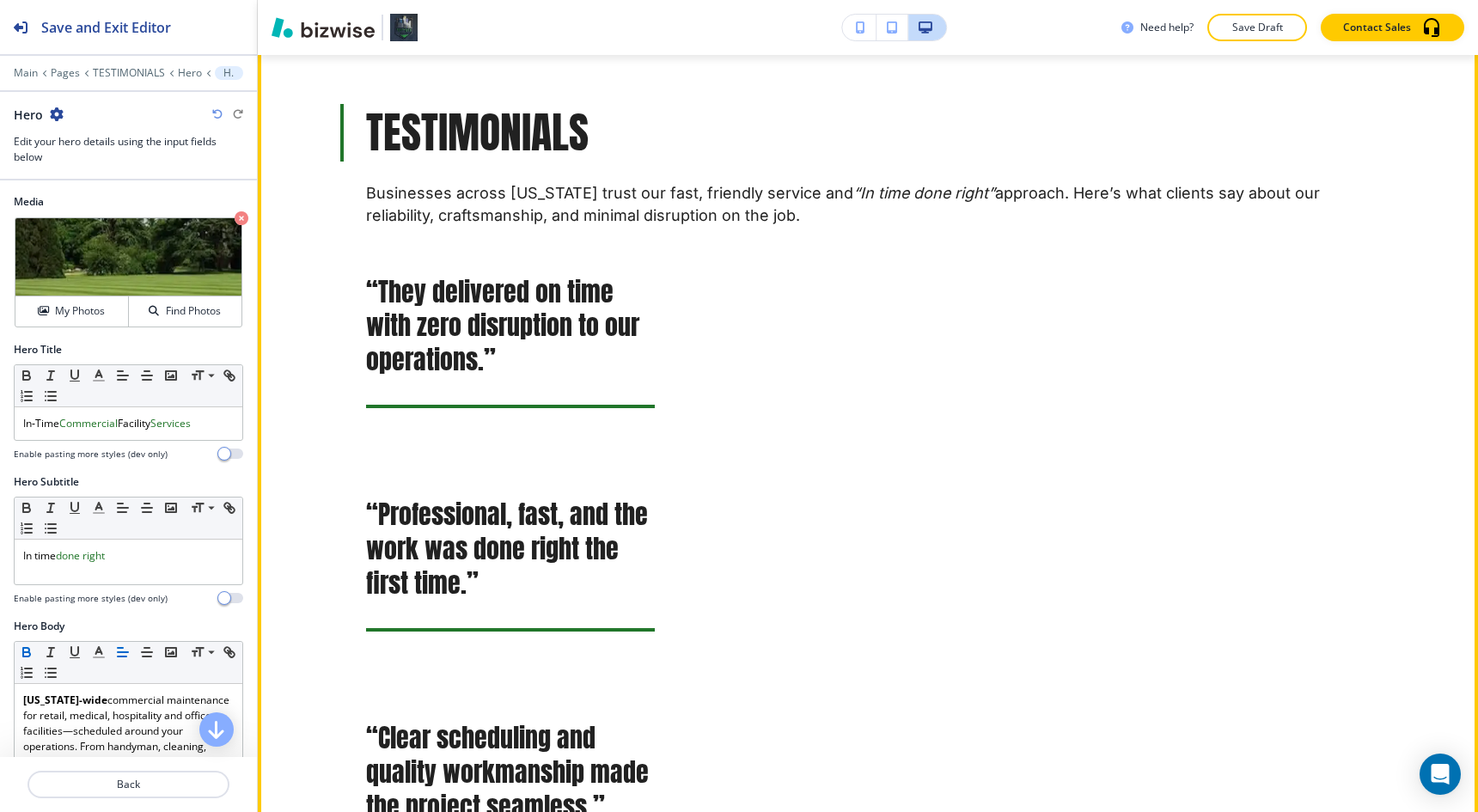
scroll to position [930, 0]
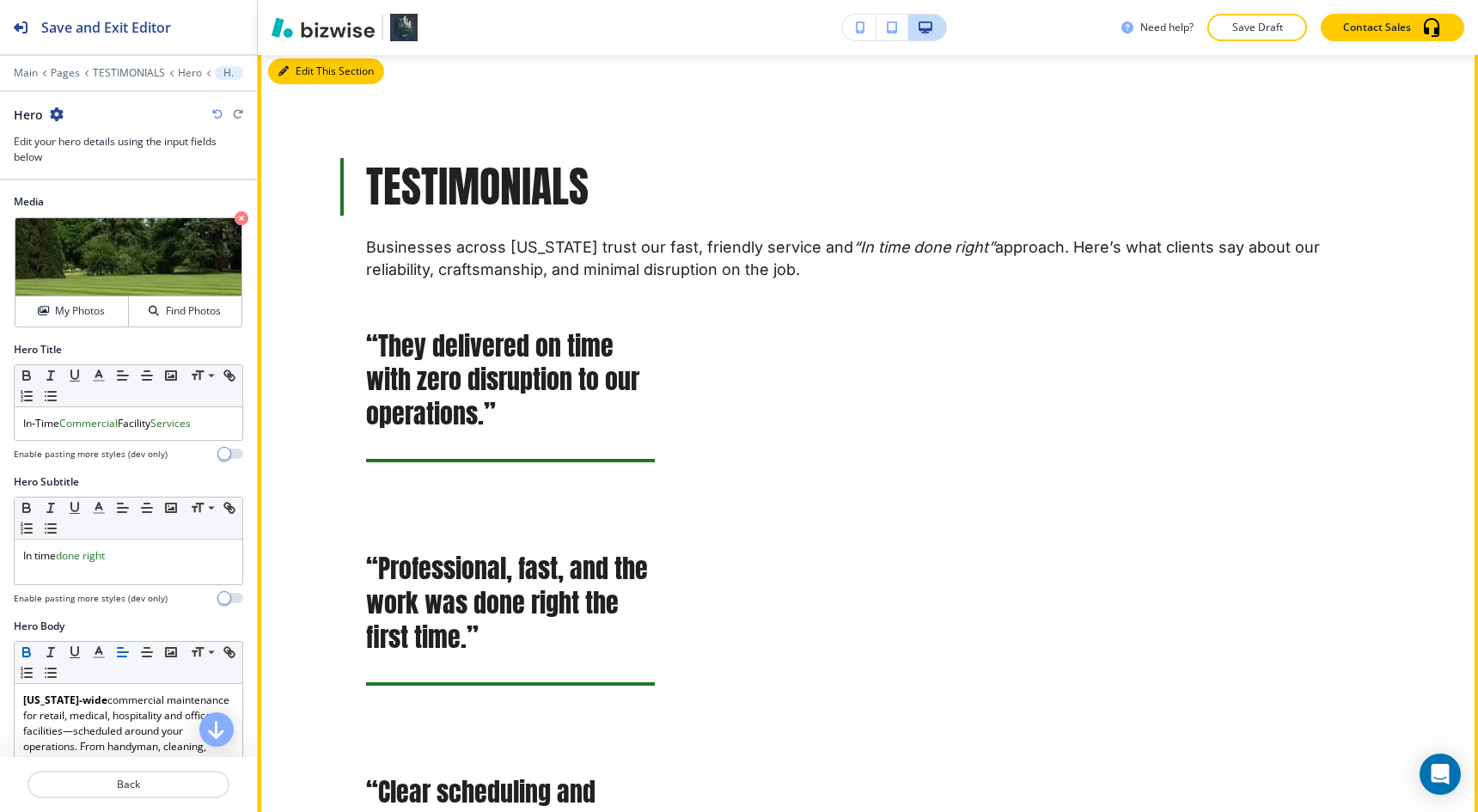
click at [313, 76] on button "Edit This Section" at bounding box center [326, 71] width 116 height 25
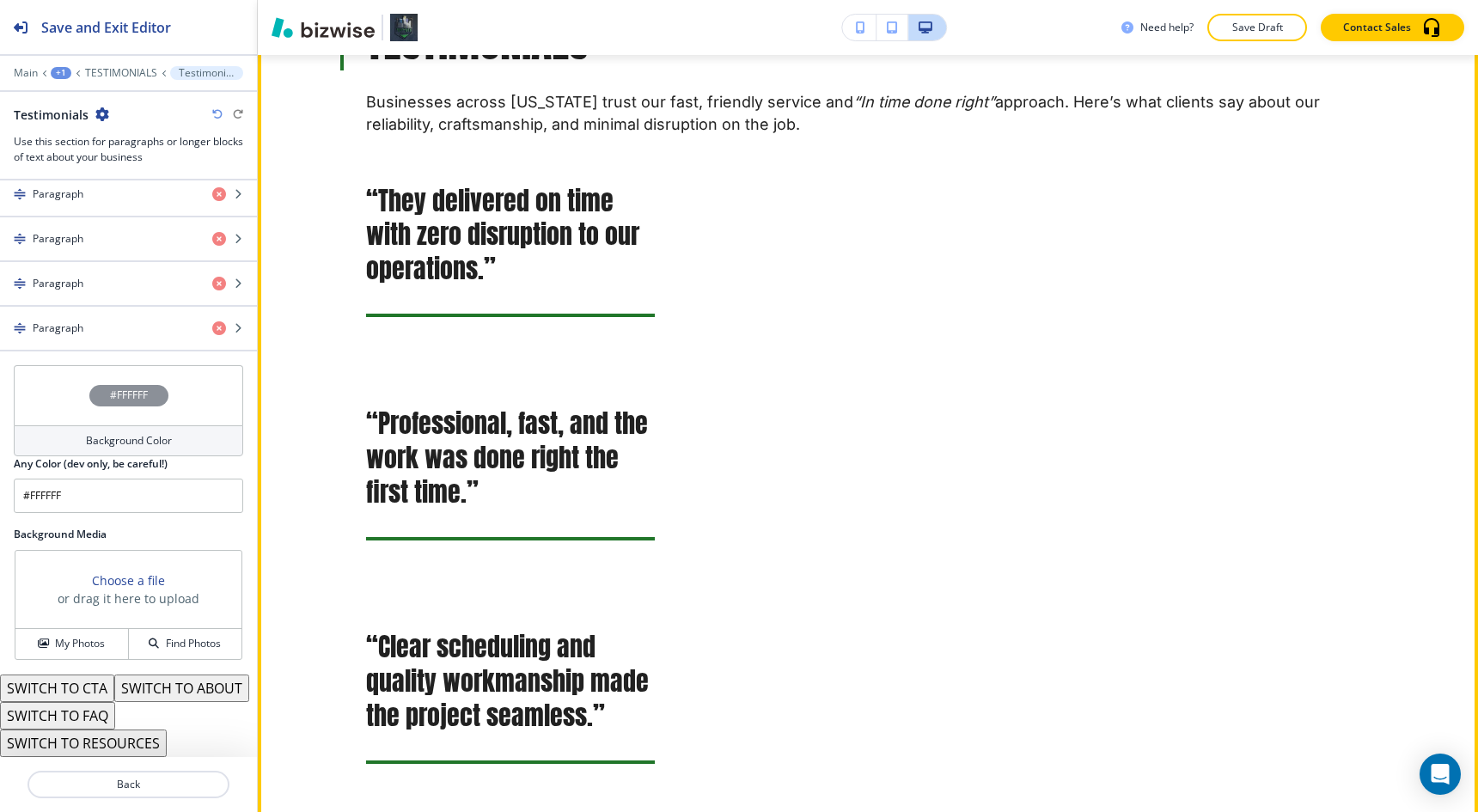
scroll to position [1049, 0]
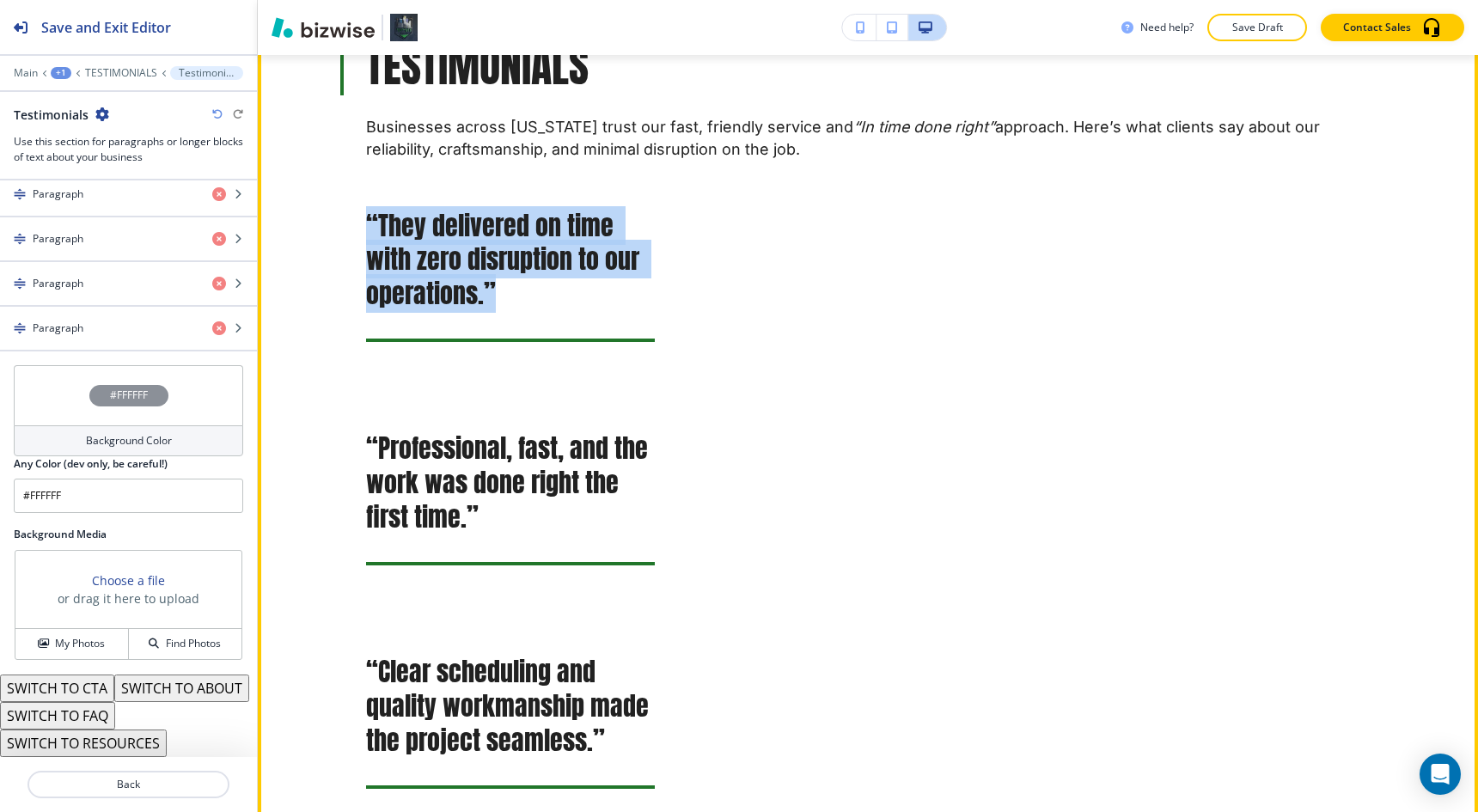
drag, startPoint x: 498, startPoint y: 295, endPoint x: 346, endPoint y: 222, distance: 168.6
click at [346, 222] on div "“They delivered on time with zero disruption to our operations.”" at bounding box center [476, 276] width 358 height 175
copy h3 "“They delivered on time with zero disruption to our operations.”"
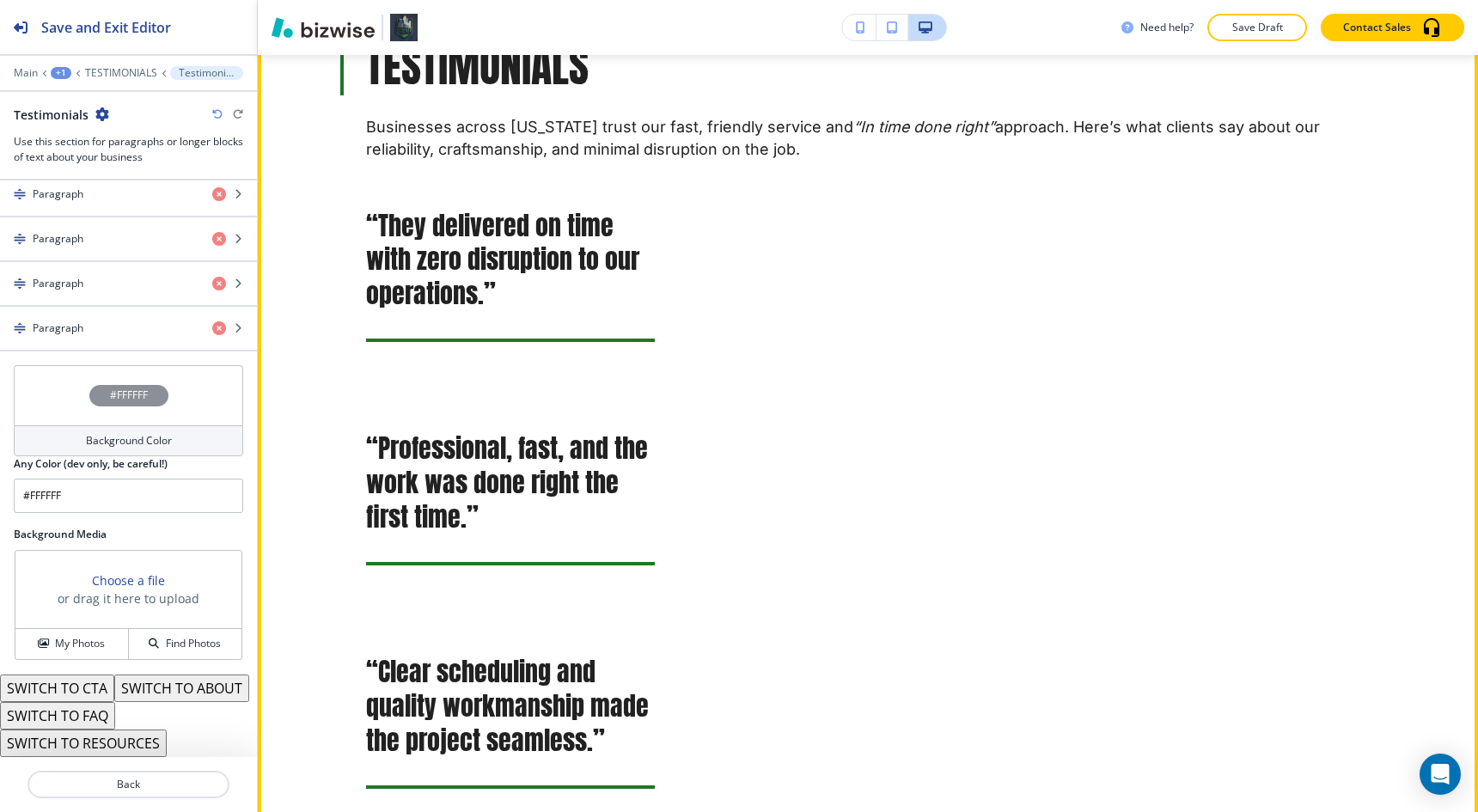
click at [490, 500] on h3 "“Professional, fast, and the work was done right the first time.”" at bounding box center [510, 483] width 289 height 103
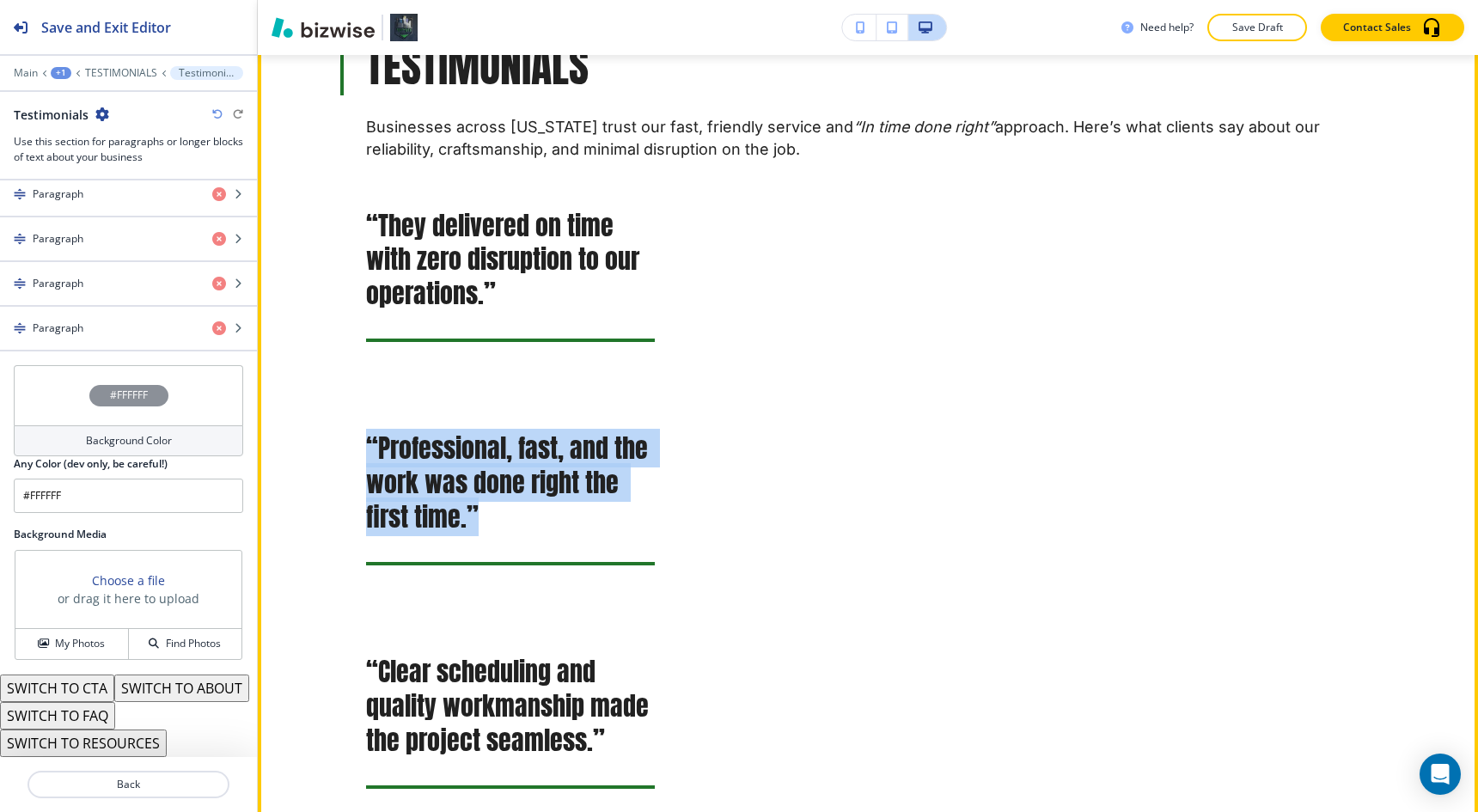
drag, startPoint x: 494, startPoint y: 517, endPoint x: 354, endPoint y: 438, distance: 160.8
click at [354, 438] on div "“Professional, fast, and the work was done right the first time.”" at bounding box center [476, 498] width 358 height 175
copy h3 "“Professional, fast, and the work was done right the first time.”"
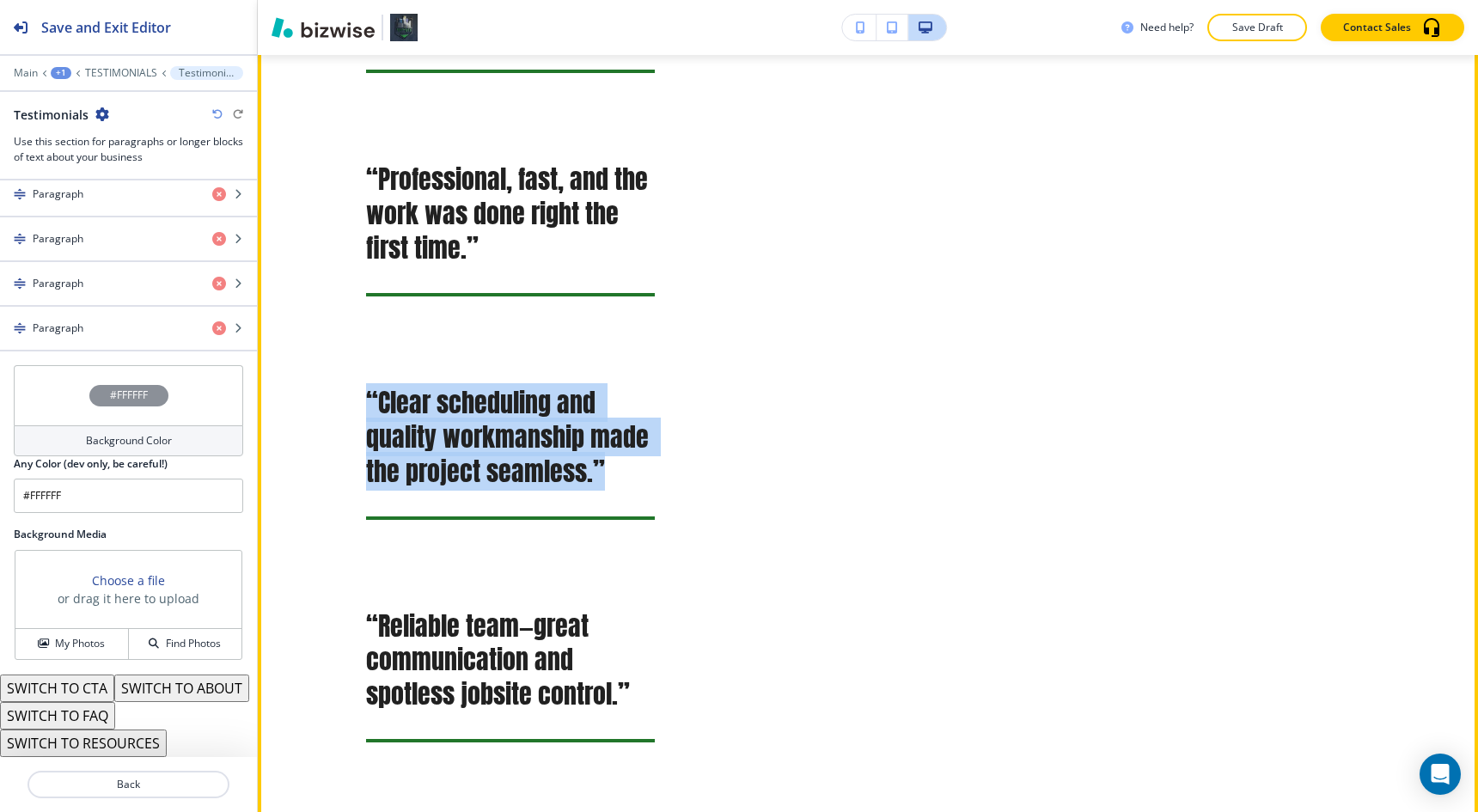
drag, startPoint x: 498, startPoint y: 478, endPoint x: 368, endPoint y: 383, distance: 161.0
click at [368, 386] on h3 "“Clear scheduling and quality workmanship made the project seamless.”" at bounding box center [510, 438] width 289 height 103
copy h3 "“Clear scheduling and quality workmanship made the project seamless.”"
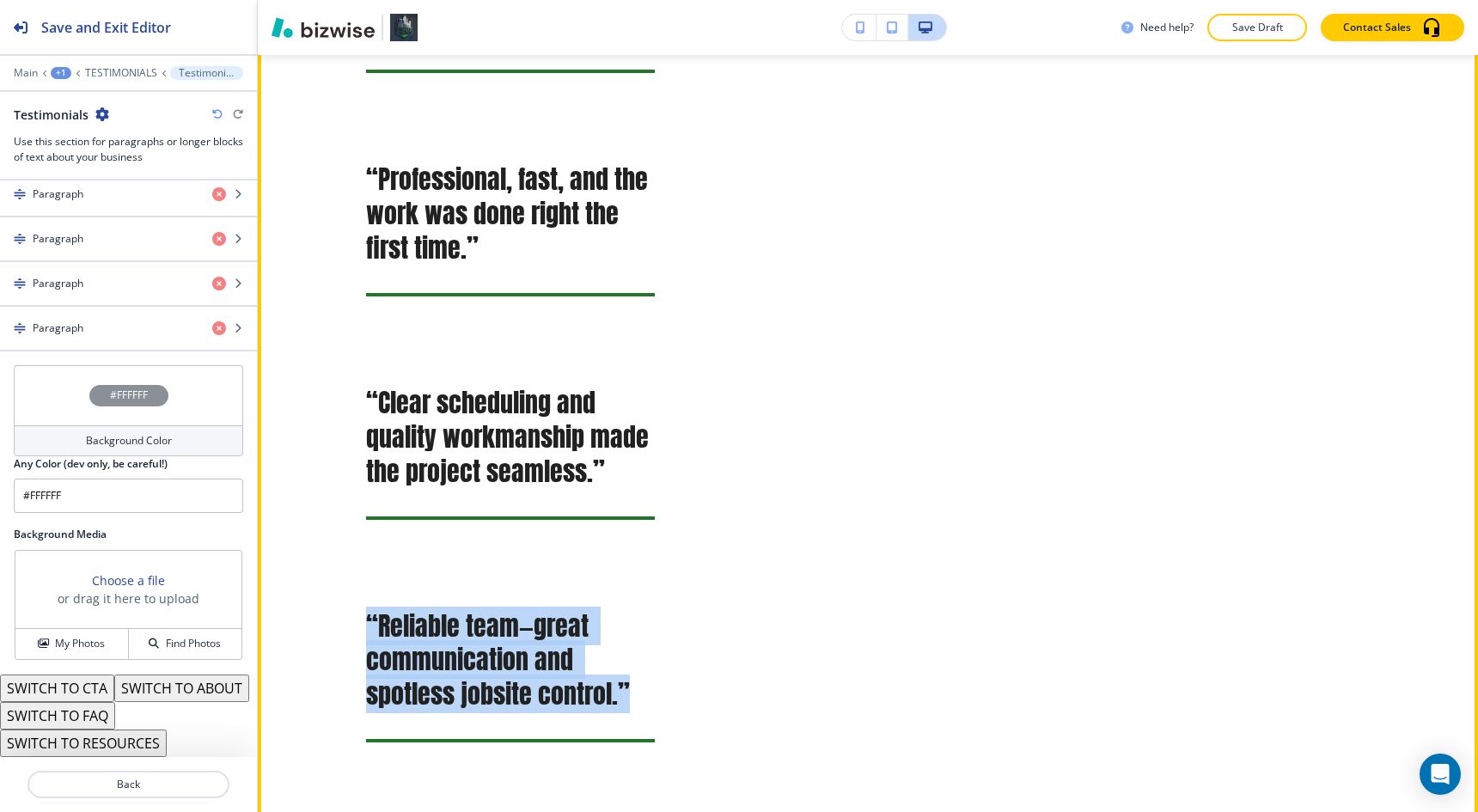
drag, startPoint x: 632, startPoint y: 688, endPoint x: 344, endPoint y: 610, distance: 298.4
click at [344, 610] on div "“Reliable team—great communication and spotless jobsite control.”" at bounding box center [476, 676] width 358 height 175
copy h3 "“Reliable team—great communication and spotless jobsite control.”"
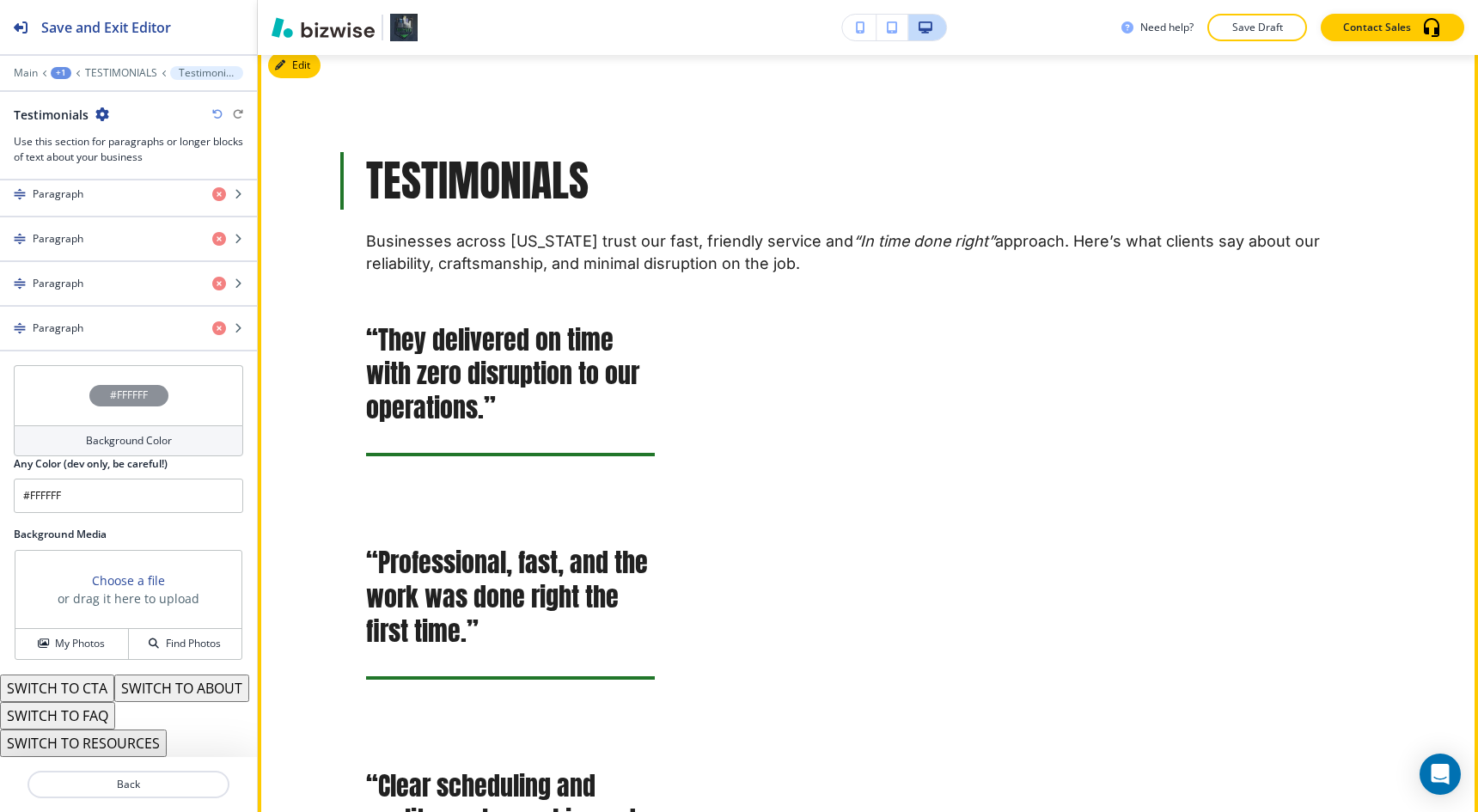
scroll to position [753, 0]
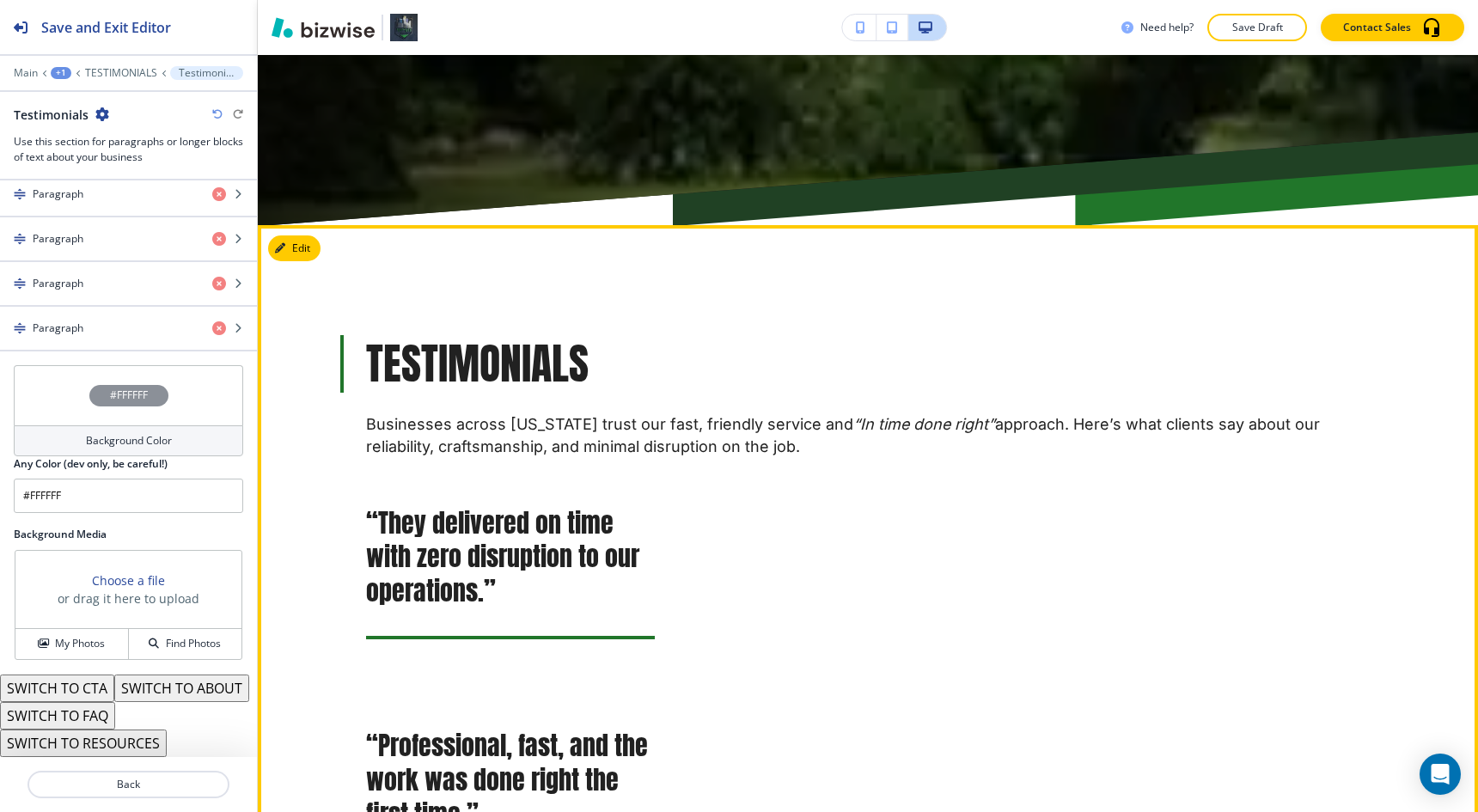
click at [481, 442] on p "Businesses across [US_STATE] trust our fast, friendly service and “In time done…" at bounding box center [868, 435] width 1004 height 44
click at [481, 438] on p "Businesses across [US_STATE] trust our fast, friendly service and “In time done…" at bounding box center [868, 435] width 1004 height 44
click at [482, 426] on p "Businesses across [US_STATE] trust our fast, friendly service and “In time done…" at bounding box center [868, 435] width 1004 height 44
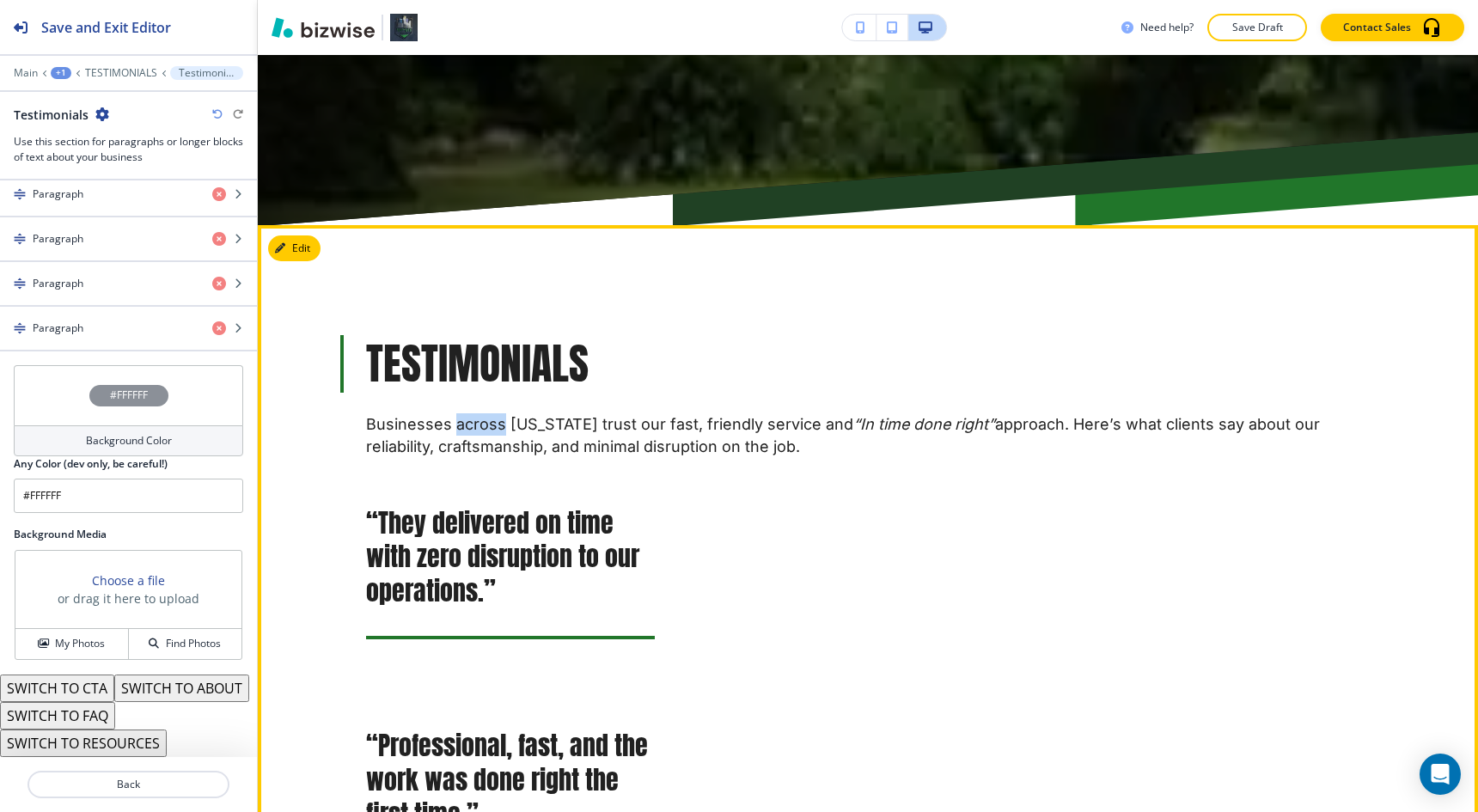
click at [482, 426] on p "Businesses across [US_STATE] trust our fast, friendly service and “In time done…" at bounding box center [868, 435] width 1004 height 44
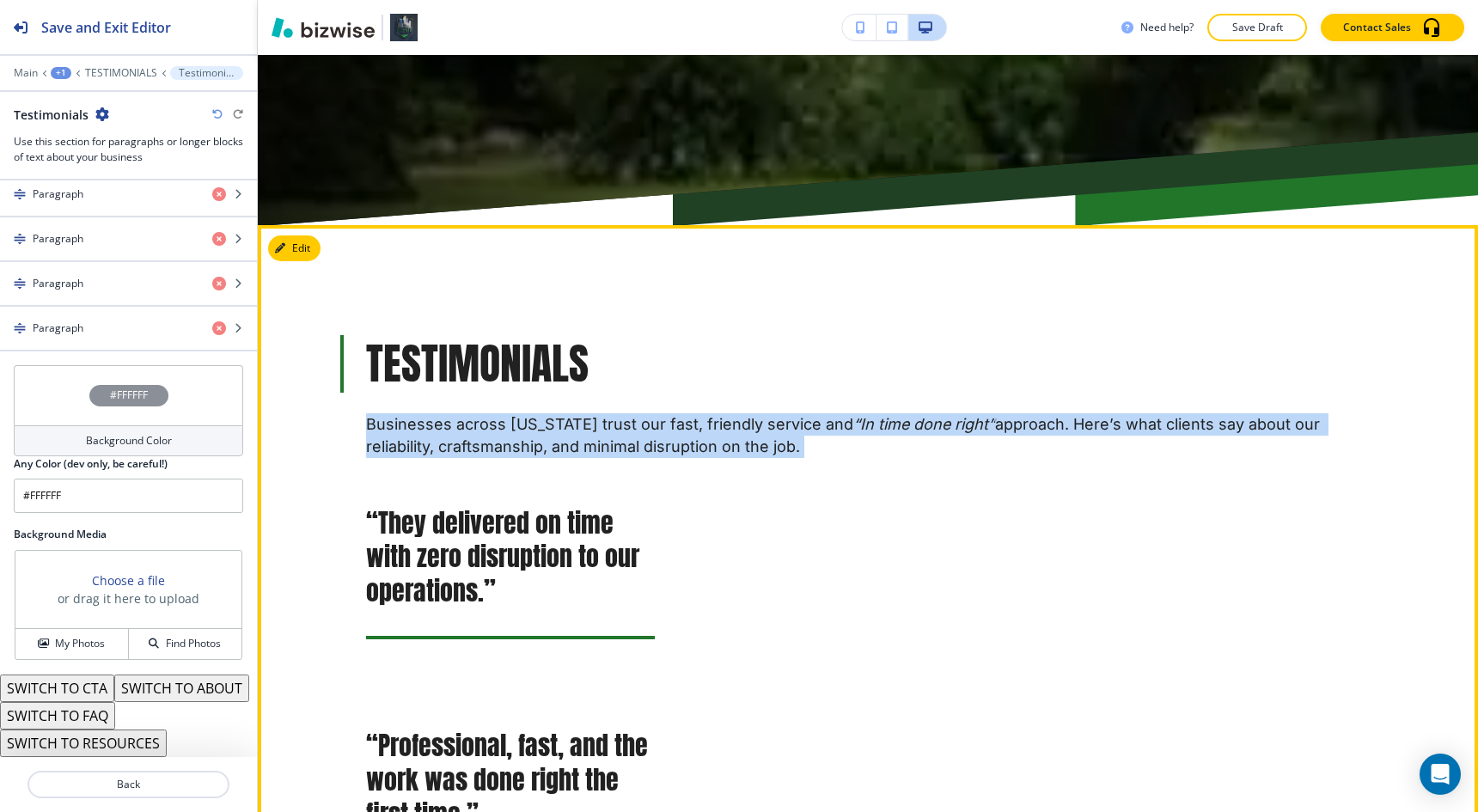
click at [482, 426] on p "Businesses across [US_STATE] trust our fast, friendly service and “In time done…" at bounding box center [868, 435] width 1004 height 44
copy div "Businesses across [US_STATE] trust our fast, friendly service and “In time done…"
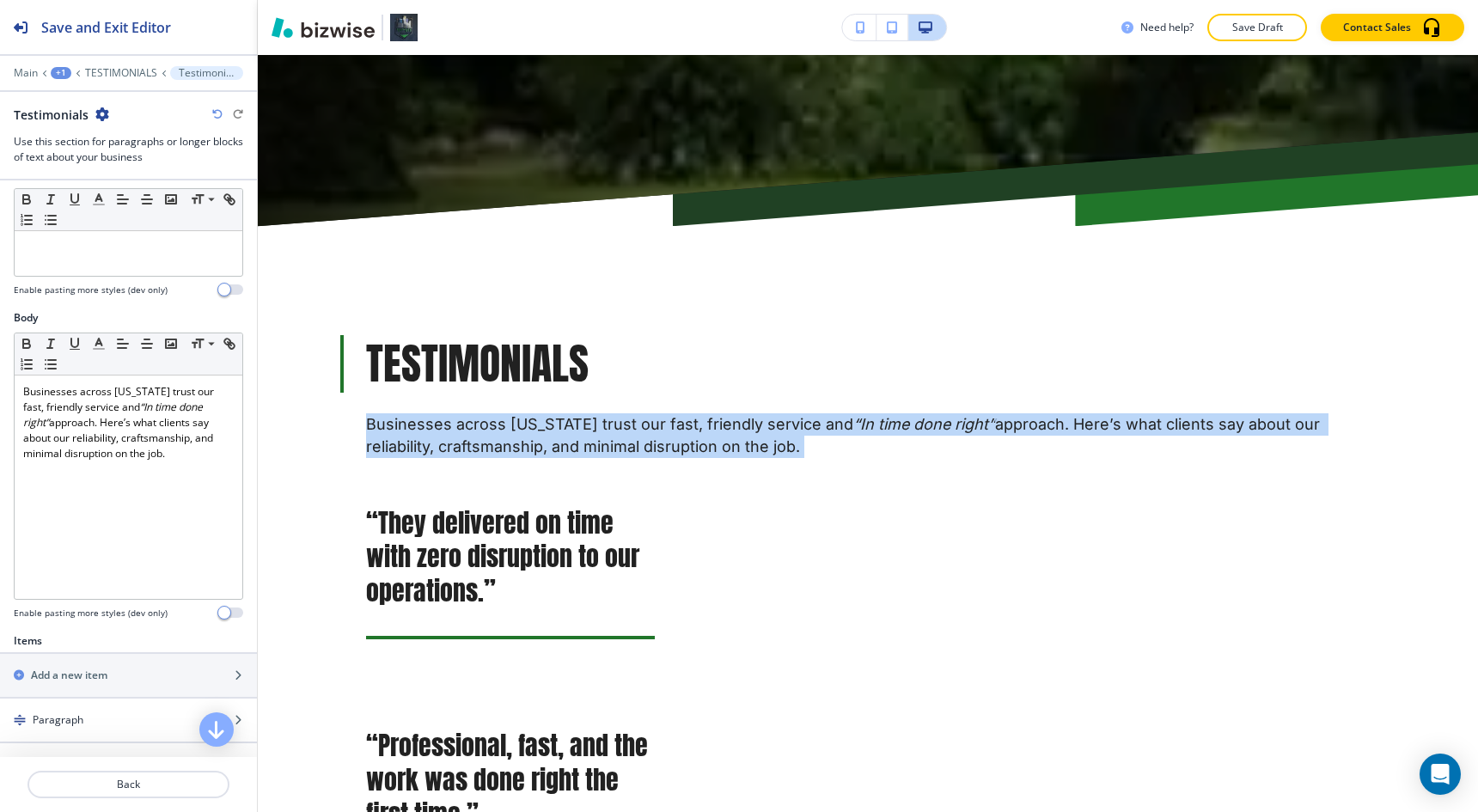
scroll to position [0, 0]
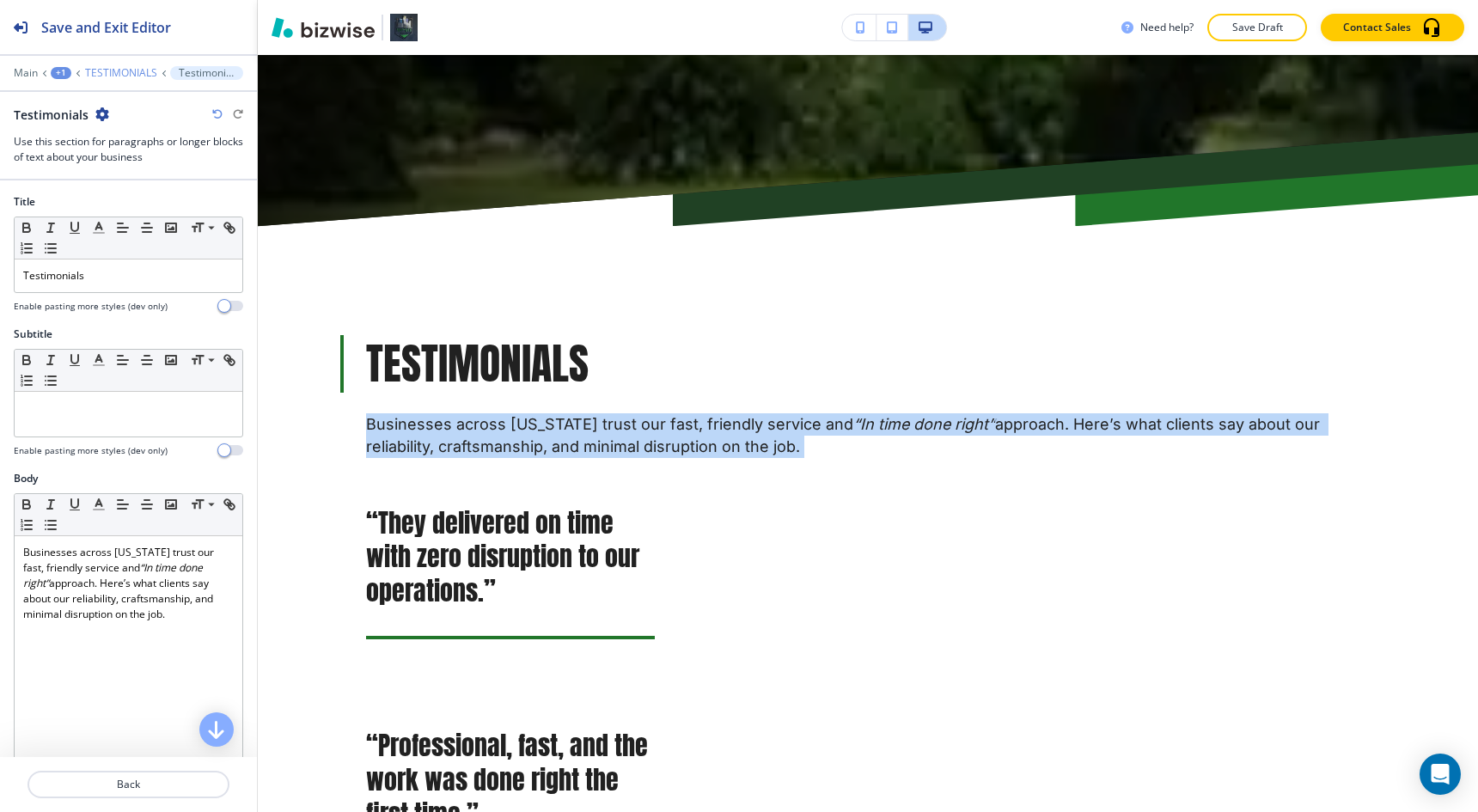
click at [131, 73] on p "TESTIMONIALS" at bounding box center [120, 72] width 72 height 12
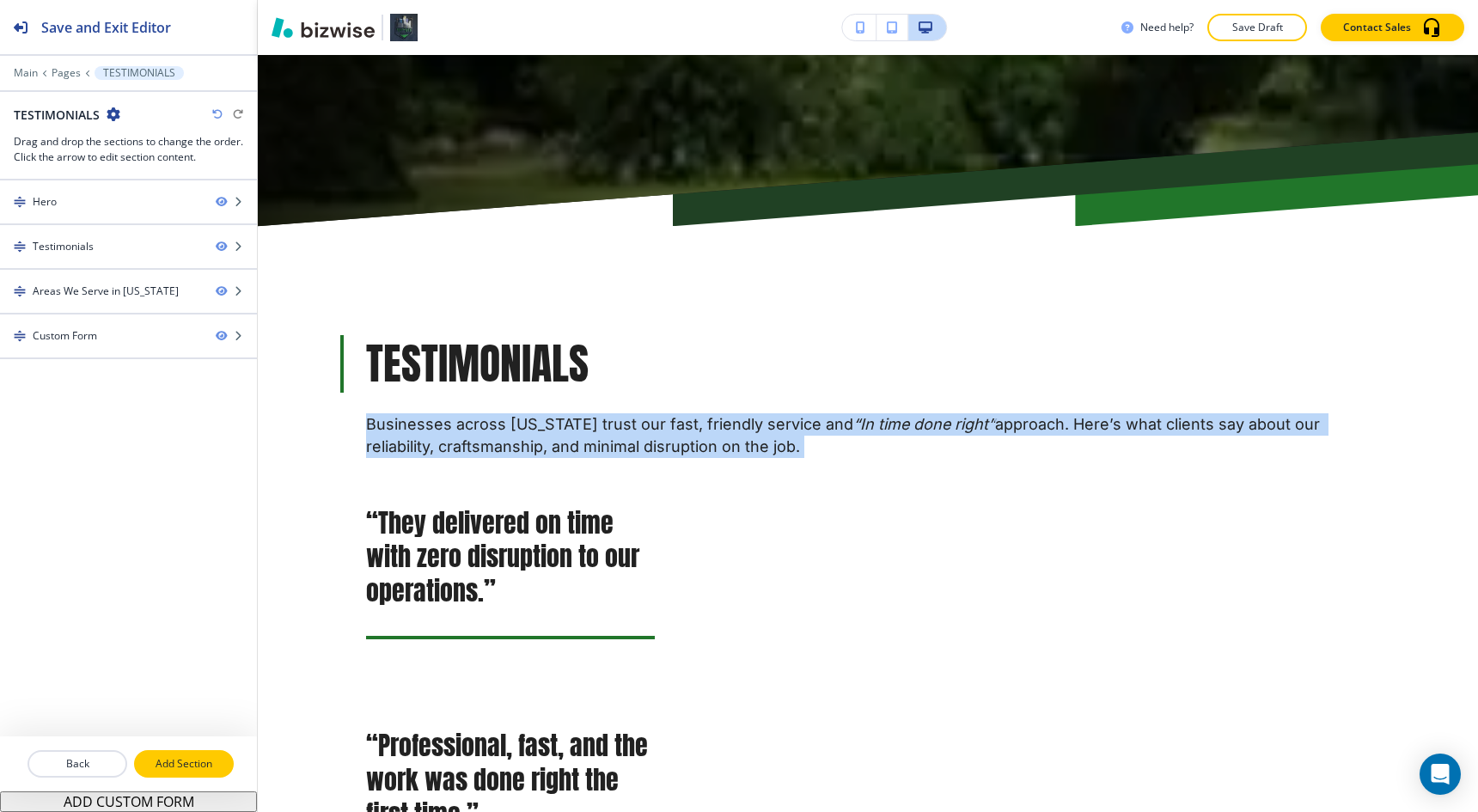
click at [182, 756] on p "Add Section" at bounding box center [184, 763] width 96 height 15
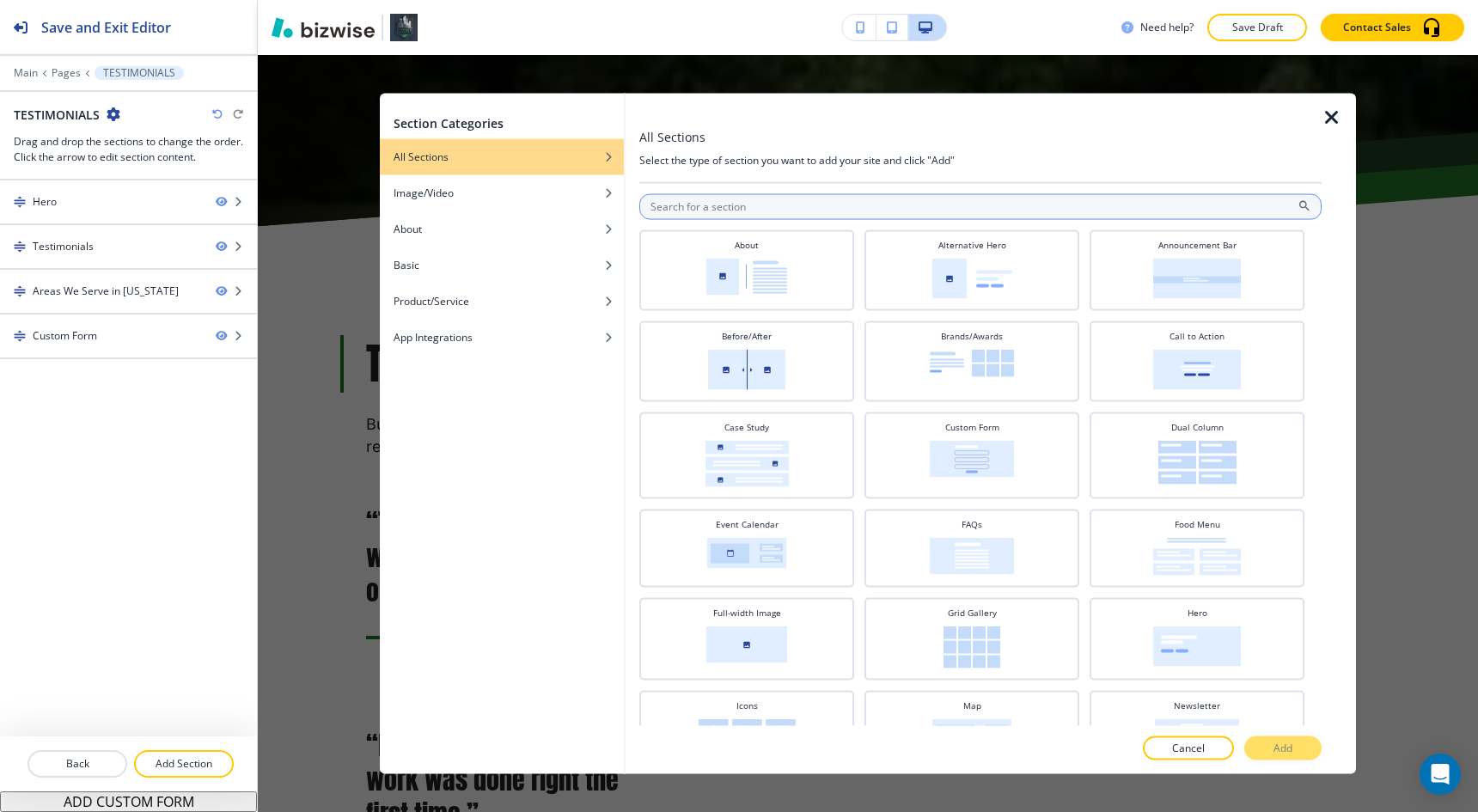
click at [776, 199] on input "text" at bounding box center [980, 205] width 683 height 25
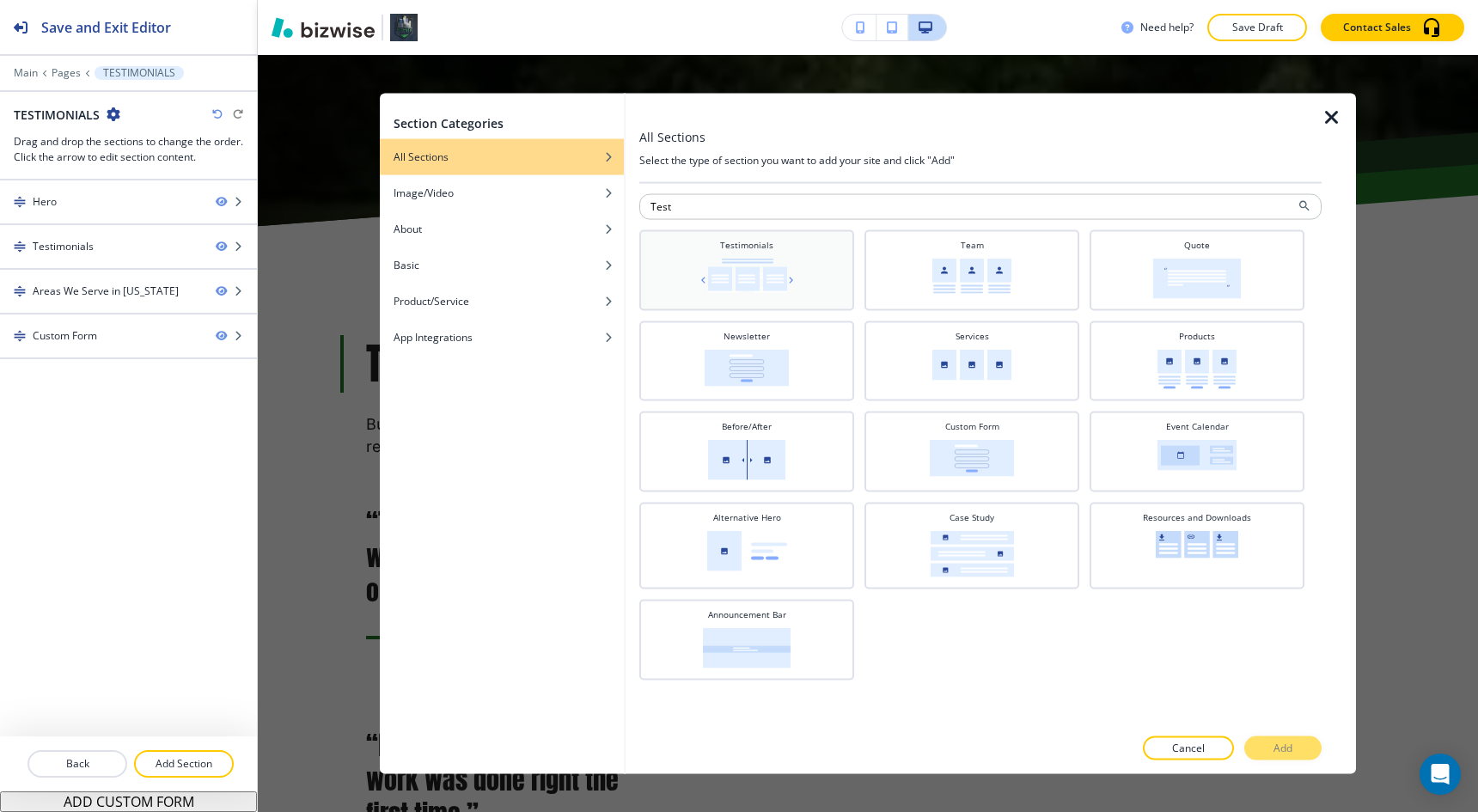
type input "Test"
click at [808, 258] on div "Testimonials" at bounding box center [747, 268] width 198 height 60
click at [1277, 751] on p "Add" at bounding box center [1283, 748] width 19 height 15
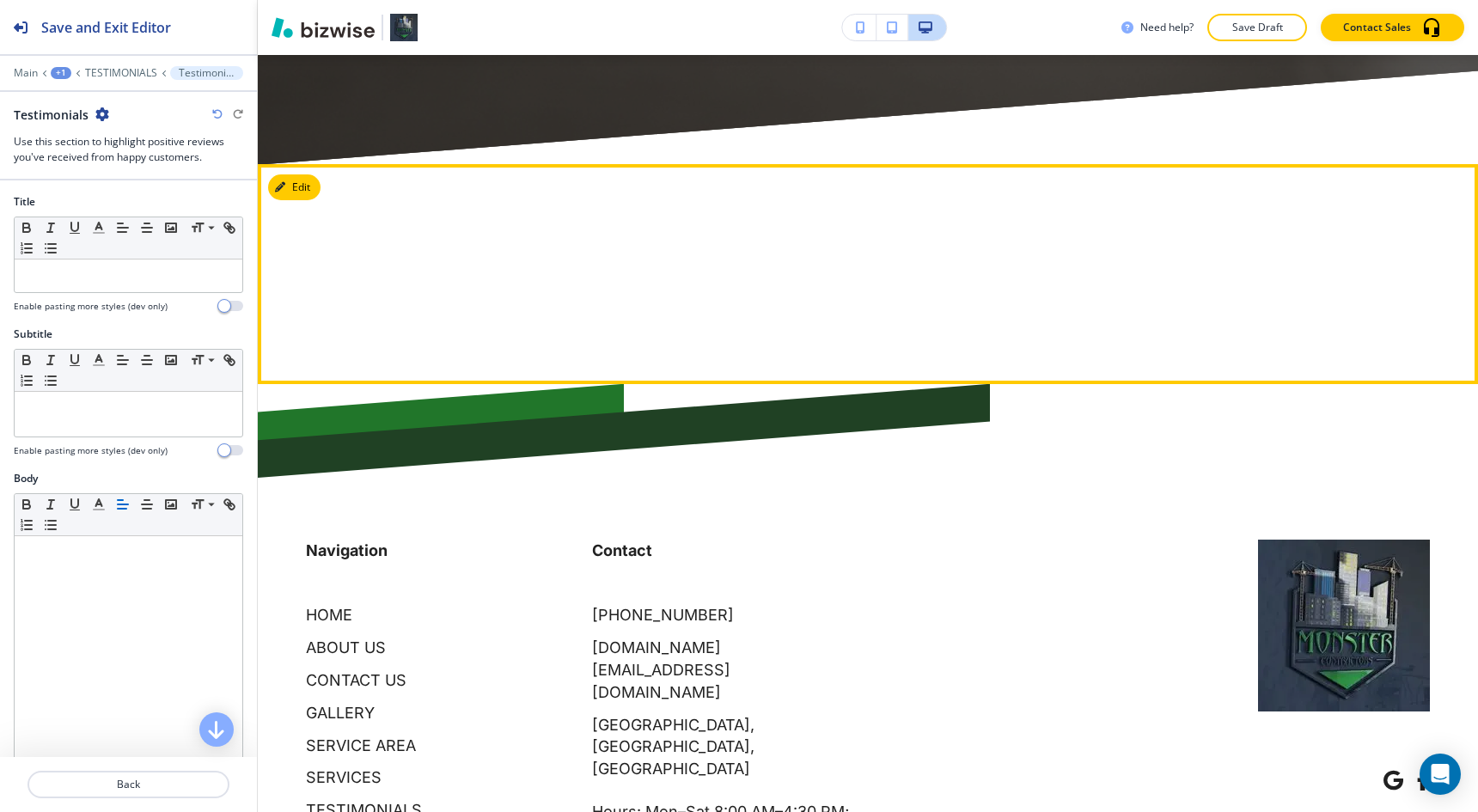
scroll to position [4285, 0]
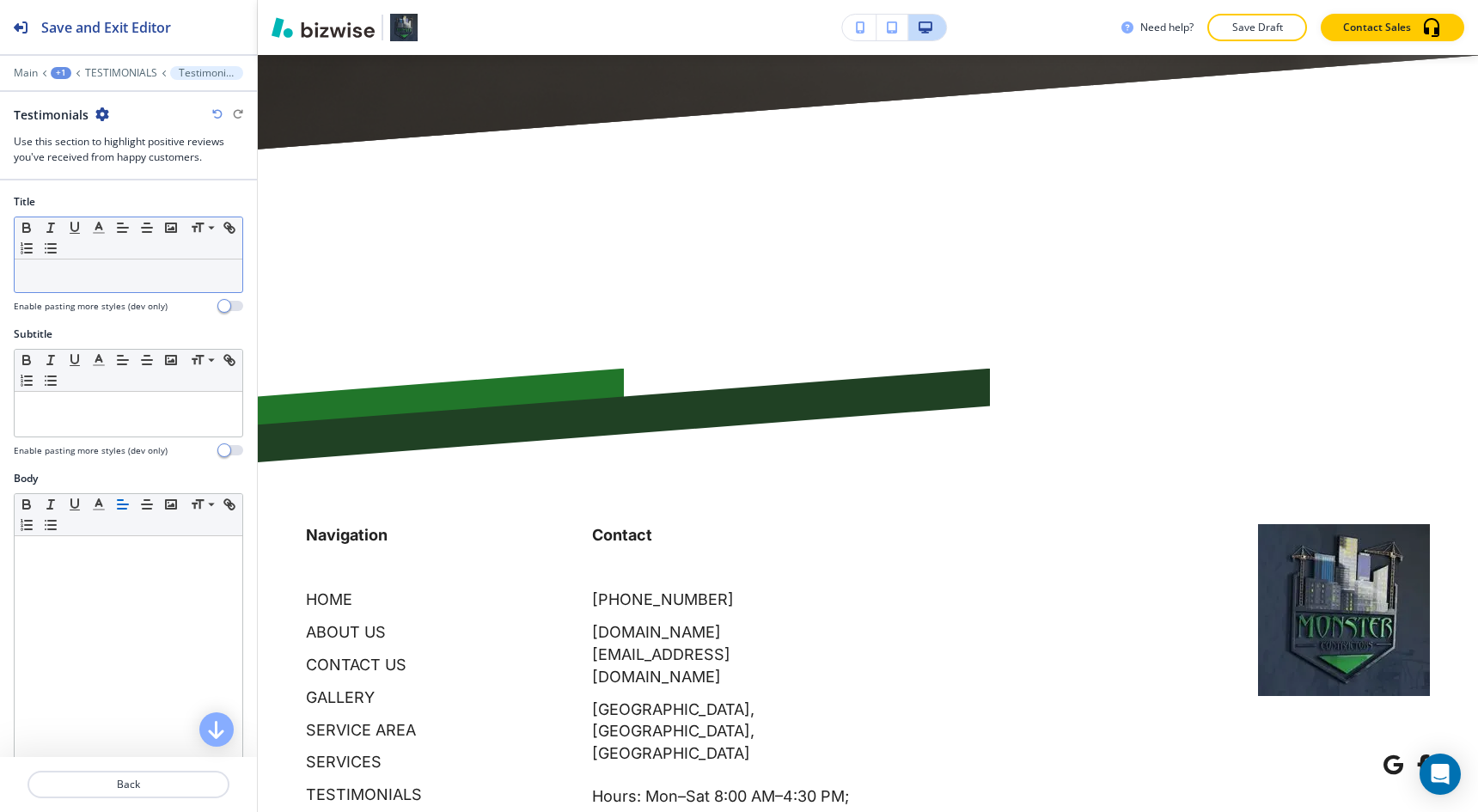
click at [106, 279] on p at bounding box center [129, 276] width 211 height 15
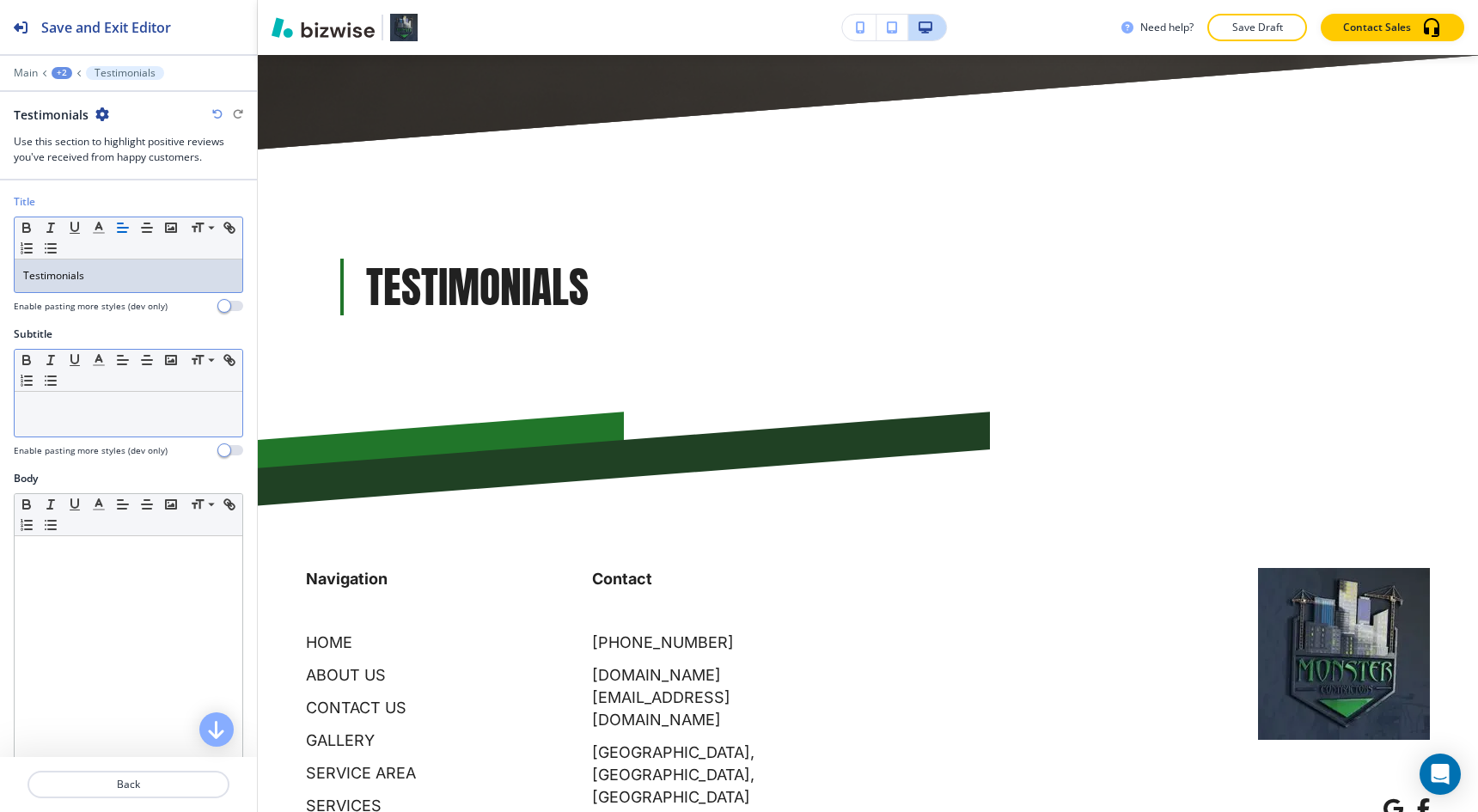
click at [94, 393] on div at bounding box center [129, 413] width 228 height 44
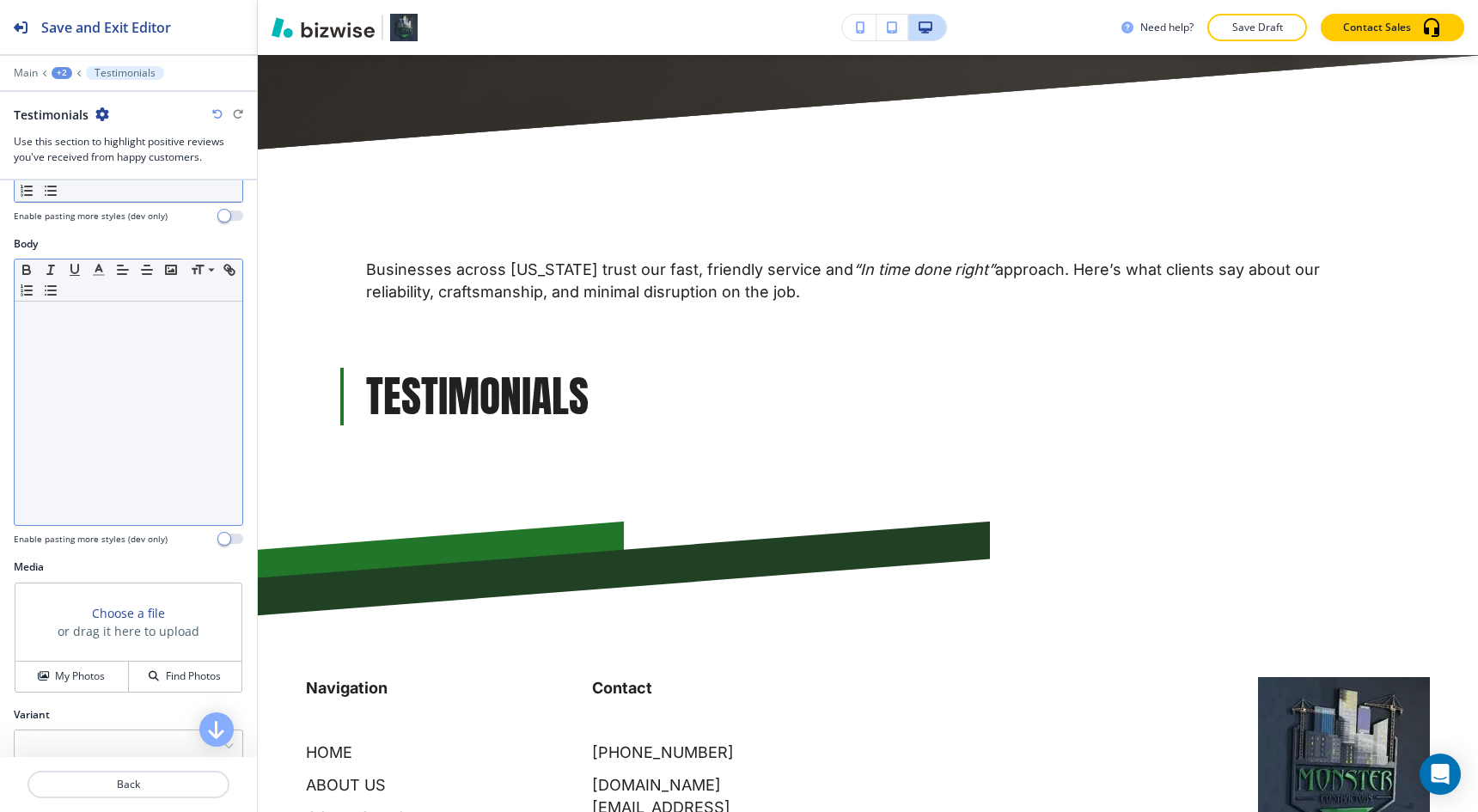
scroll to position [52, 0]
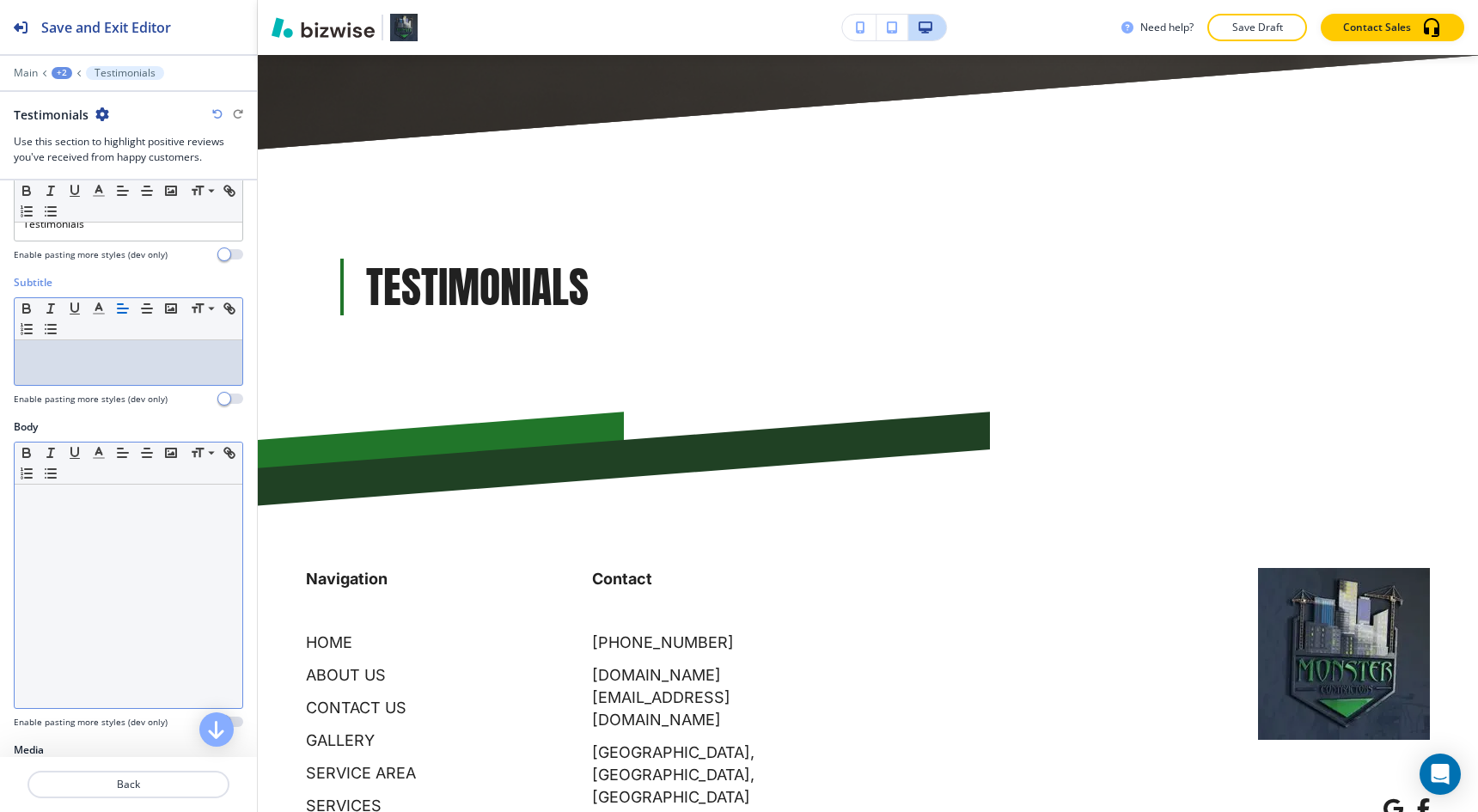
click at [132, 472] on div "Small Normal Large Huge" at bounding box center [129, 463] width 228 height 42
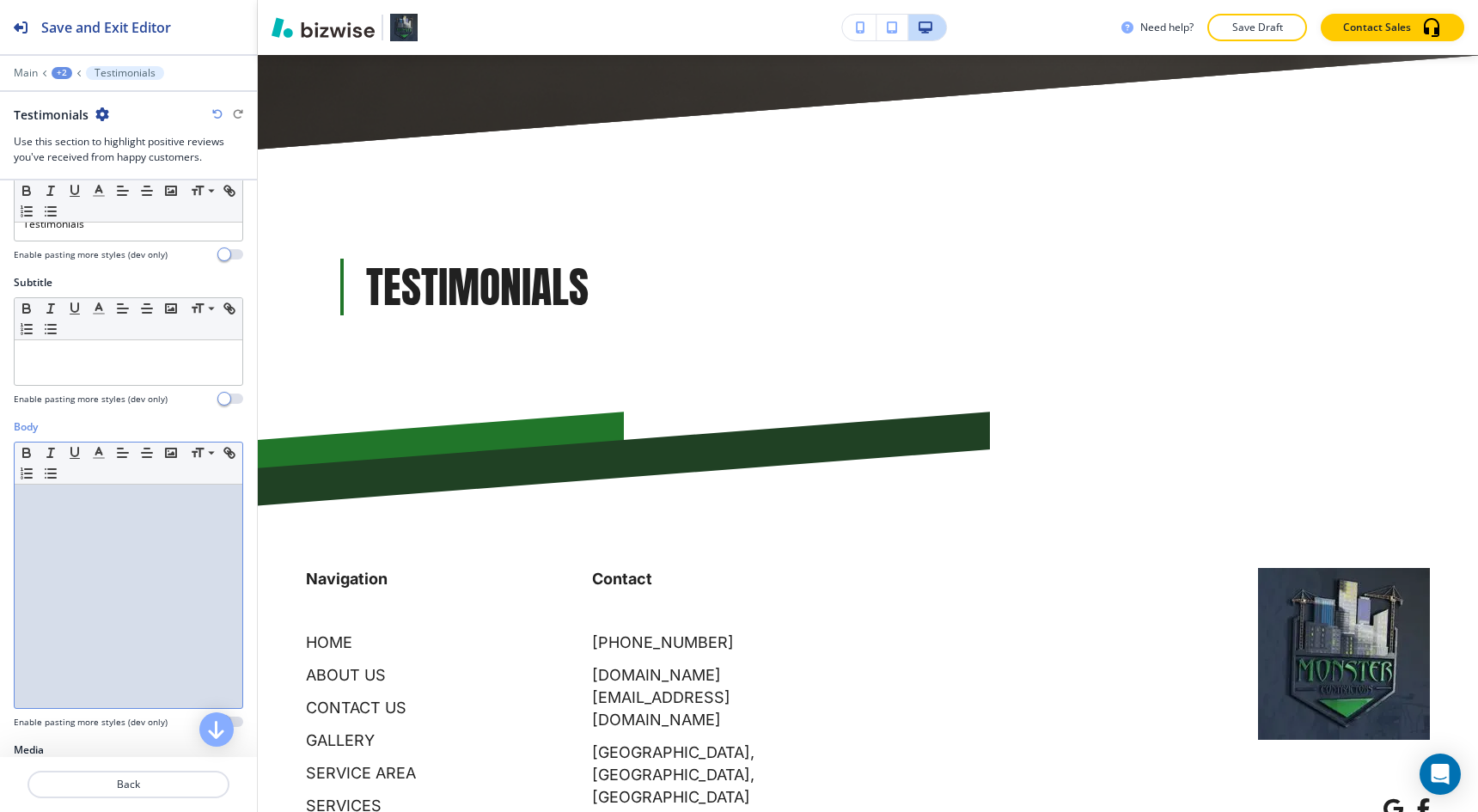
click at [134, 533] on div at bounding box center [129, 596] width 228 height 223
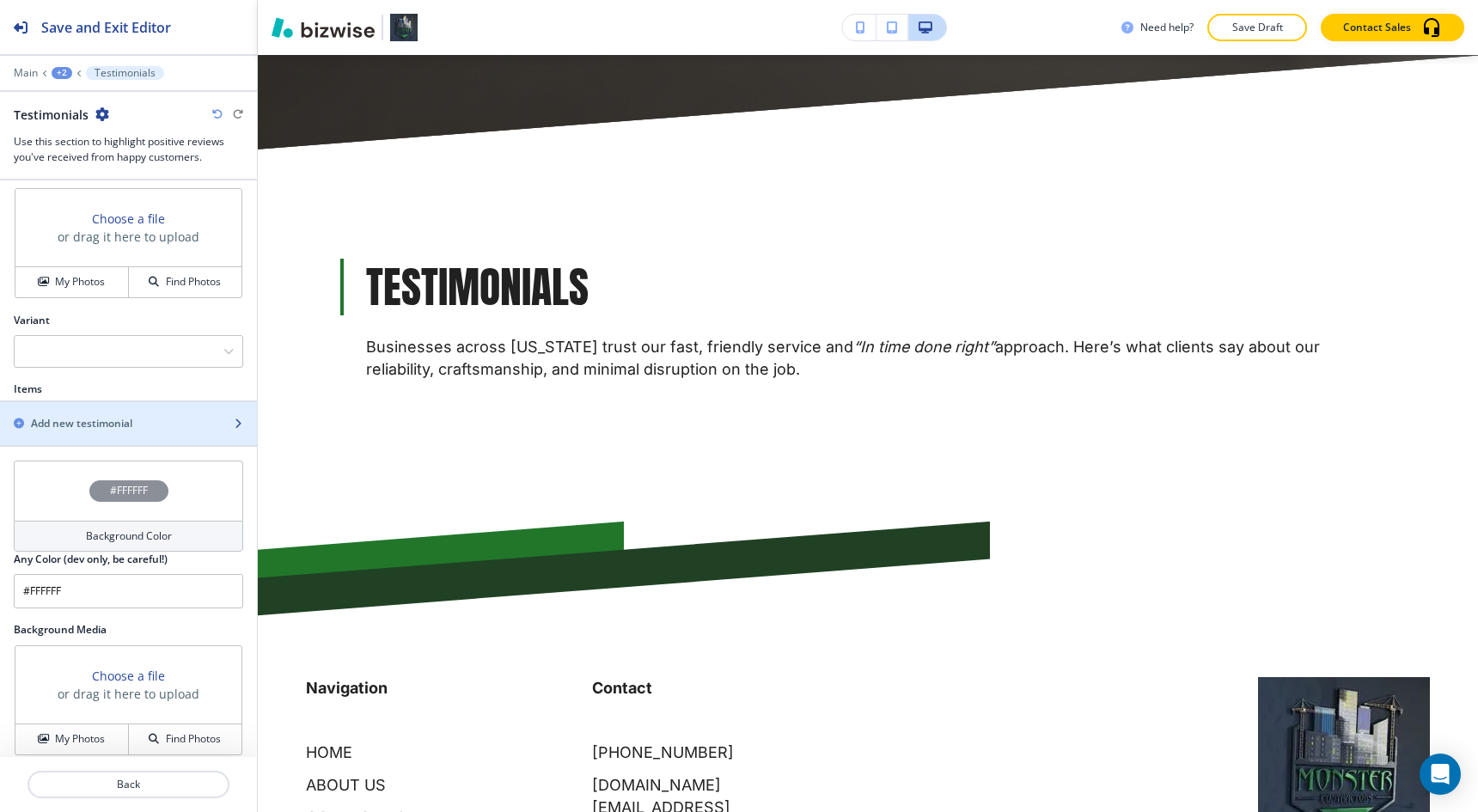
scroll to position [642, 0]
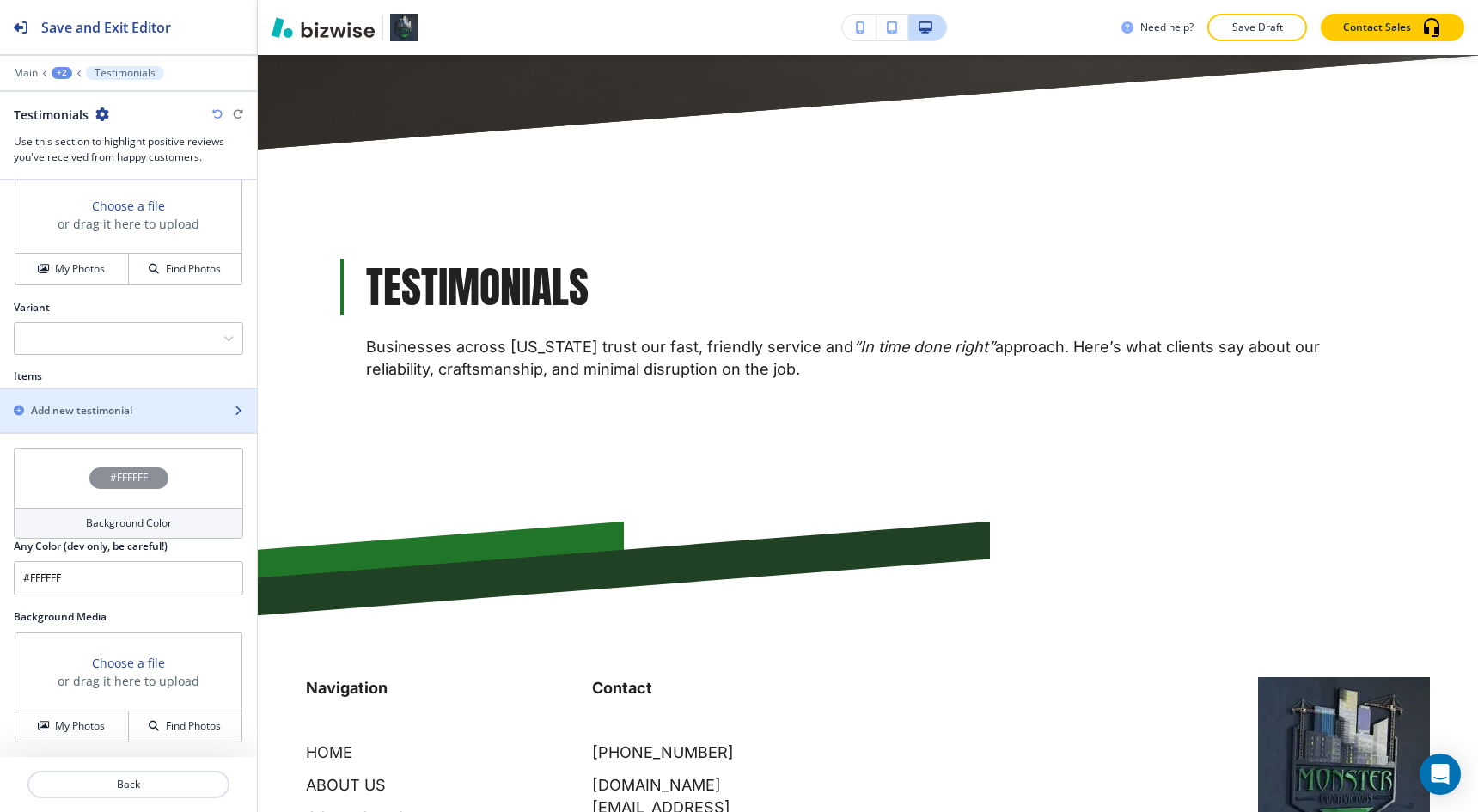
click at [158, 405] on div "Add new testimonial" at bounding box center [109, 410] width 219 height 15
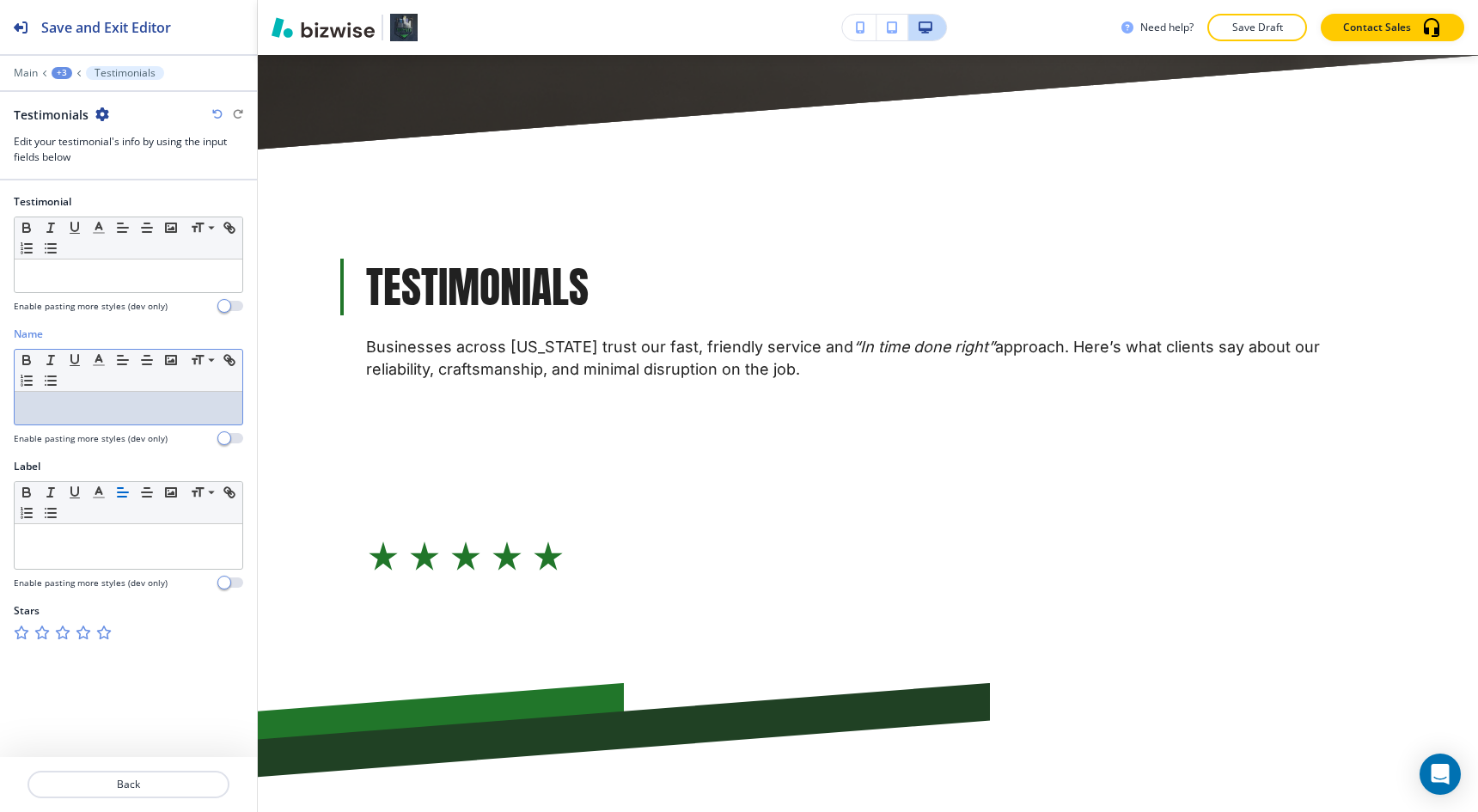
click at [86, 410] on p at bounding box center [129, 407] width 211 height 15
click at [95, 282] on p at bounding box center [129, 276] width 211 height 15
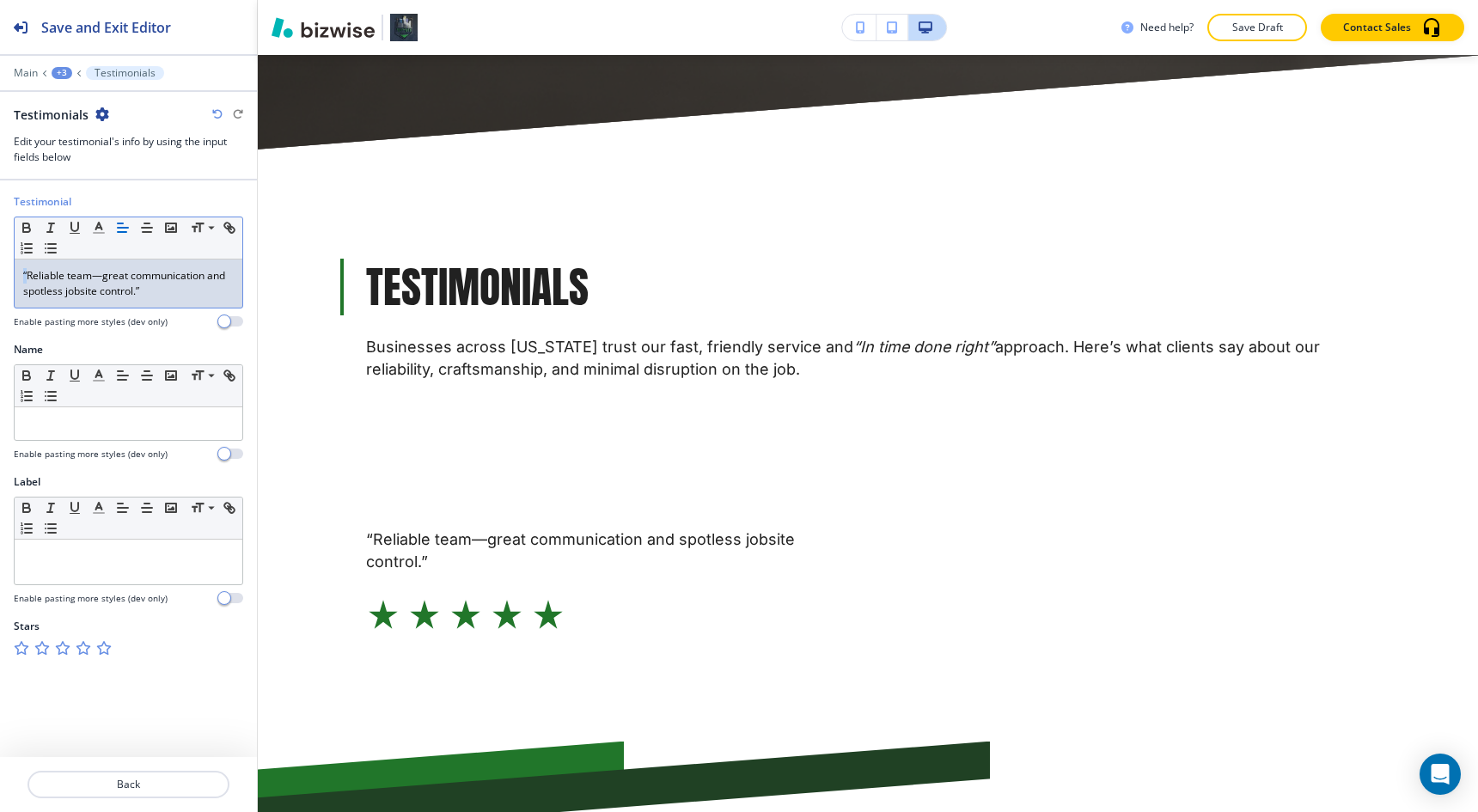
drag, startPoint x: 28, startPoint y: 276, endPoint x: 0, endPoint y: 262, distance: 31.3
click at [0, 0] on html "Save and Exit Editor Main +3 Testimonials Testimonials Edit your testimonial's …" at bounding box center [739, 0] width 1478 height 0
click at [188, 292] on p "Reliable team—great communication and spotless jobsite control.”" at bounding box center [129, 283] width 211 height 31
click at [143, 782] on p "Back" at bounding box center [128, 784] width 199 height 15
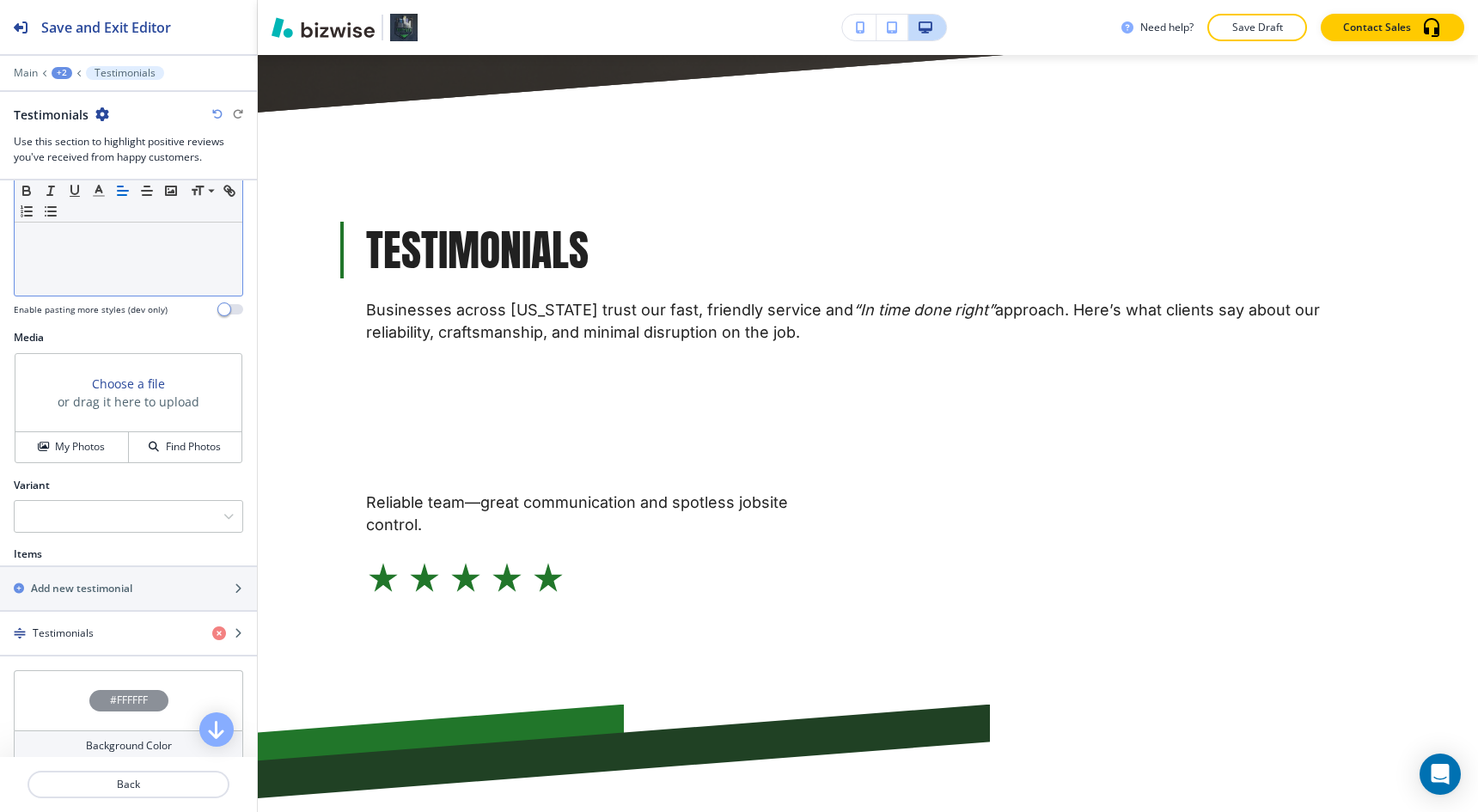
scroll to position [629, 0]
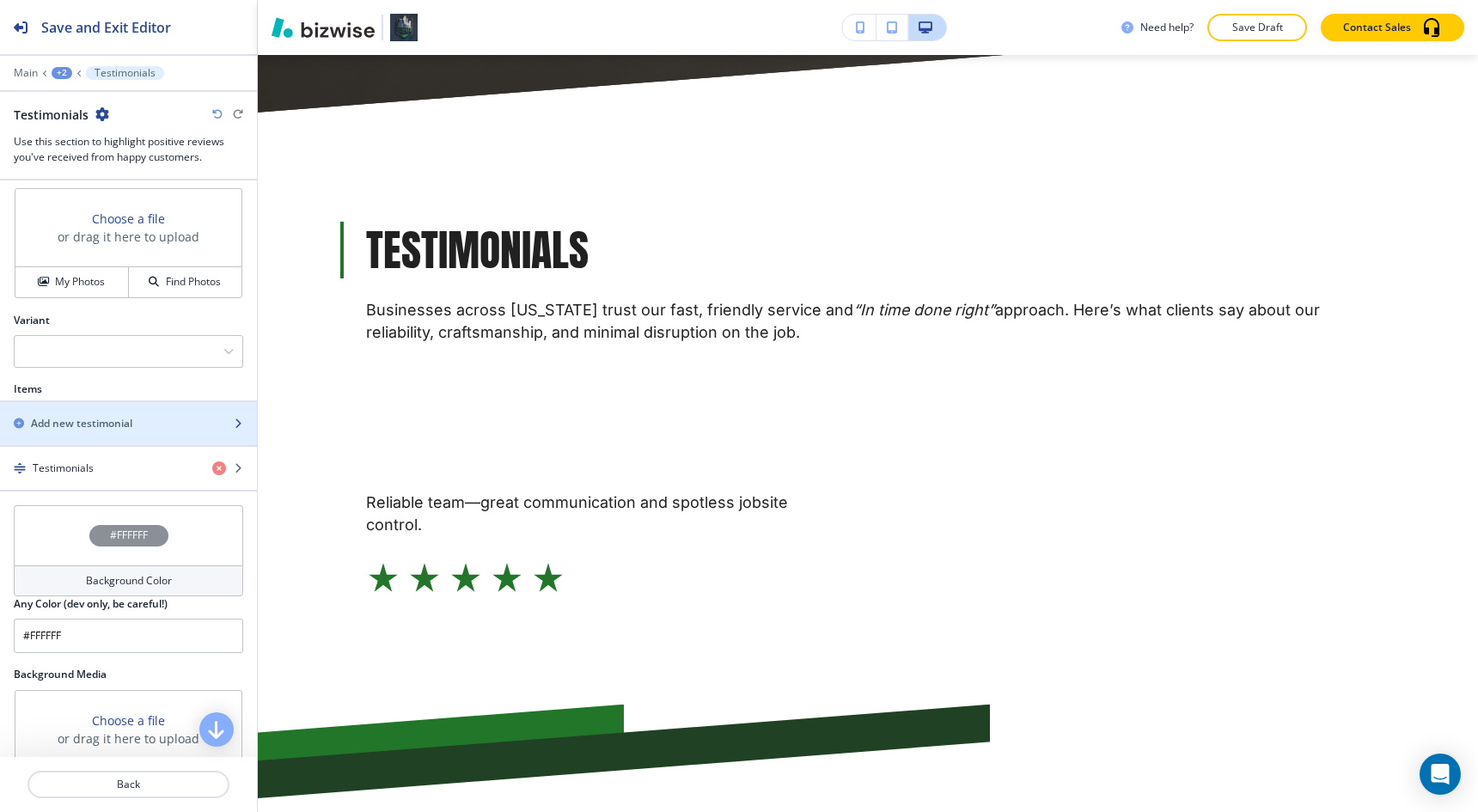
click at [118, 433] on div "button" at bounding box center [128, 438] width 257 height 14
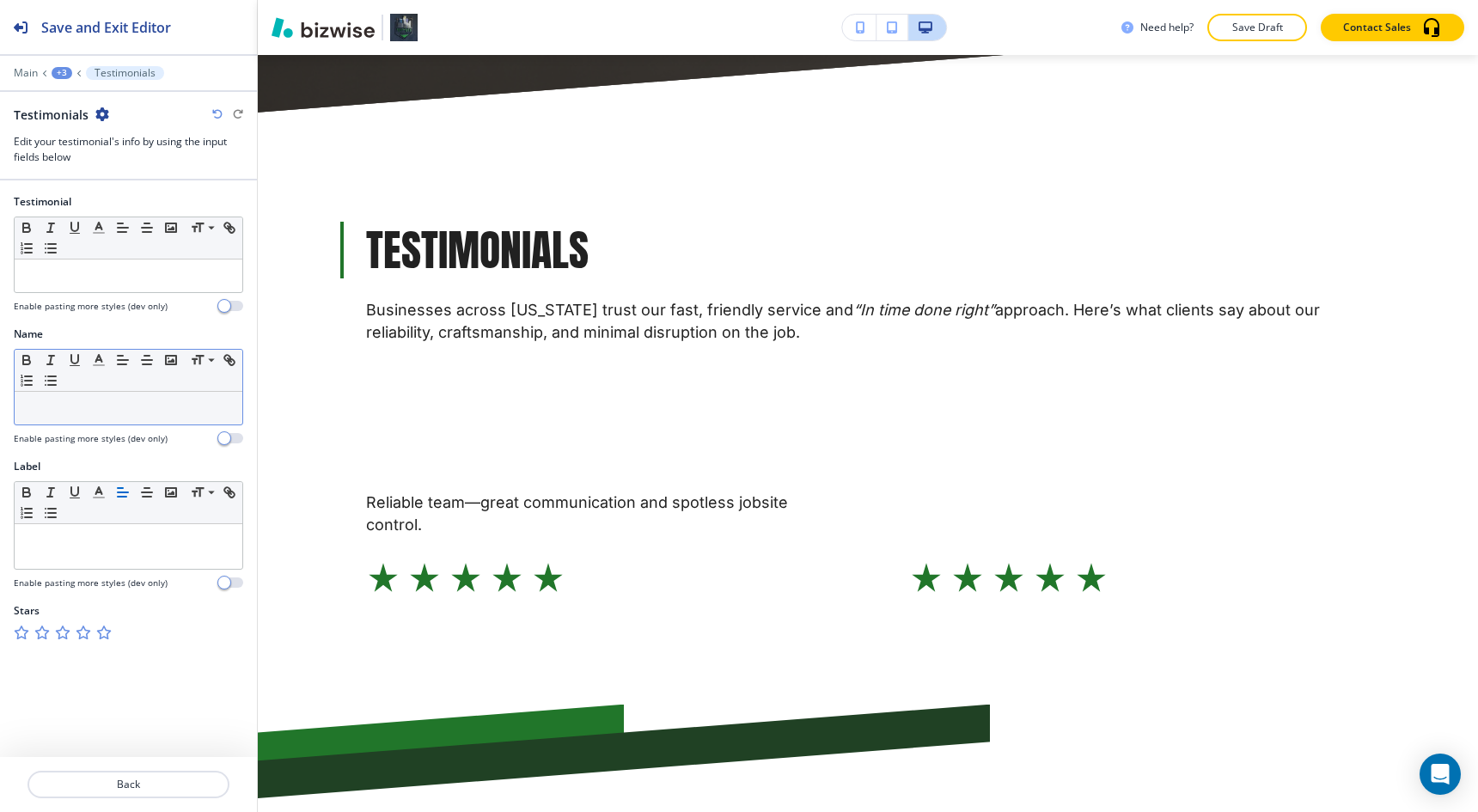
click at [95, 406] on p at bounding box center [129, 407] width 211 height 15
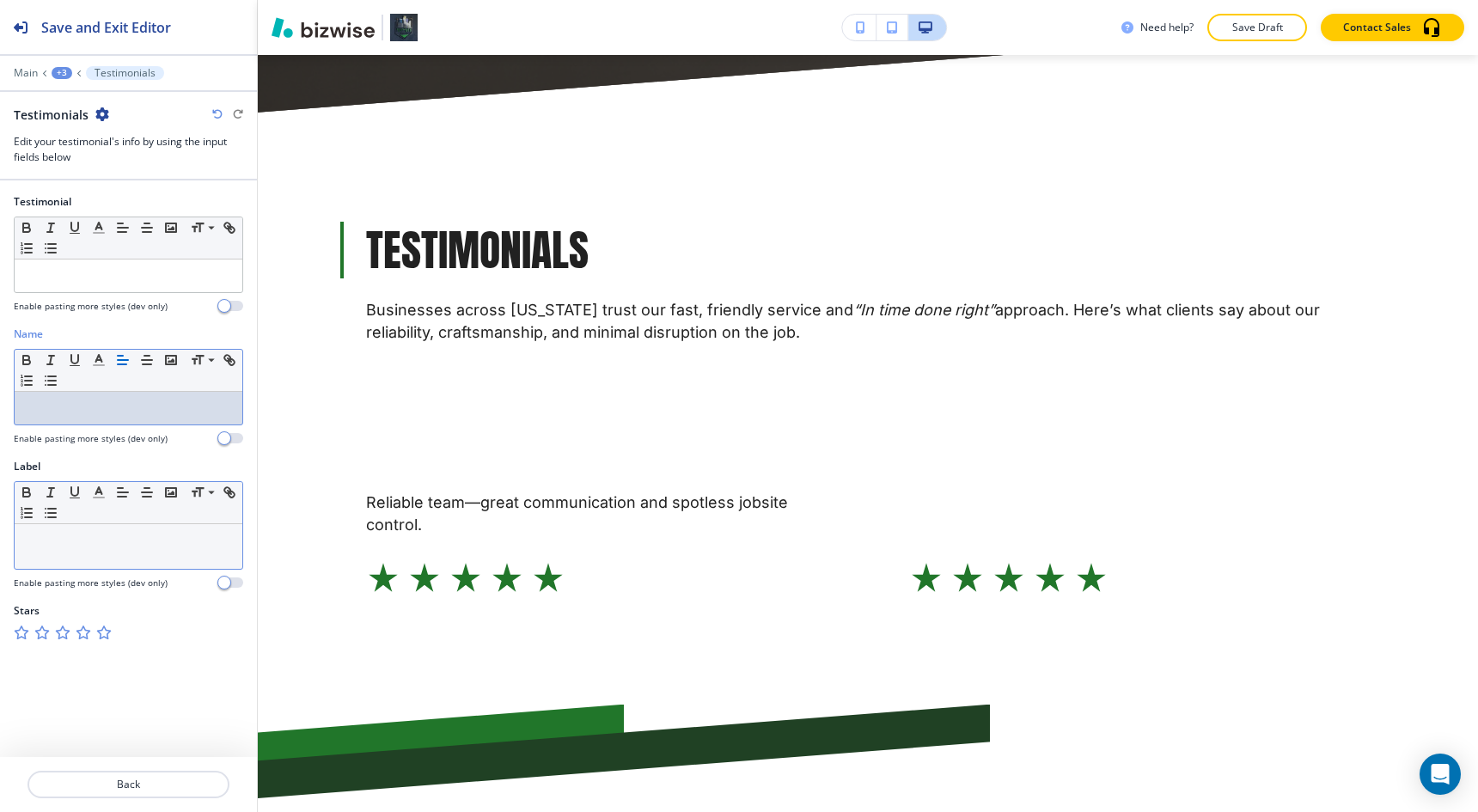
click at [99, 517] on div "Small Normal Large Huge" at bounding box center [129, 502] width 228 height 42
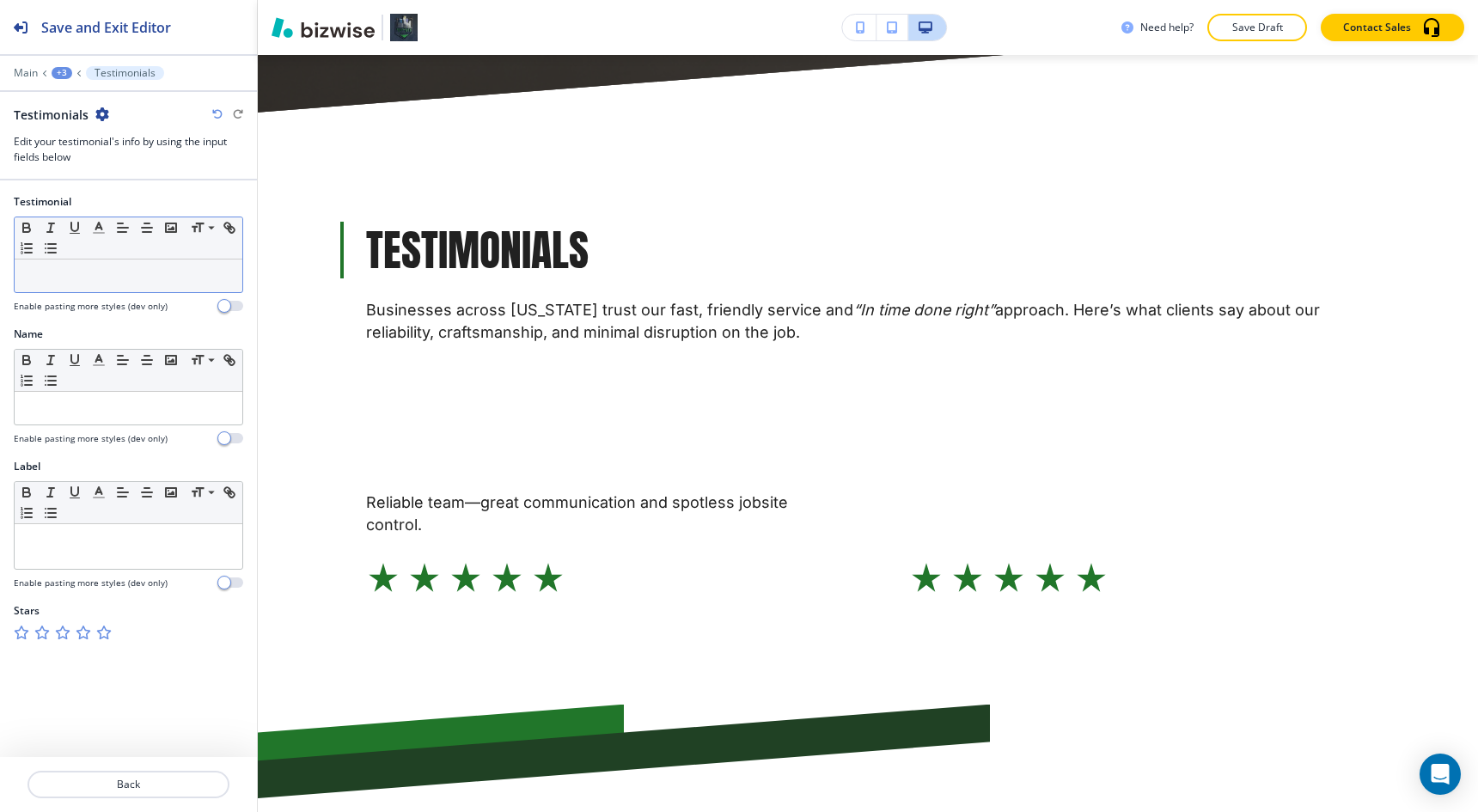
click at [110, 268] on p at bounding box center [129, 276] width 211 height 15
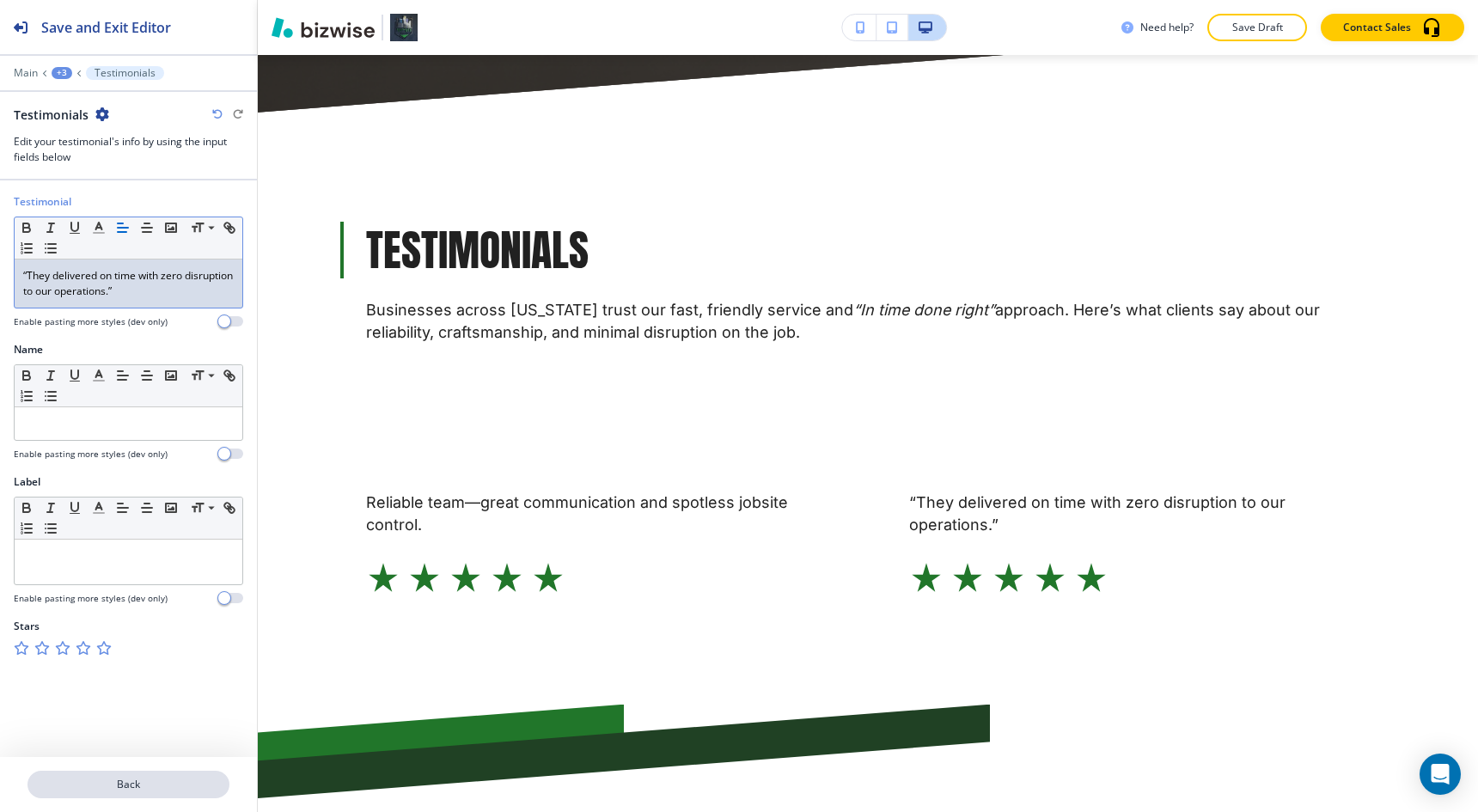
click at [178, 783] on p "Back" at bounding box center [128, 784] width 199 height 15
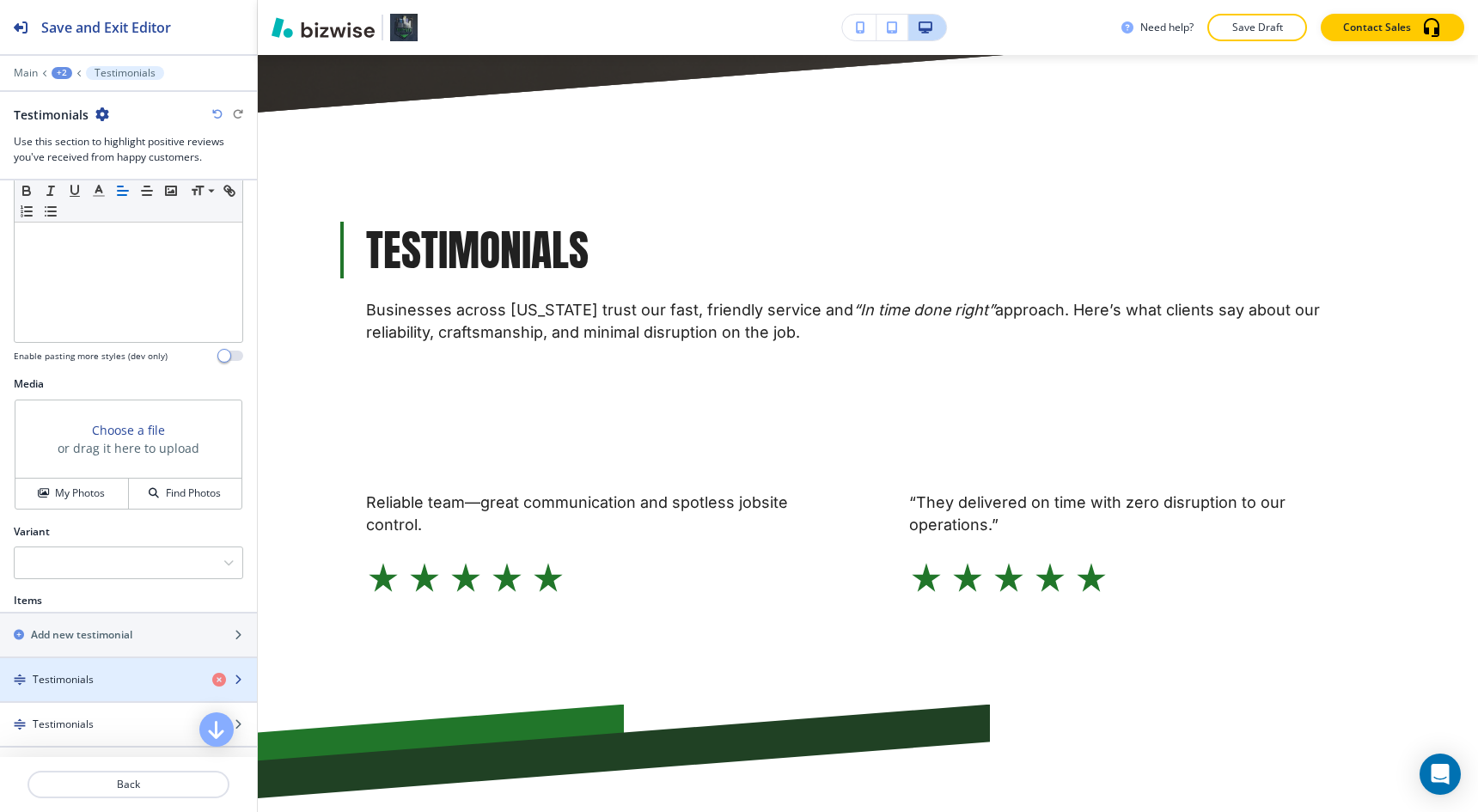
scroll to position [439, 0]
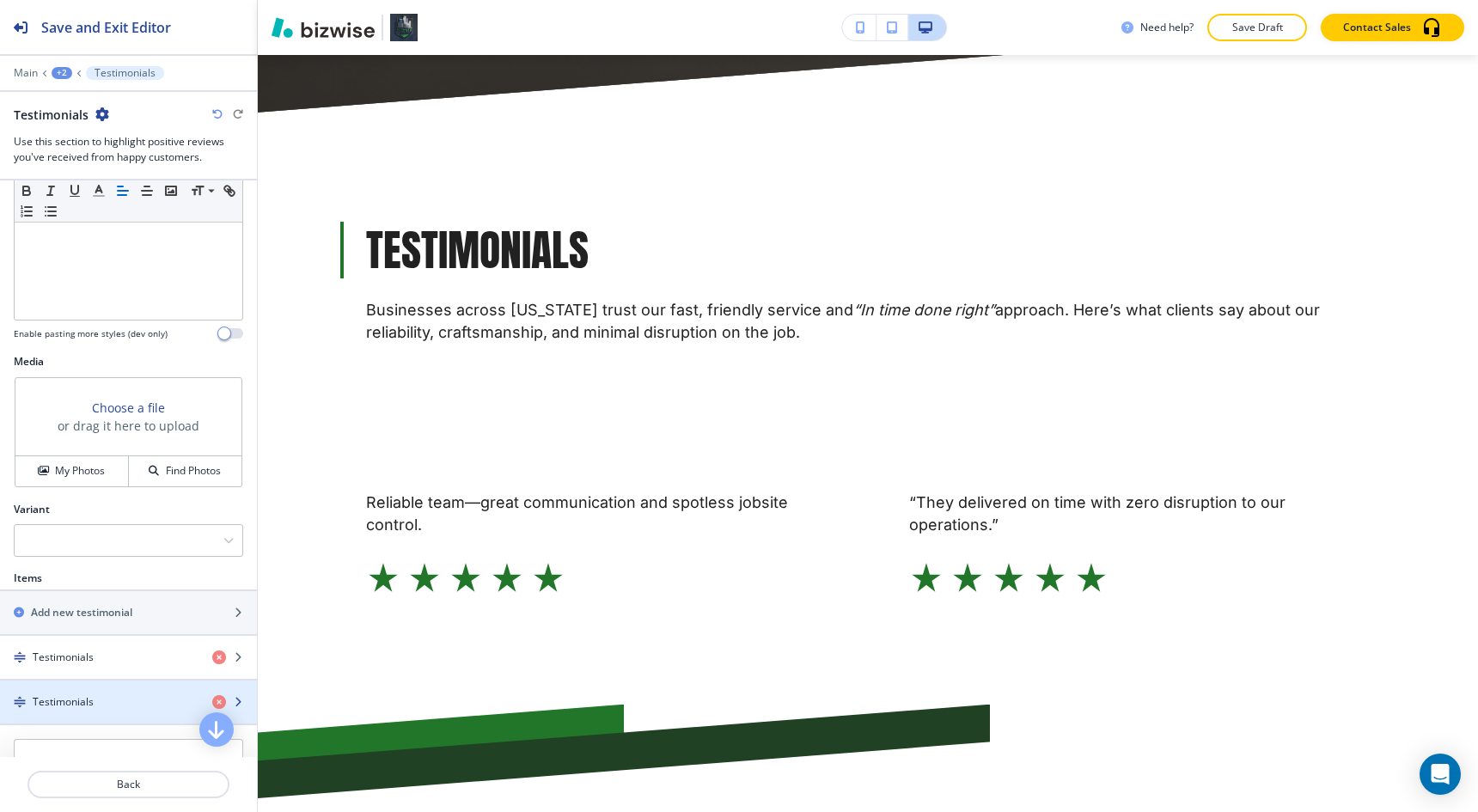
click at [92, 709] on div "button" at bounding box center [128, 716] width 257 height 14
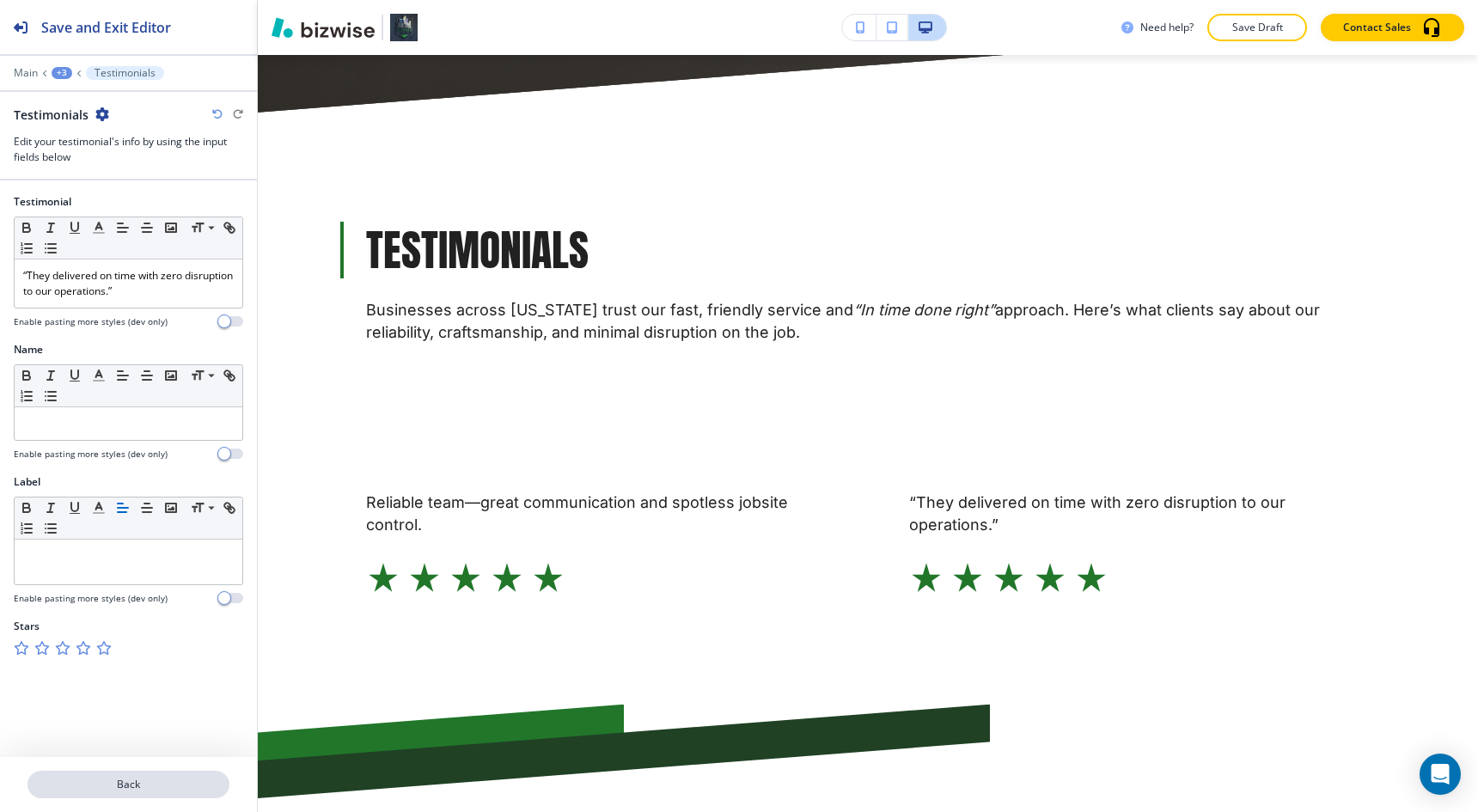
click at [95, 791] on p "Back" at bounding box center [128, 784] width 199 height 15
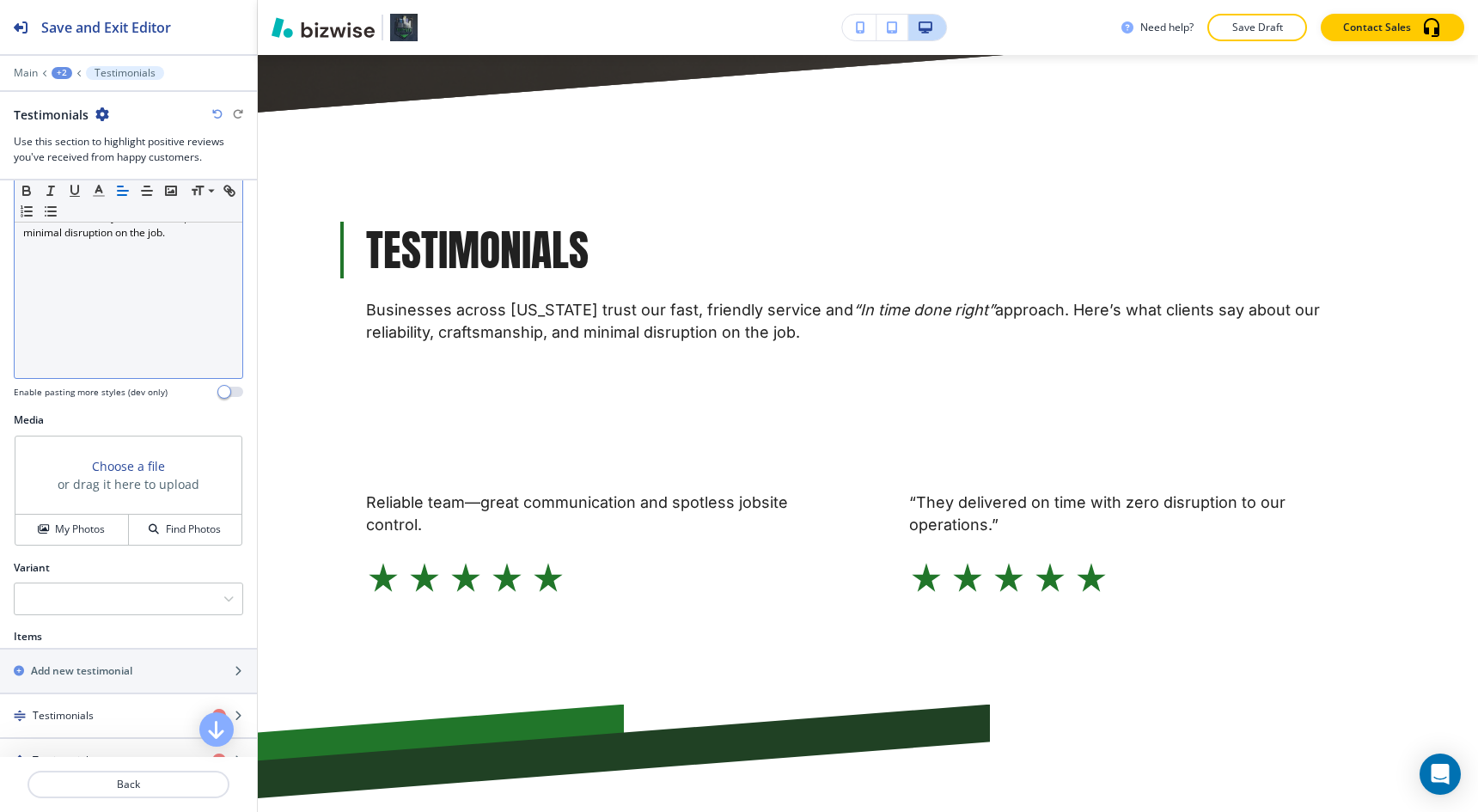
scroll to position [717, 0]
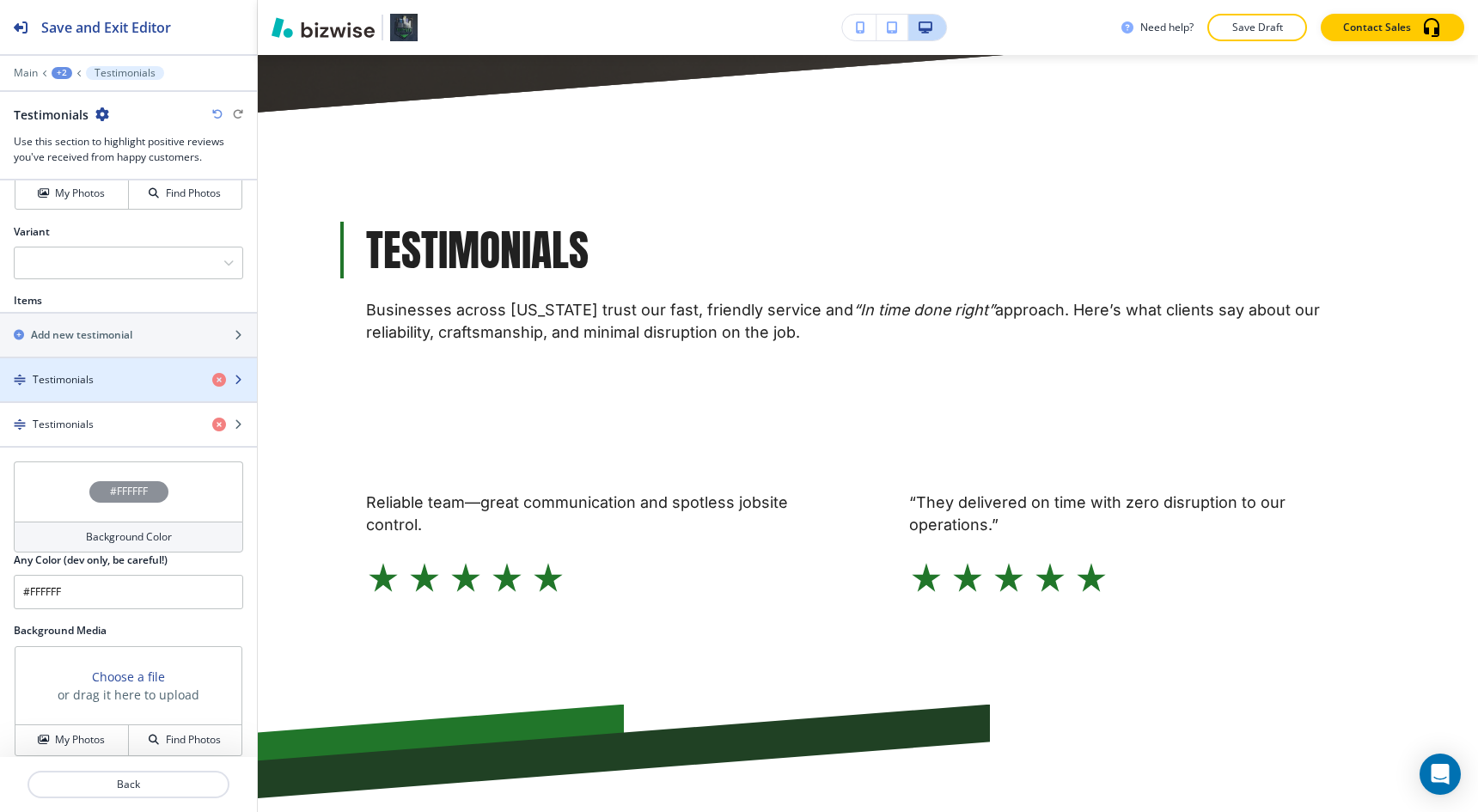
click at [92, 381] on h4 "Testimonials" at bounding box center [63, 379] width 61 height 15
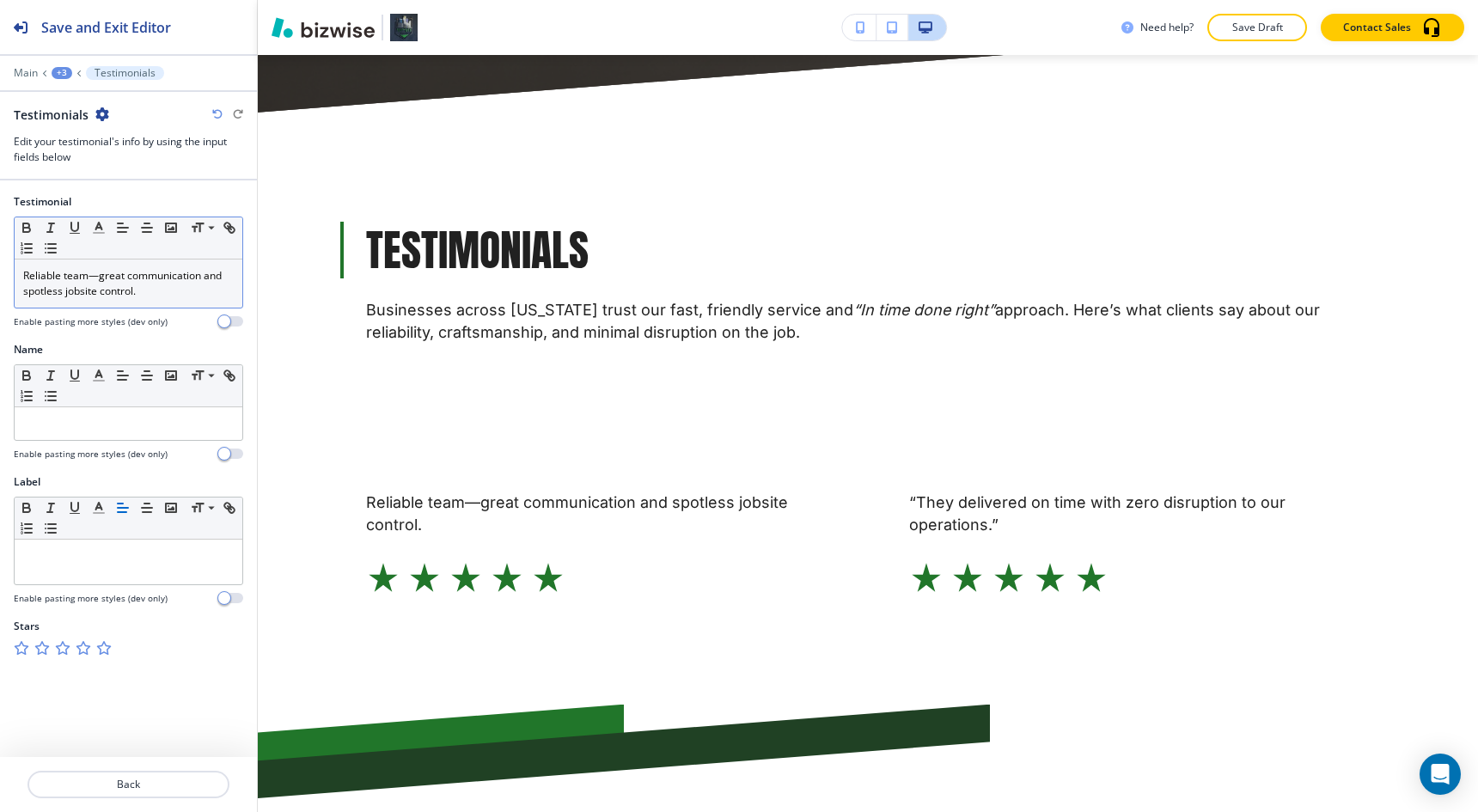
click at [24, 269] on p "Reliable team—great communication and spotless jobsite control." at bounding box center [129, 283] width 211 height 31
click at [156, 290] on p ""Reliable team—great communication and spotless jobsite control." at bounding box center [129, 283] width 211 height 31
click at [162, 793] on button "Back" at bounding box center [128, 784] width 202 height 27
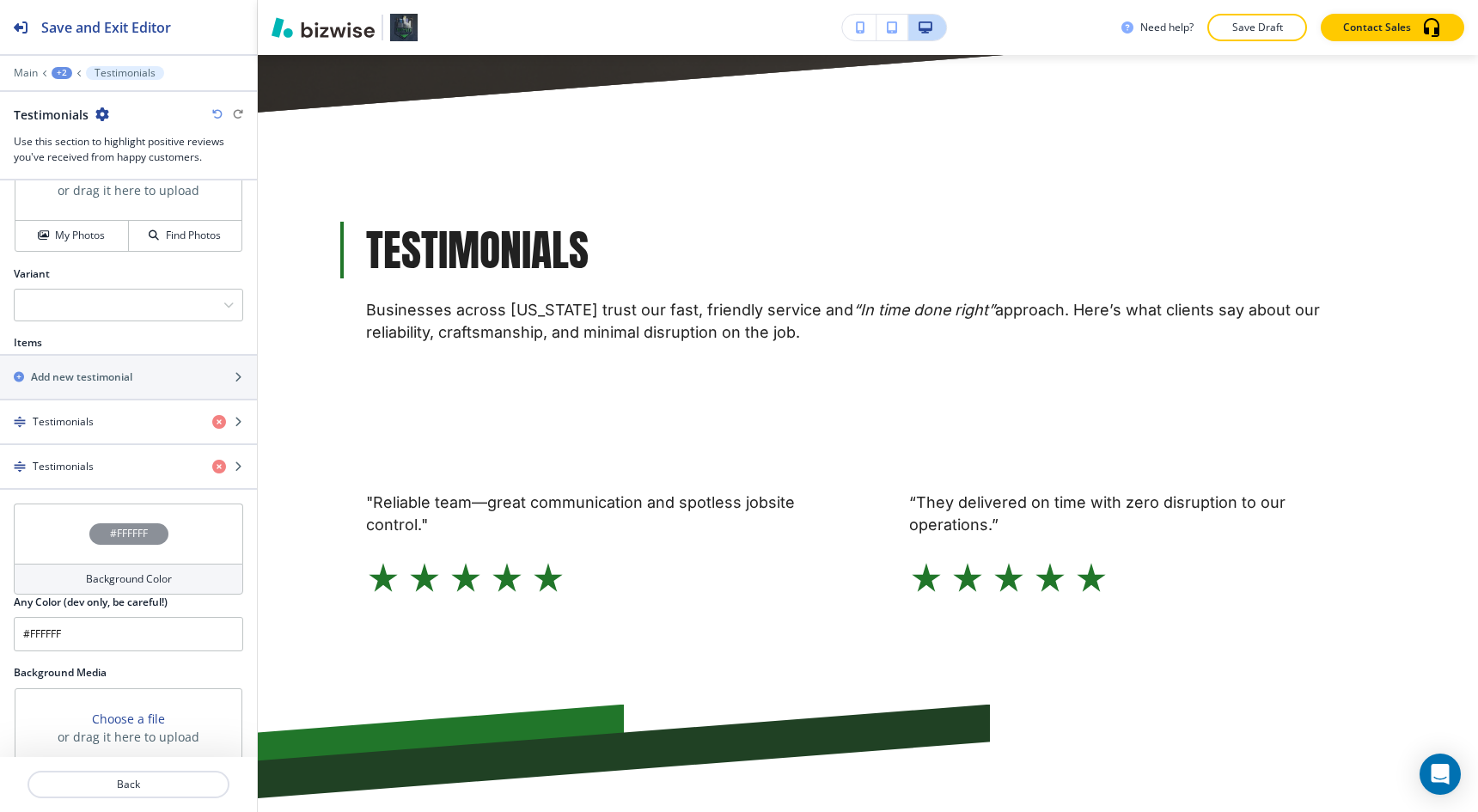
scroll to position [731, 0]
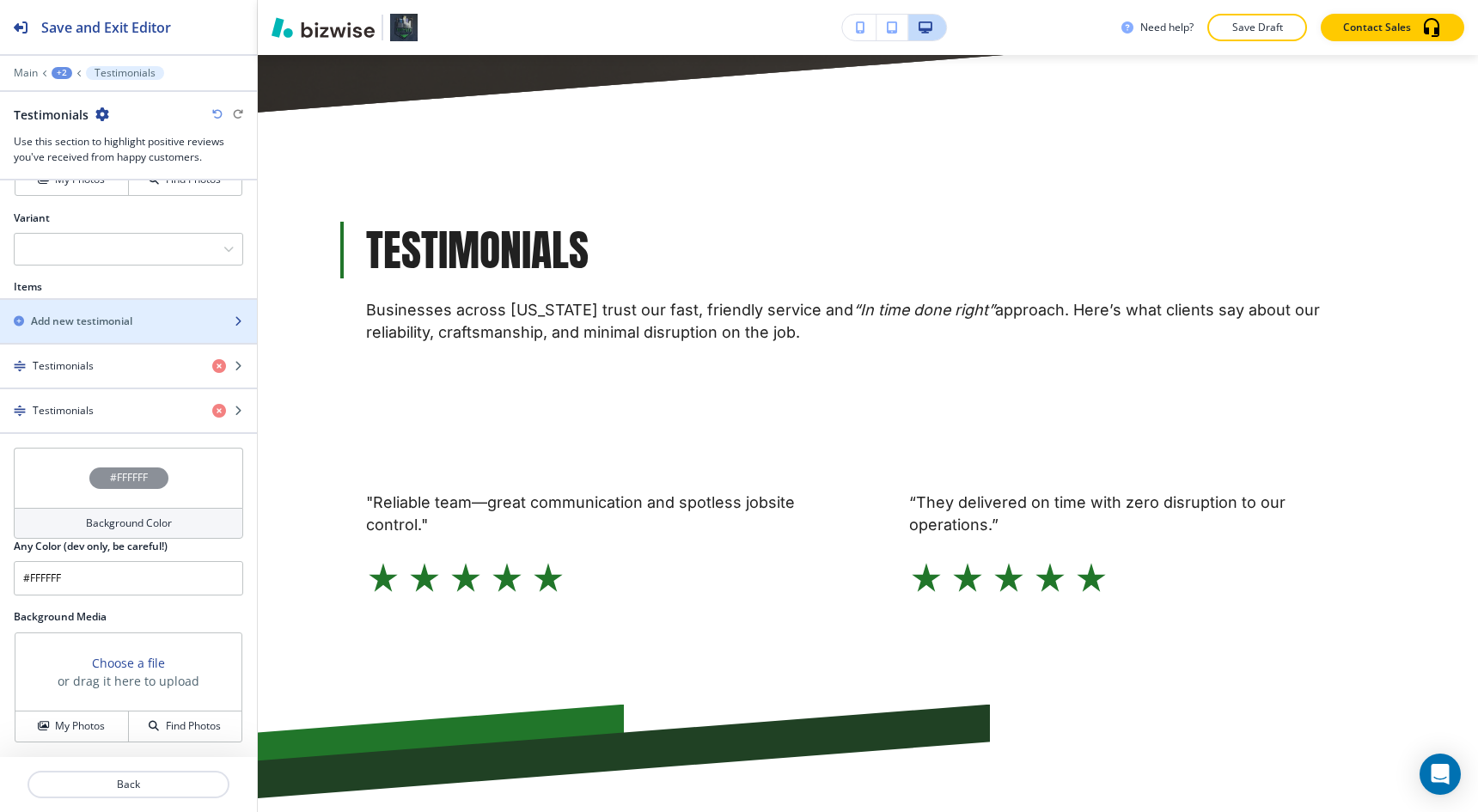
click at [123, 329] on div "button" at bounding box center [128, 336] width 257 height 14
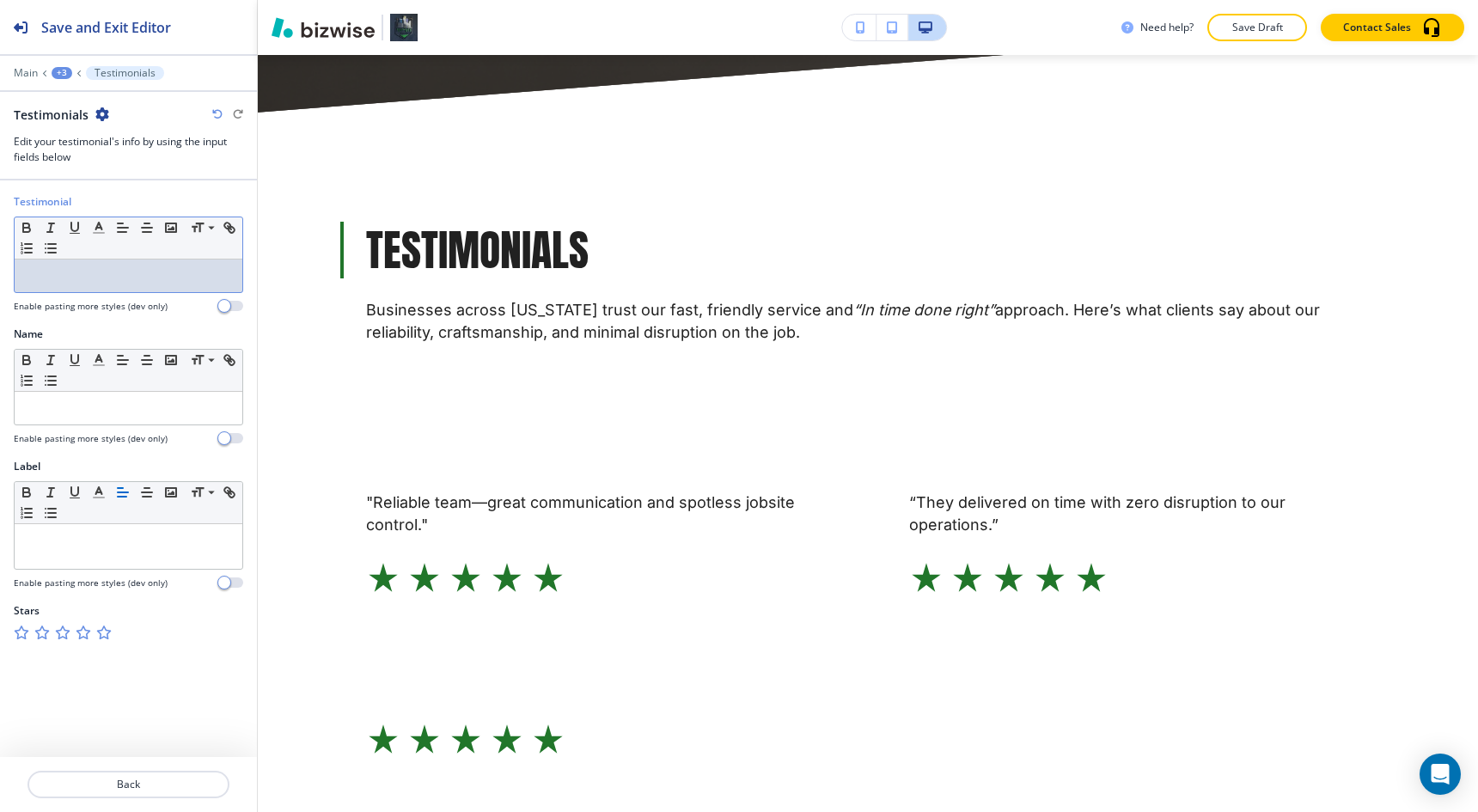
click at [56, 279] on p at bounding box center [129, 276] width 211 height 15
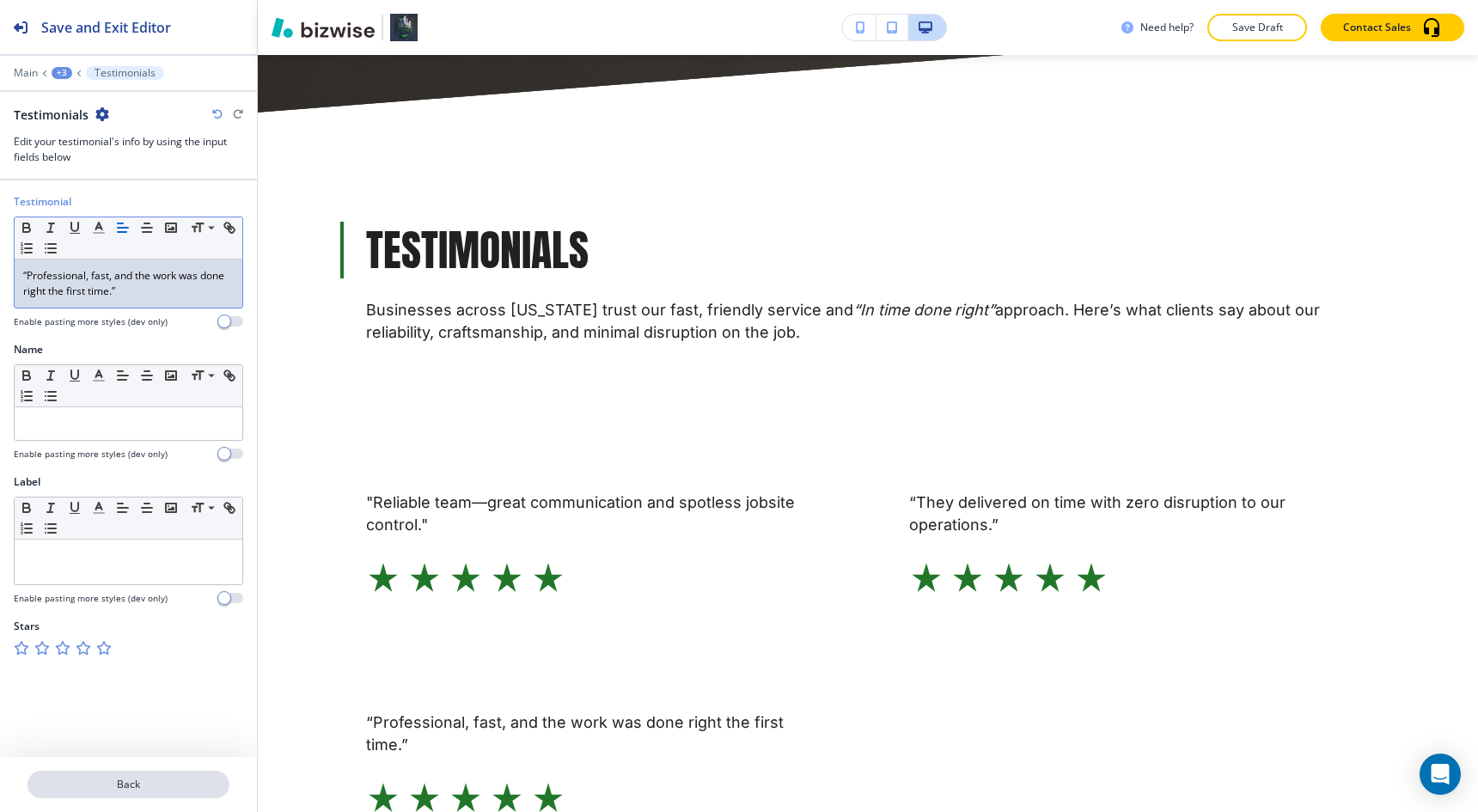
click at [151, 786] on p "Back" at bounding box center [128, 784] width 199 height 15
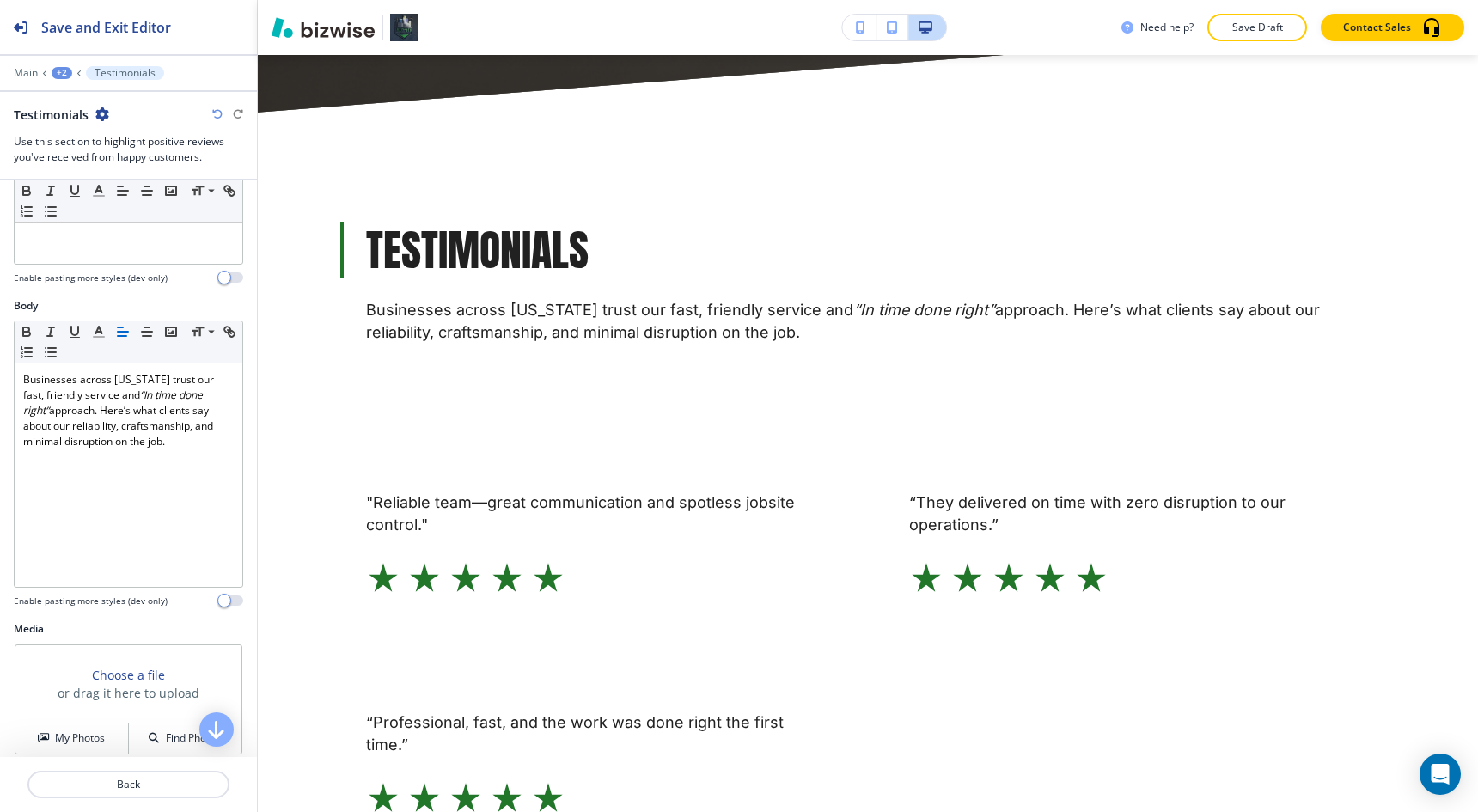
scroll to position [775, 0]
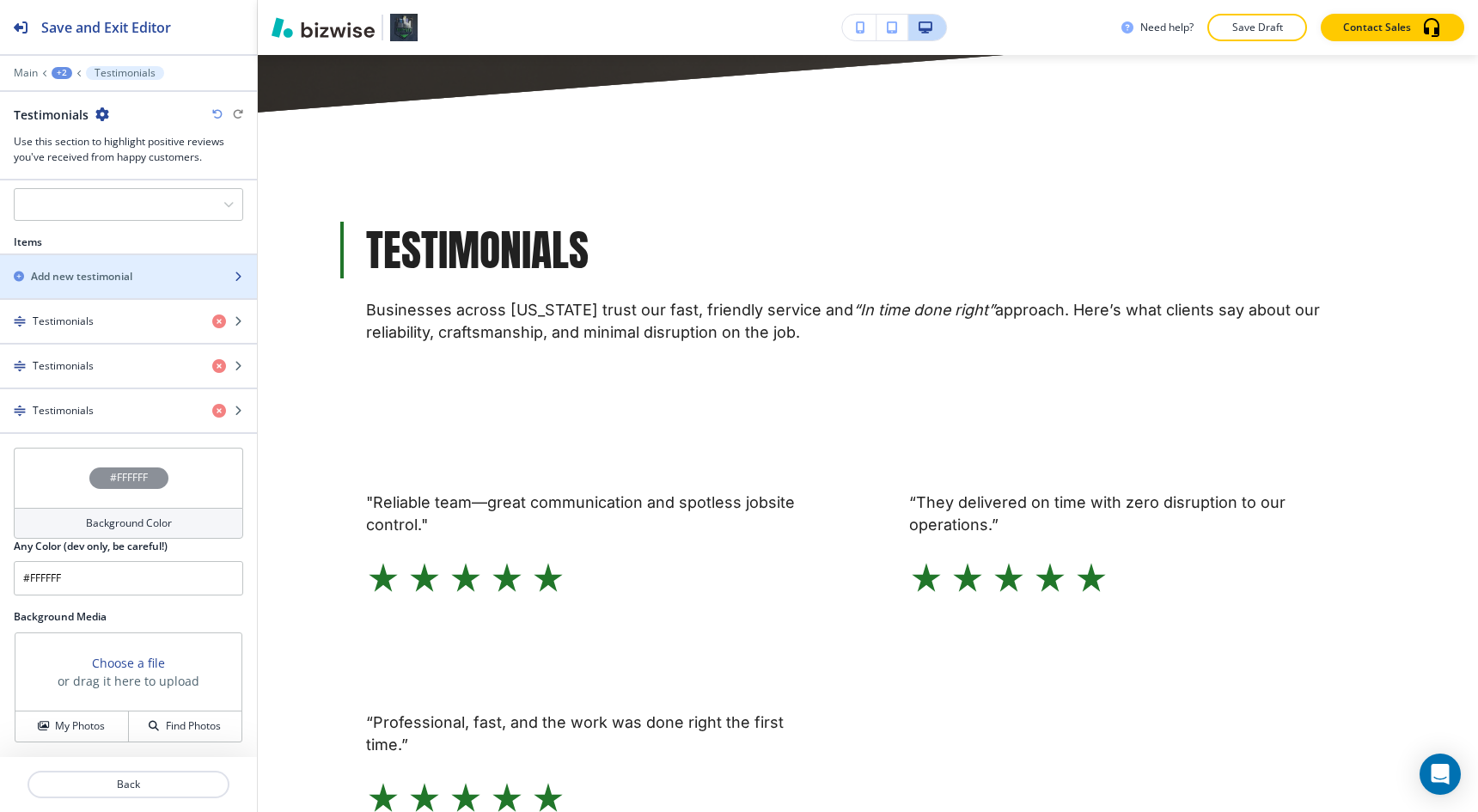
click at [120, 260] on div "button" at bounding box center [128, 262] width 257 height 14
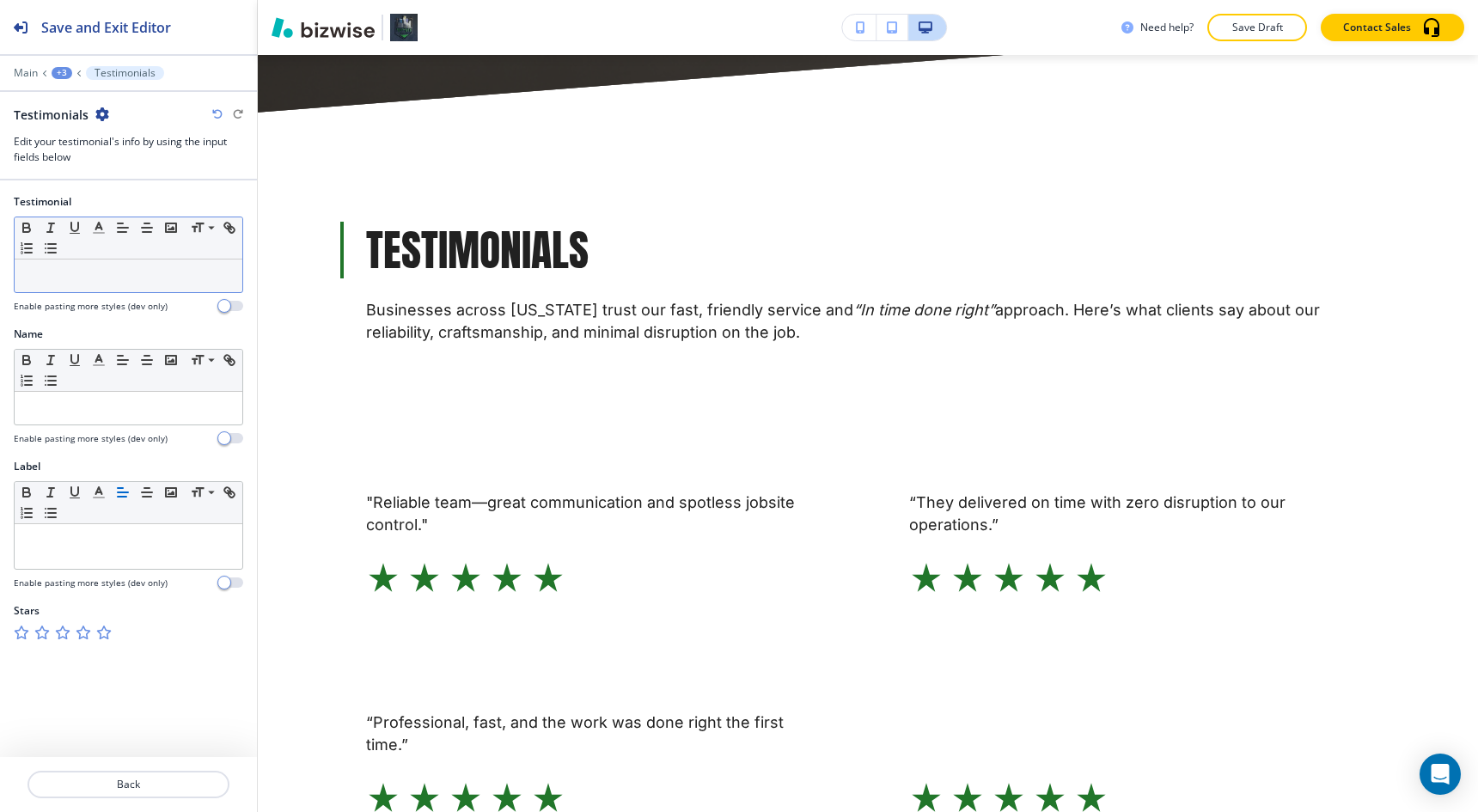
click at [138, 272] on p at bounding box center [129, 276] width 211 height 15
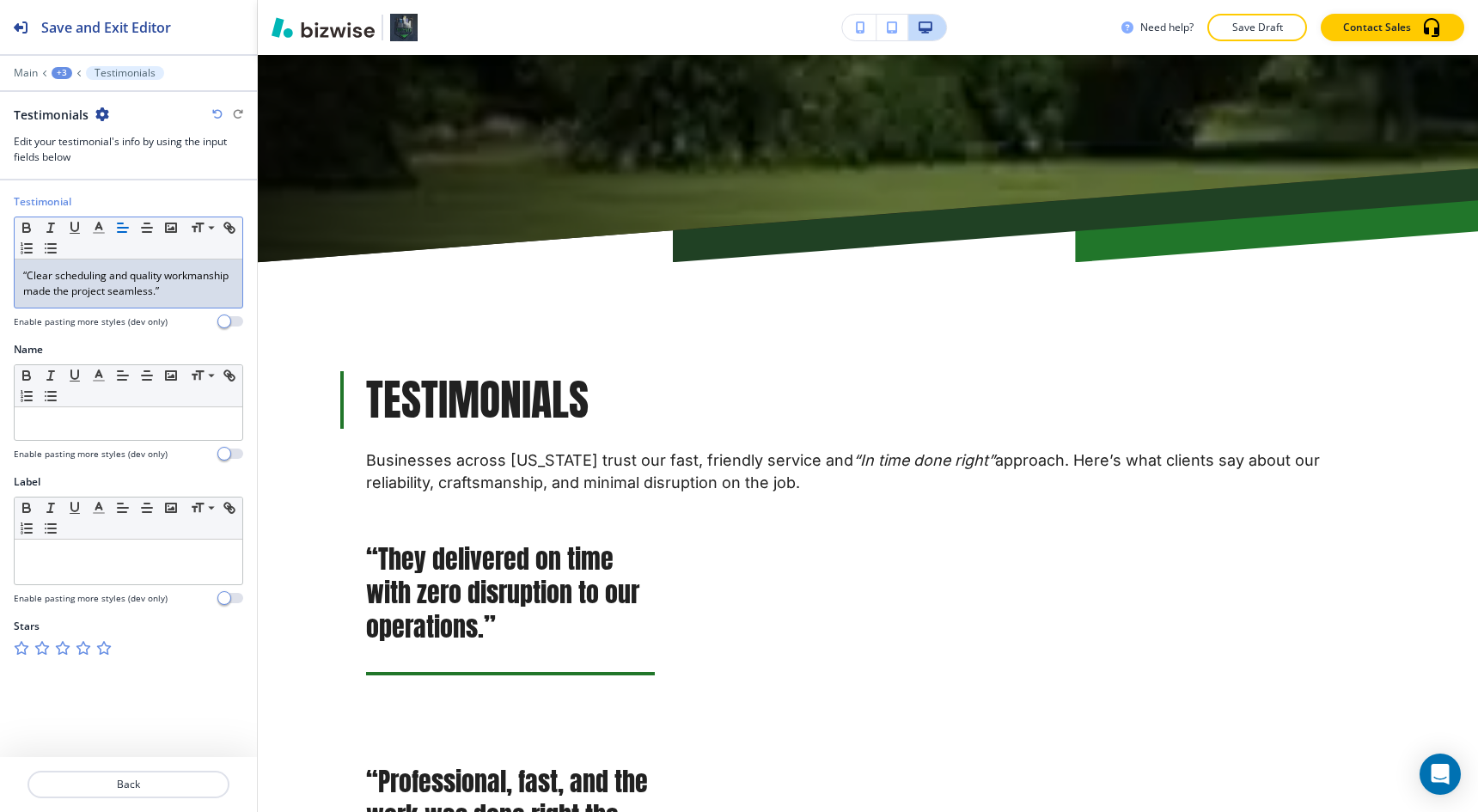
scroll to position [759, 0]
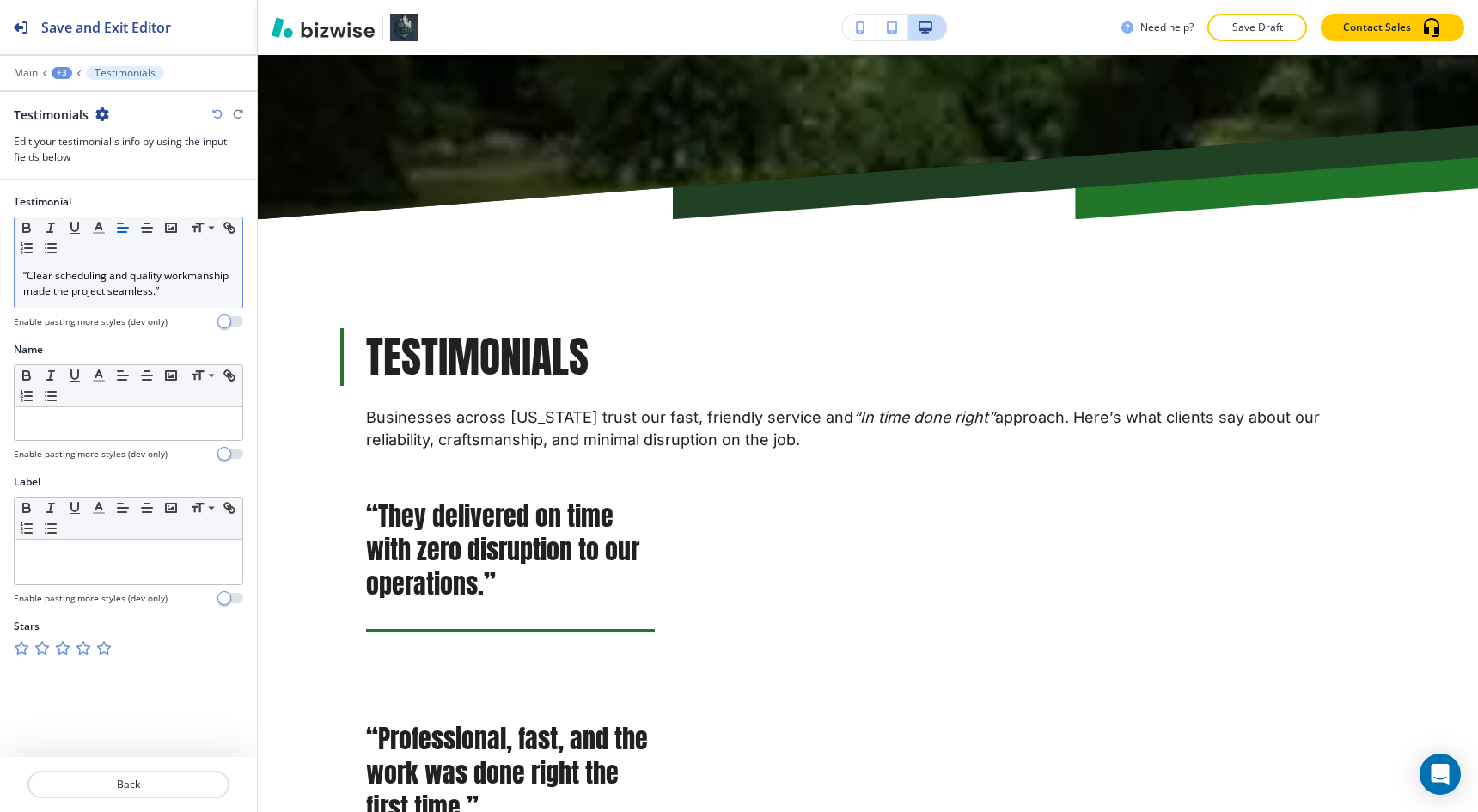
click at [62, 71] on div "+3" at bounding box center [62, 72] width 21 height 12
click at [94, 129] on p "TESTIMONIALS" at bounding box center [106, 131] width 88 height 15
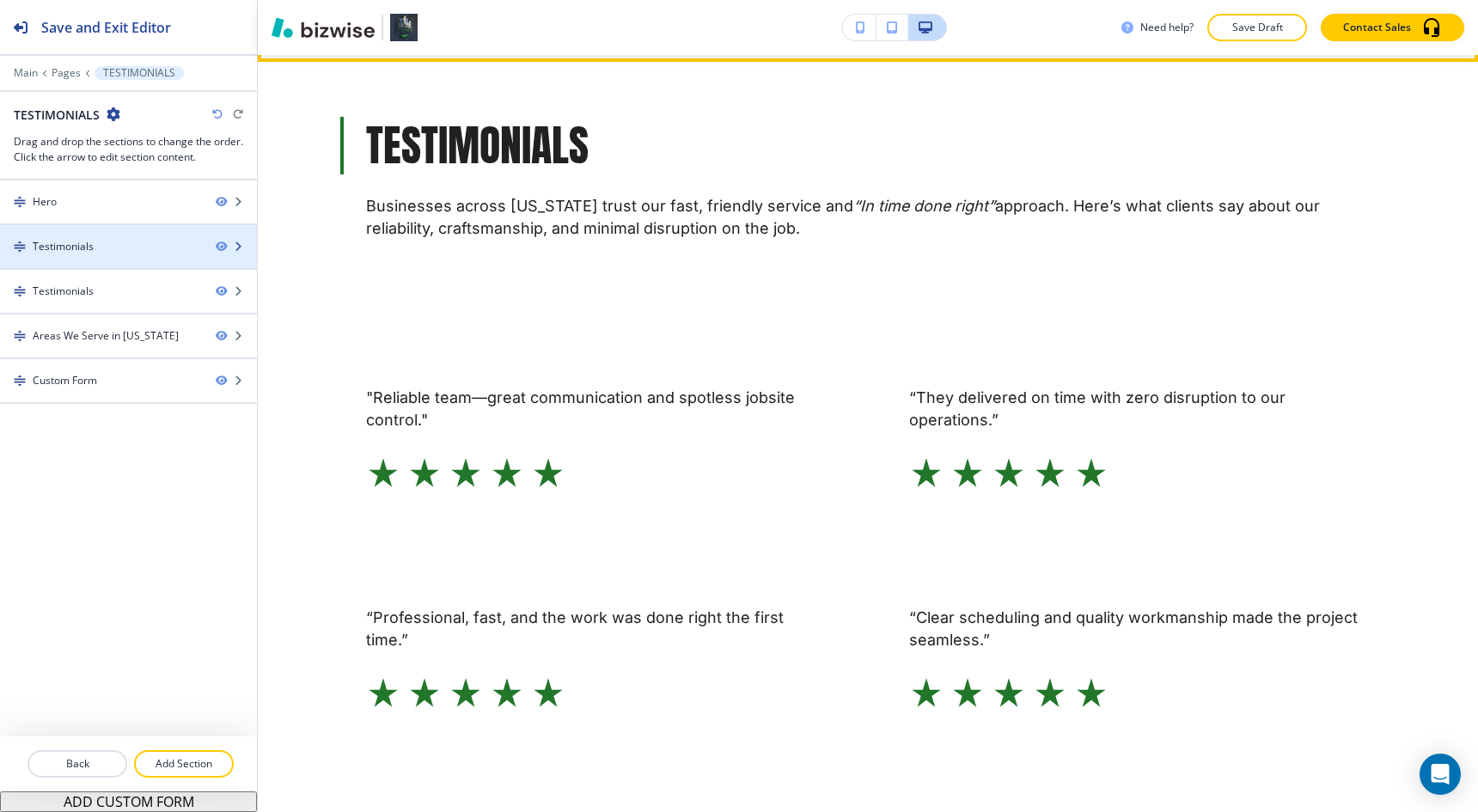
click at [151, 248] on div "Testimonials" at bounding box center [101, 247] width 202 height 15
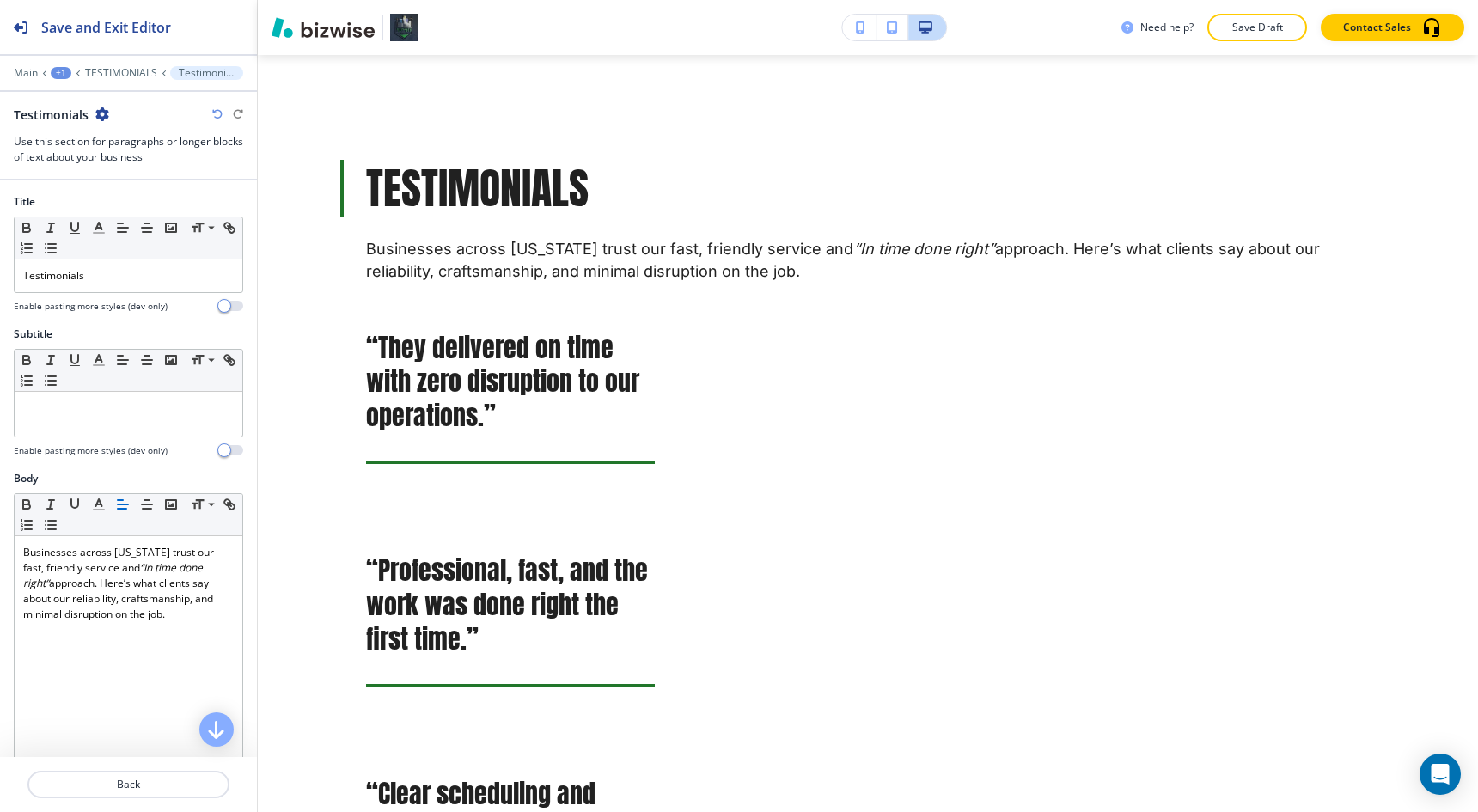
scroll to position [922, 0]
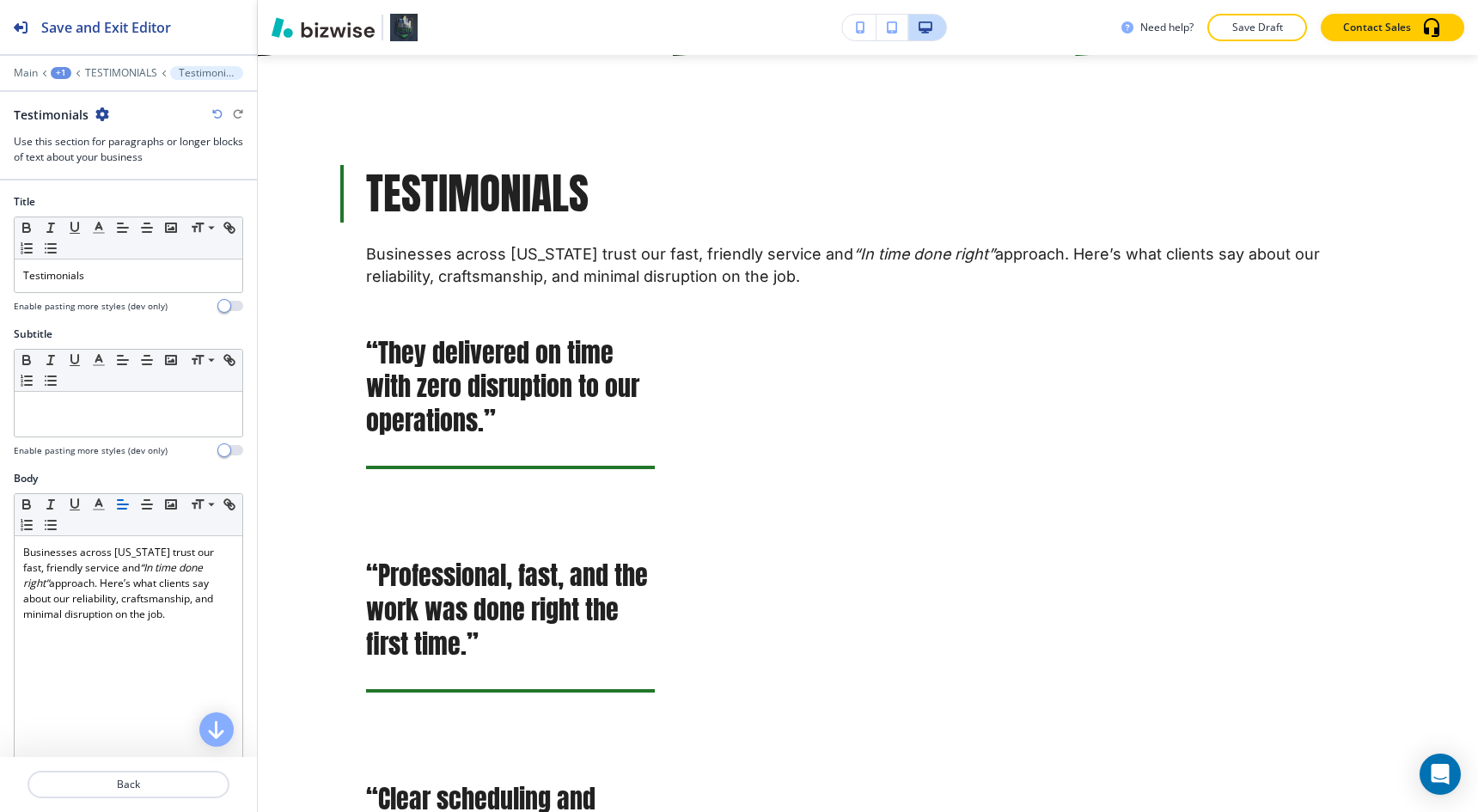
click at [104, 115] on icon "button" at bounding box center [102, 114] width 14 height 14
click at [140, 205] on p "Delete Section" at bounding box center [149, 204] width 88 height 15
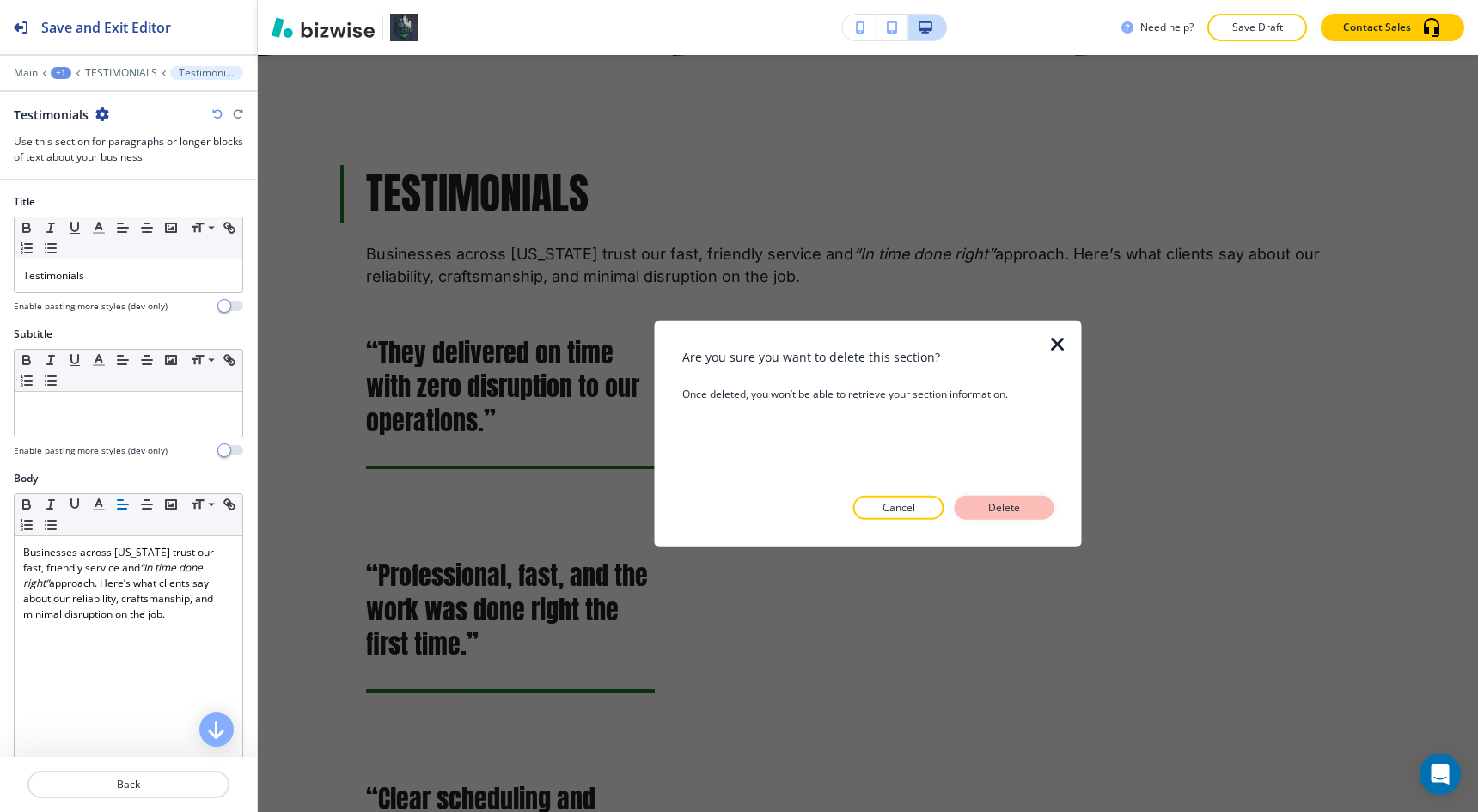
click at [1014, 514] on p "Delete" at bounding box center [1004, 507] width 41 height 15
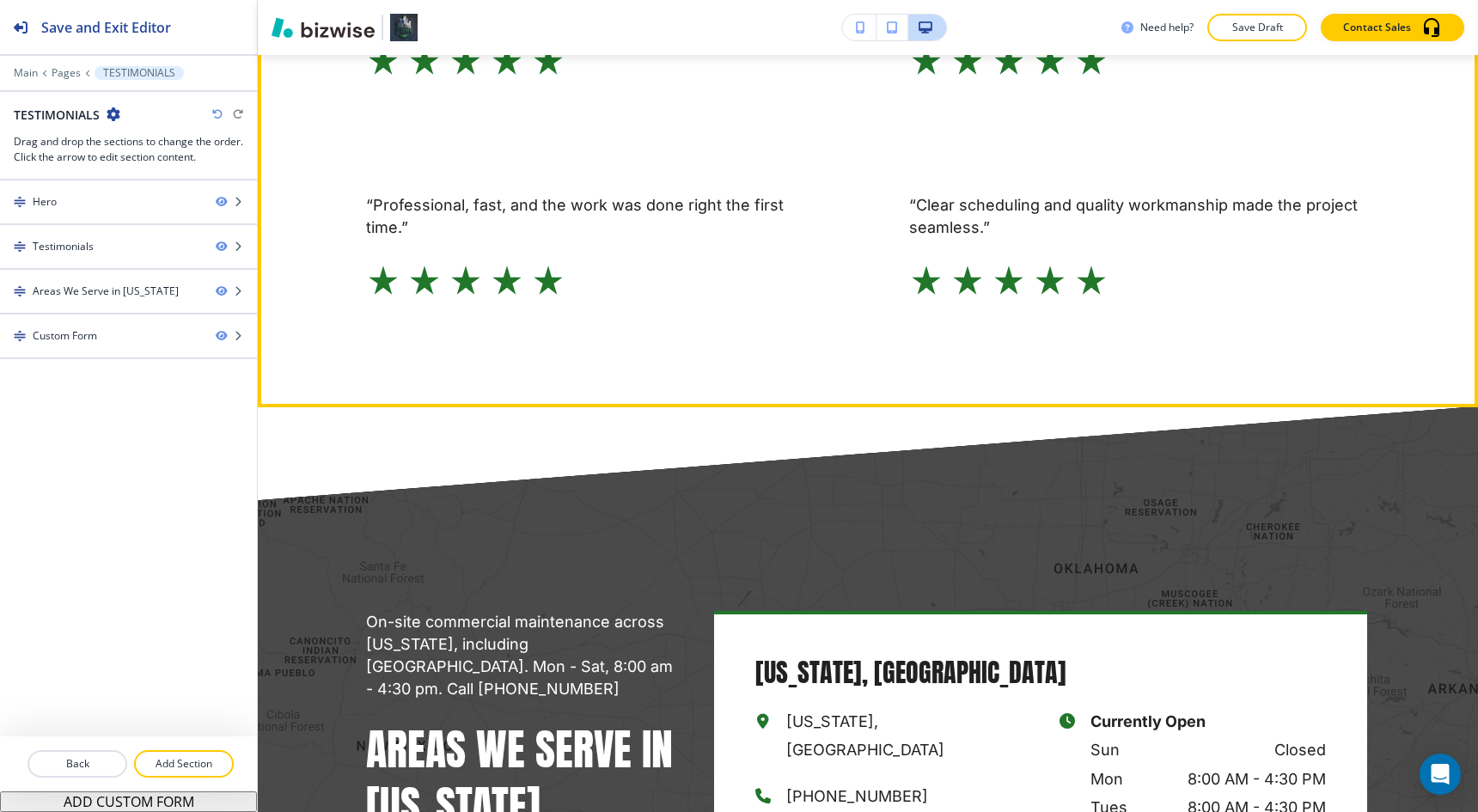
scroll to position [0, 0]
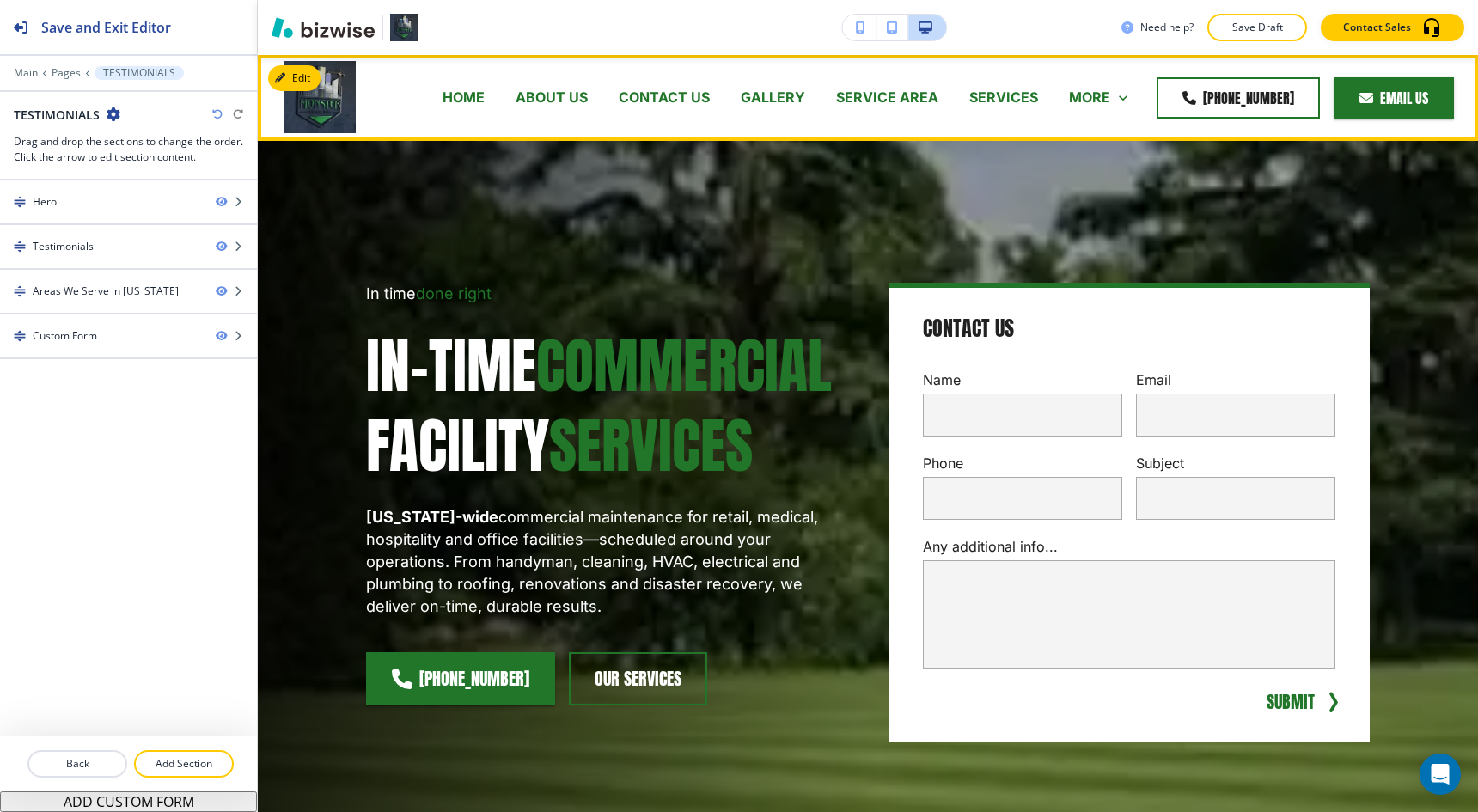
click at [1011, 98] on p "SERVICES" at bounding box center [1004, 97] width 69 height 20
